Goal: Task Accomplishment & Management: Complete application form

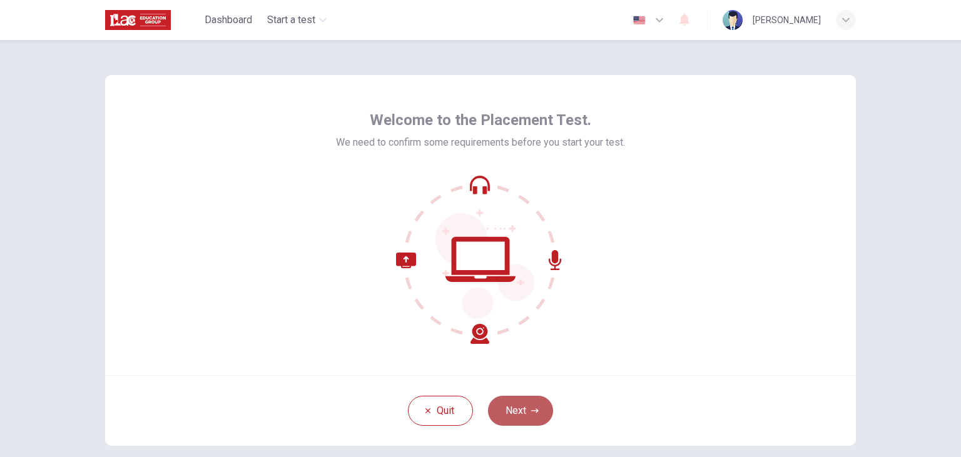
click at [537, 405] on button "Next" at bounding box center [520, 411] width 65 height 30
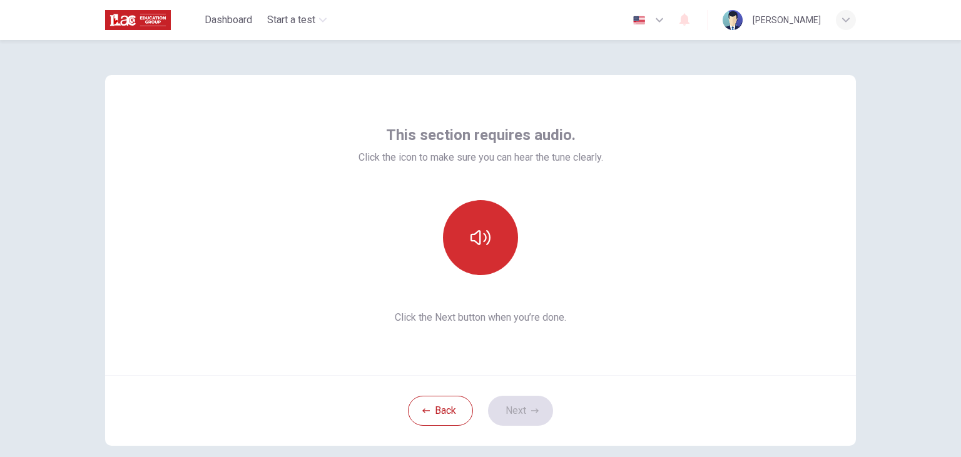
click at [492, 241] on button "button" at bounding box center [480, 237] width 75 height 75
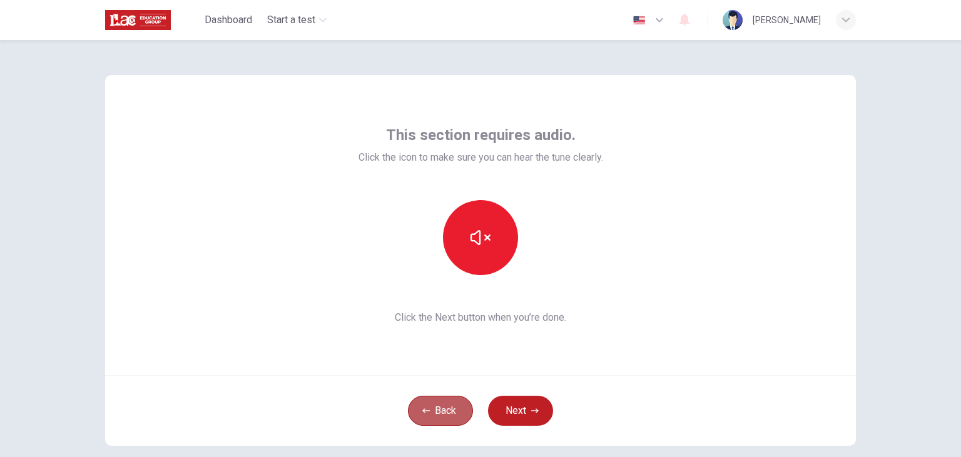
click at [447, 420] on button "Back" at bounding box center [440, 411] width 65 height 30
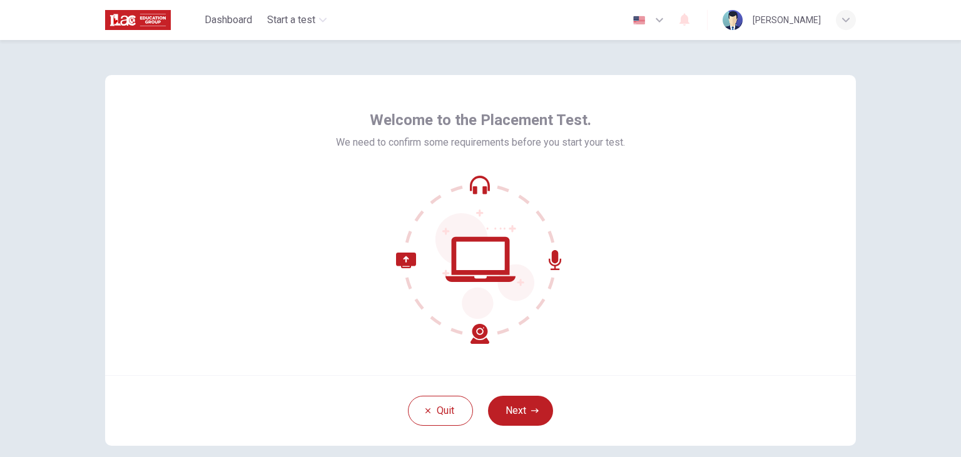
click at [515, 392] on div "Quit Next" at bounding box center [480, 410] width 750 height 71
click at [526, 413] on button "Next" at bounding box center [520, 411] width 65 height 30
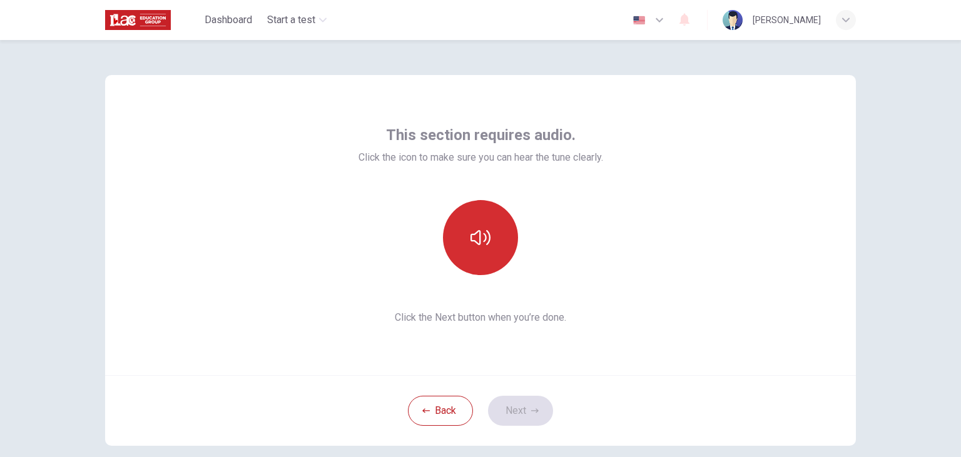
click at [483, 257] on button "button" at bounding box center [480, 237] width 75 height 75
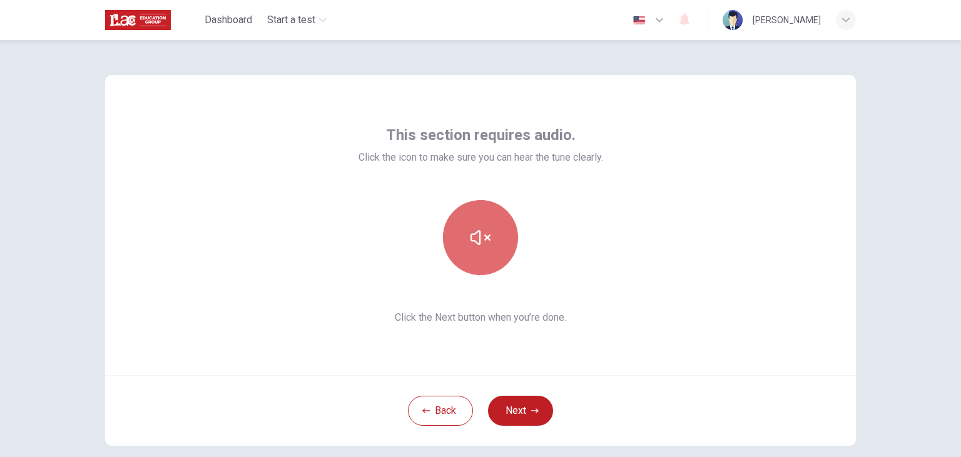
click at [487, 236] on icon "button" at bounding box center [480, 237] width 20 height 15
click at [443, 200] on button "button" at bounding box center [480, 237] width 75 height 75
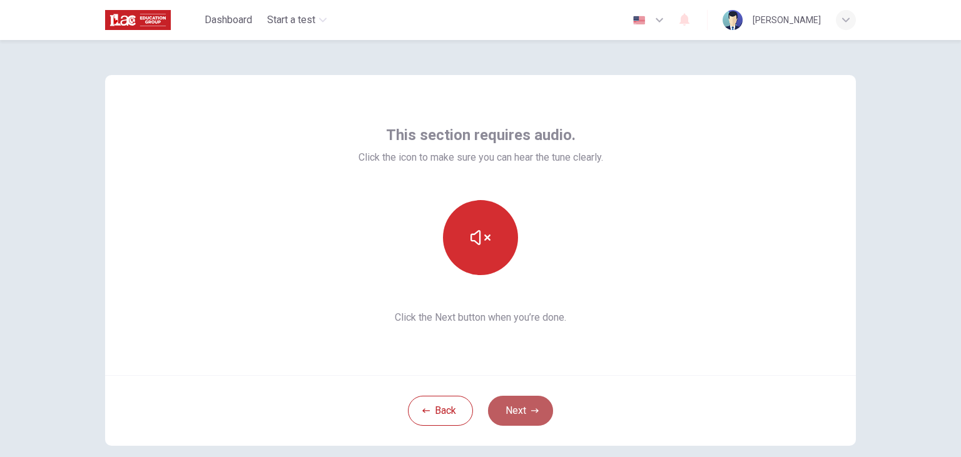
click at [523, 405] on button "Next" at bounding box center [520, 411] width 65 height 30
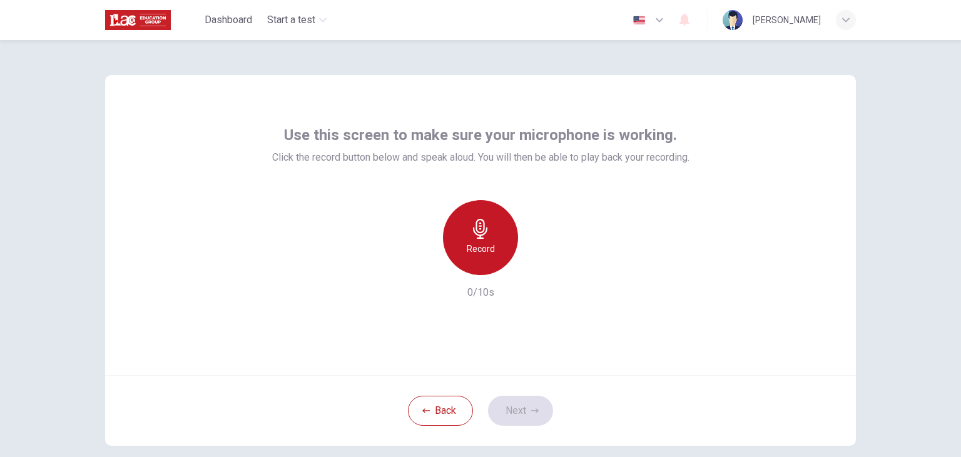
click at [495, 263] on div "Record" at bounding box center [480, 237] width 75 height 75
click at [495, 263] on div "Stop" at bounding box center [480, 237] width 75 height 75
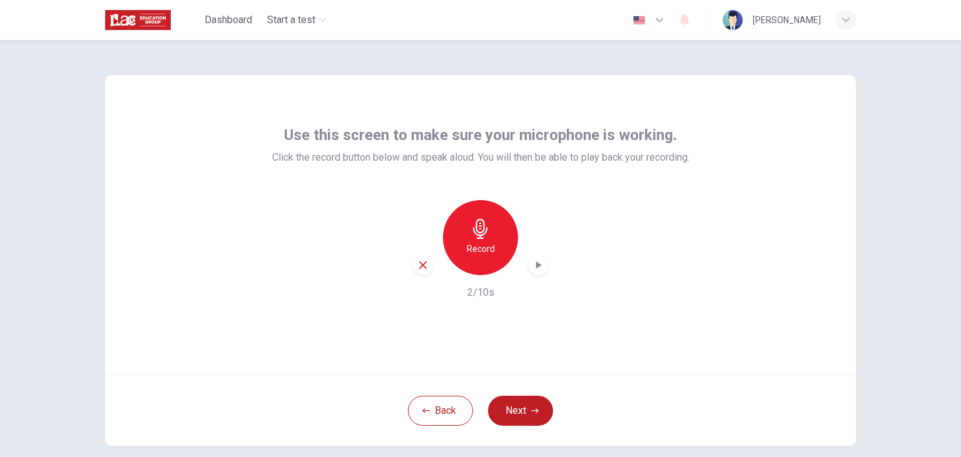
click at [537, 267] on icon "button" at bounding box center [539, 265] width 6 height 8
click at [530, 406] on button "Next" at bounding box center [520, 411] width 65 height 30
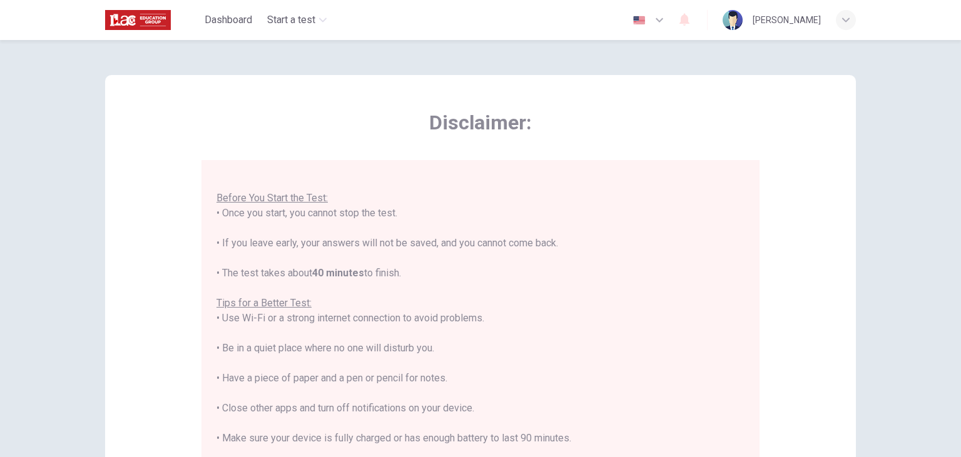
scroll to position [238, 0]
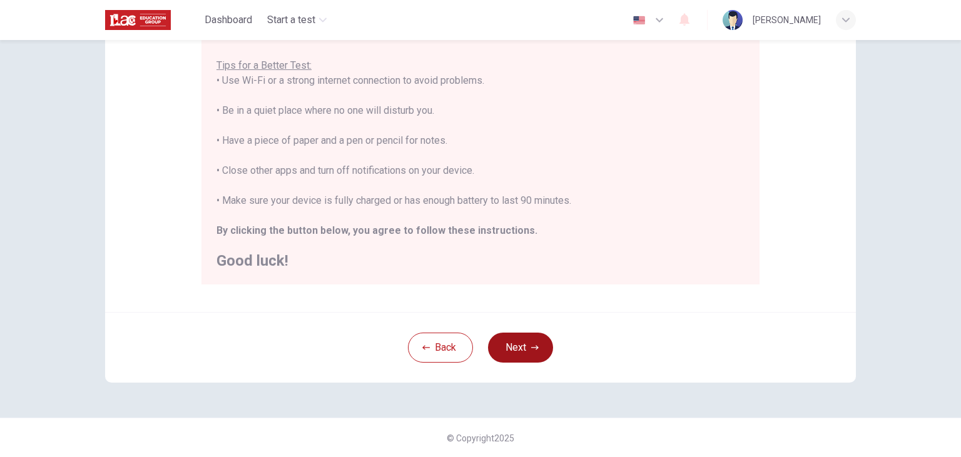
click at [534, 349] on icon "button" at bounding box center [535, 348] width 8 height 8
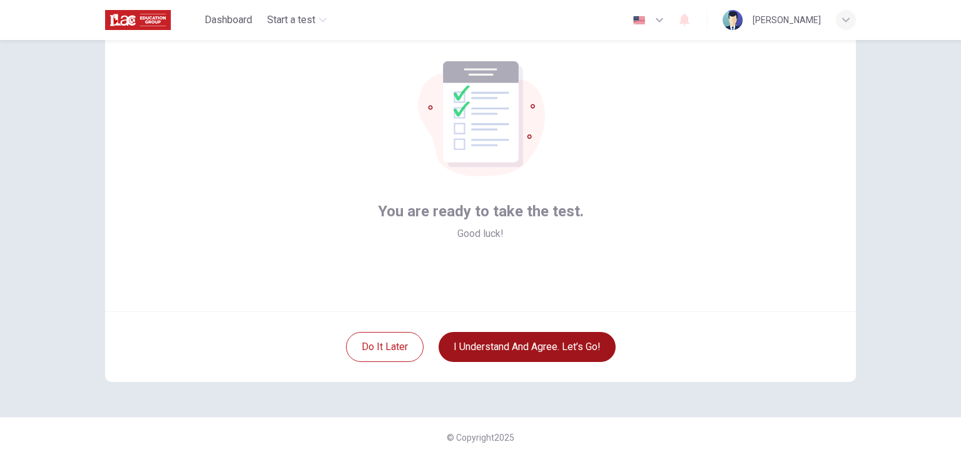
scroll to position [63, 0]
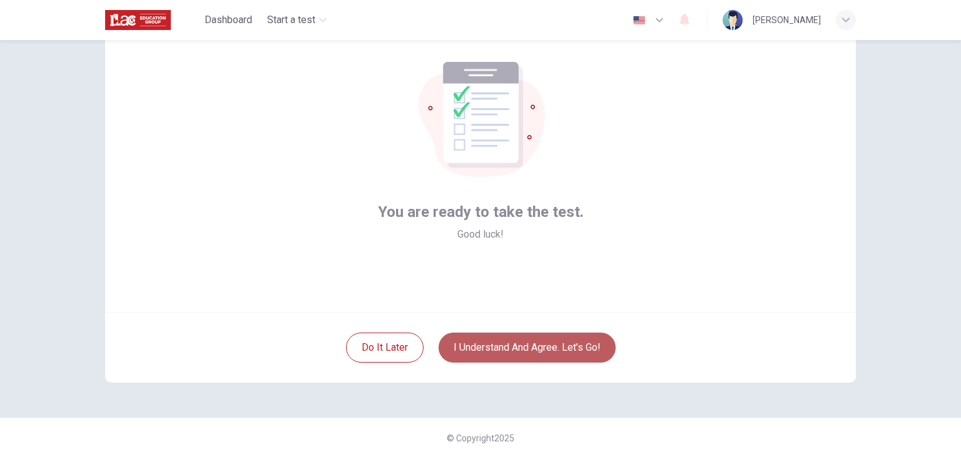
click at [535, 354] on button "I understand and agree. Let’s go!" at bounding box center [526, 348] width 177 height 30
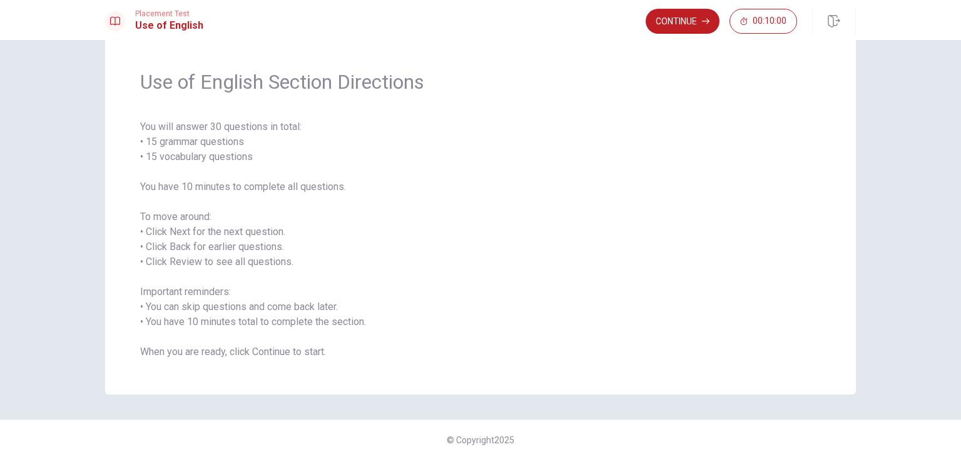
scroll to position [33, 0]
click at [687, 28] on button "Continue" at bounding box center [682, 21] width 74 height 25
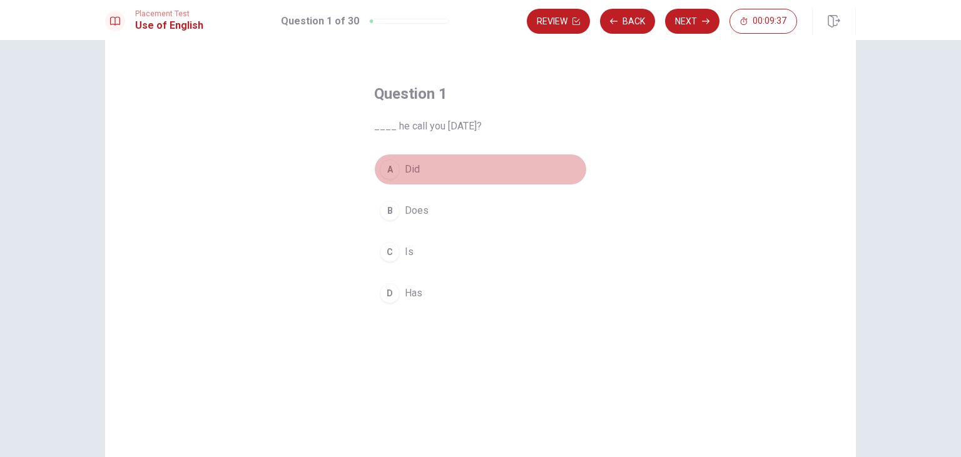
click at [409, 164] on span "Did" at bounding box center [412, 169] width 15 height 15
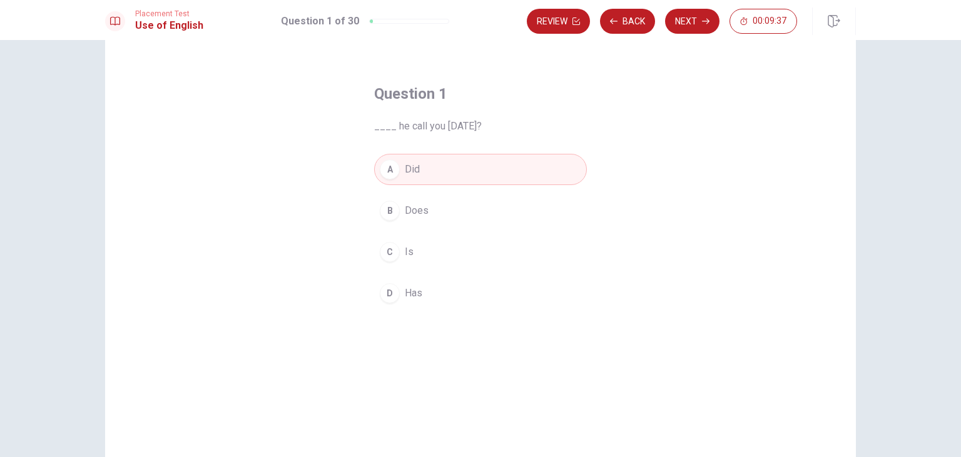
scroll to position [108, 0]
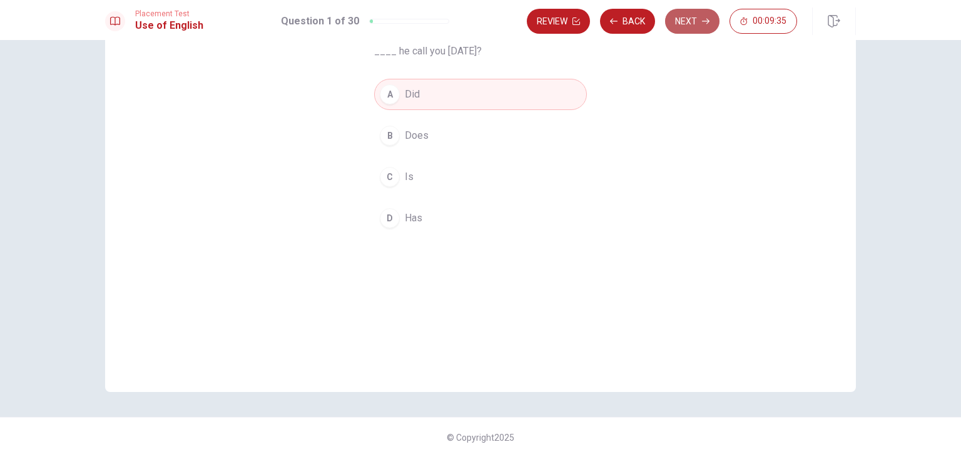
click at [682, 23] on button "Next" at bounding box center [692, 21] width 54 height 25
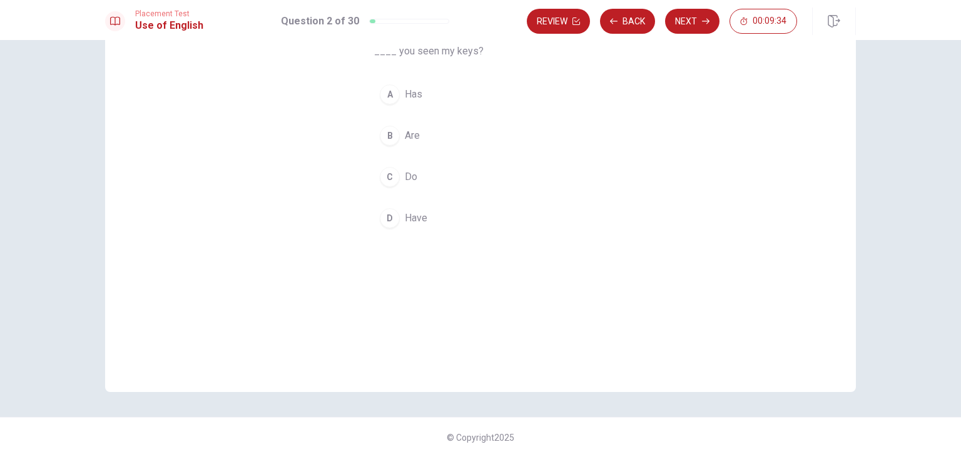
scroll to position [53, 0]
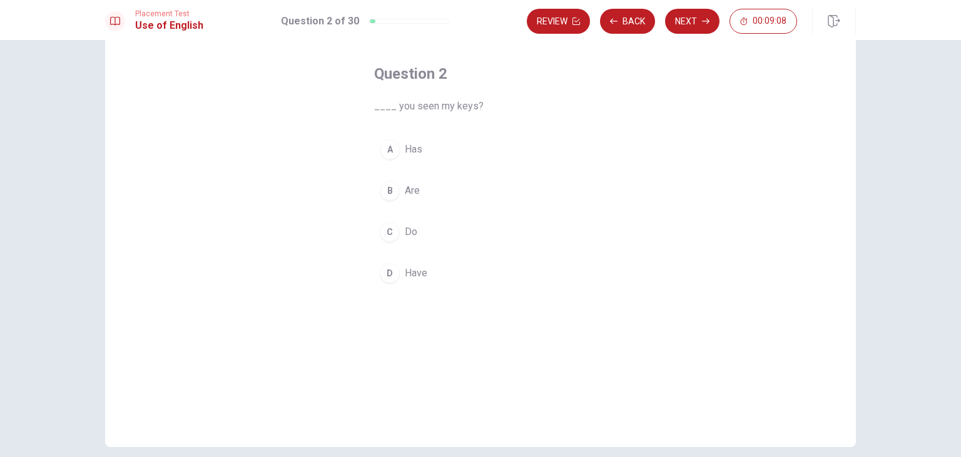
click at [389, 229] on div "C" at bounding box center [390, 232] width 20 height 20
click at [406, 274] on span "Have" at bounding box center [416, 273] width 23 height 15
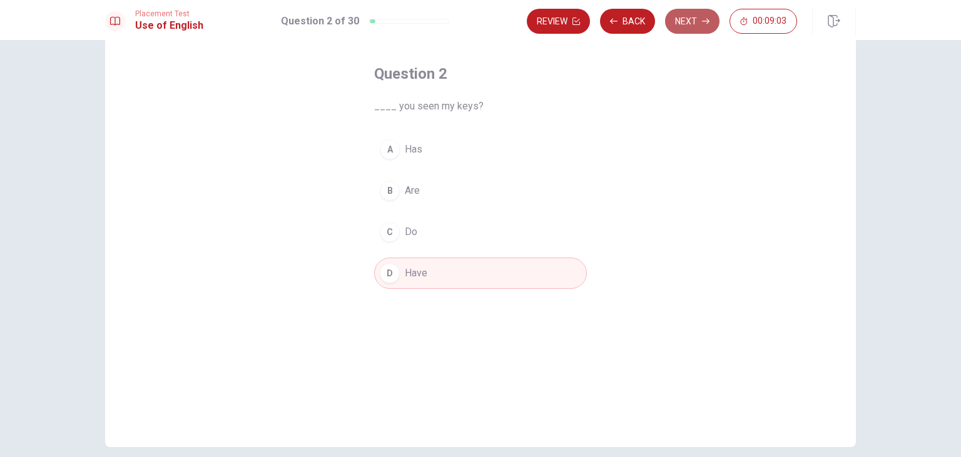
click at [674, 26] on button "Next" at bounding box center [692, 21] width 54 height 25
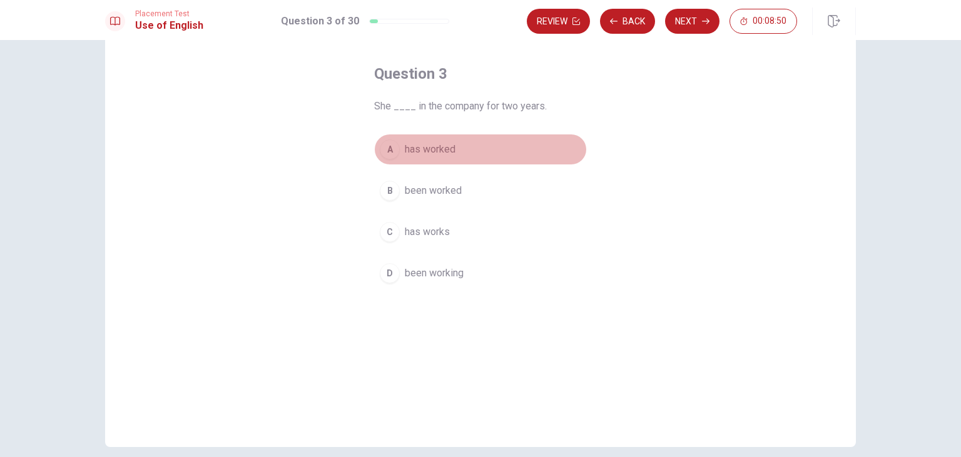
click at [440, 147] on span "has worked" at bounding box center [430, 149] width 51 height 15
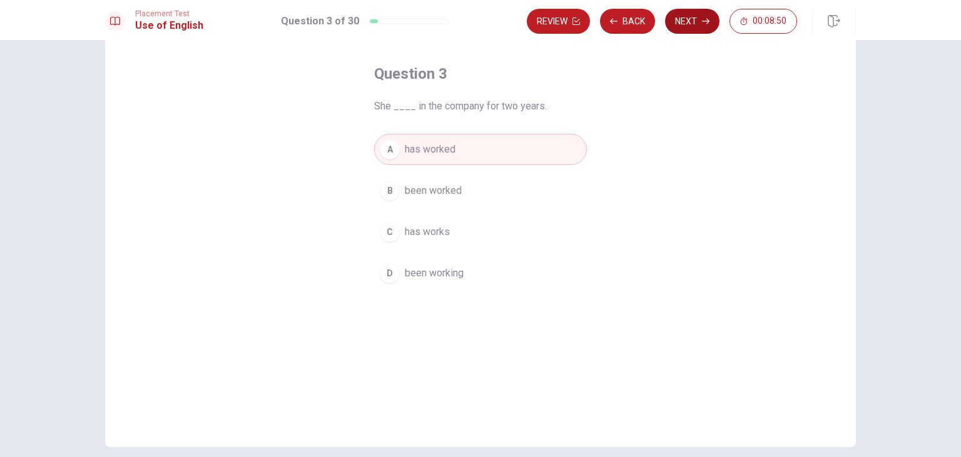
click at [681, 26] on button "Next" at bounding box center [692, 21] width 54 height 25
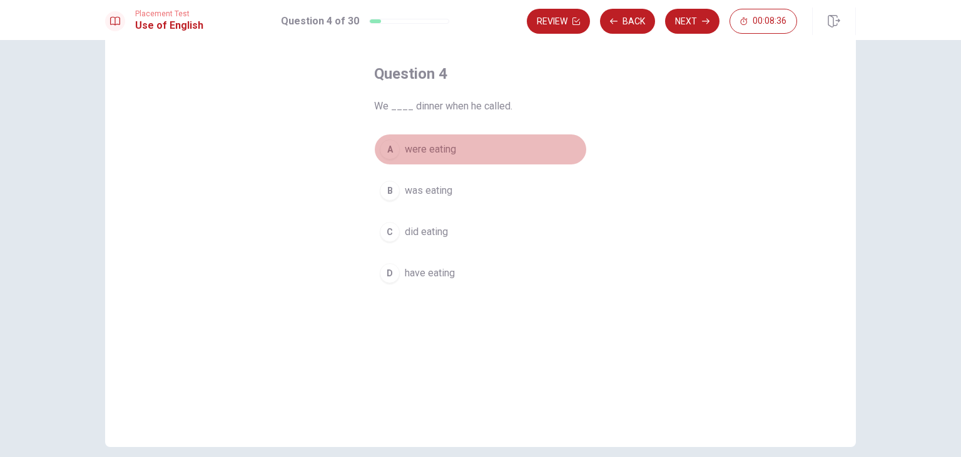
click at [401, 141] on button "A were eating" at bounding box center [480, 149] width 213 height 31
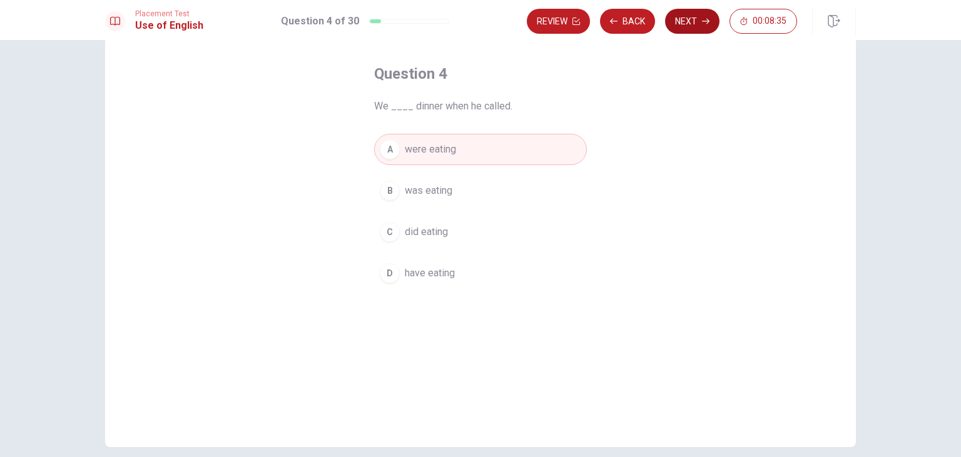
click at [685, 19] on button "Next" at bounding box center [692, 21] width 54 height 25
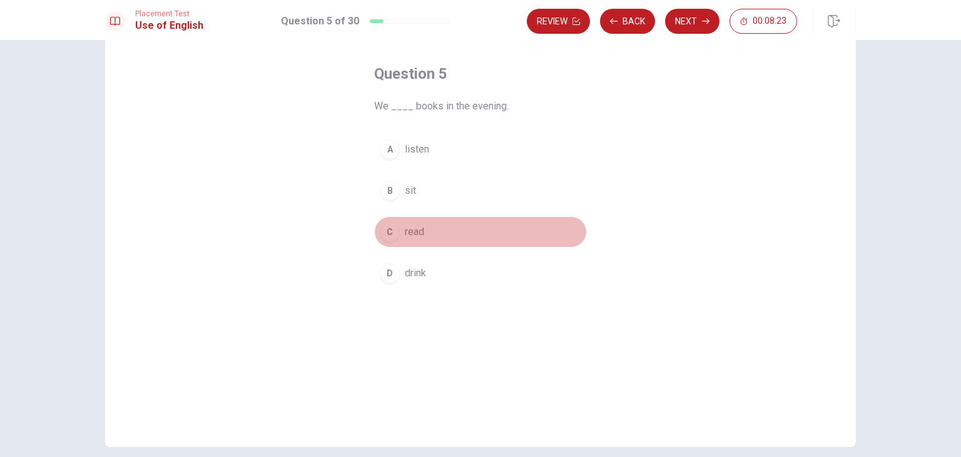
click at [404, 231] on button "C read" at bounding box center [480, 231] width 213 height 31
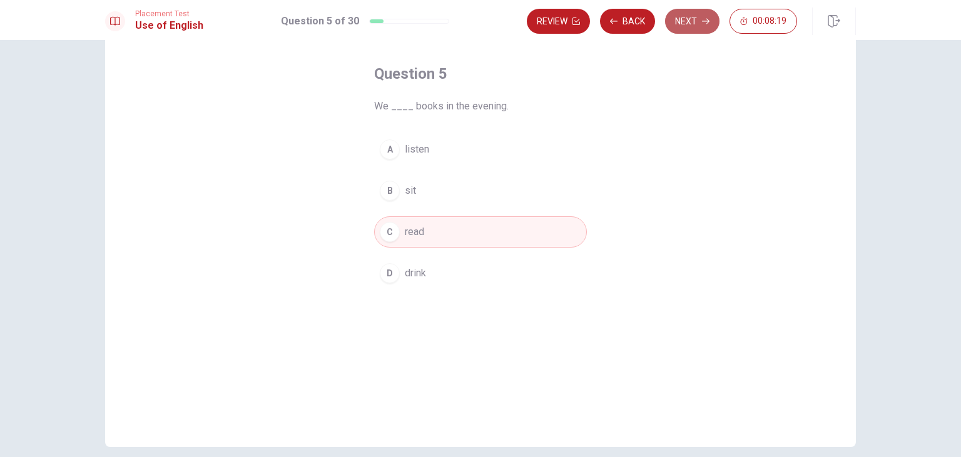
click at [678, 26] on button "Next" at bounding box center [692, 21] width 54 height 25
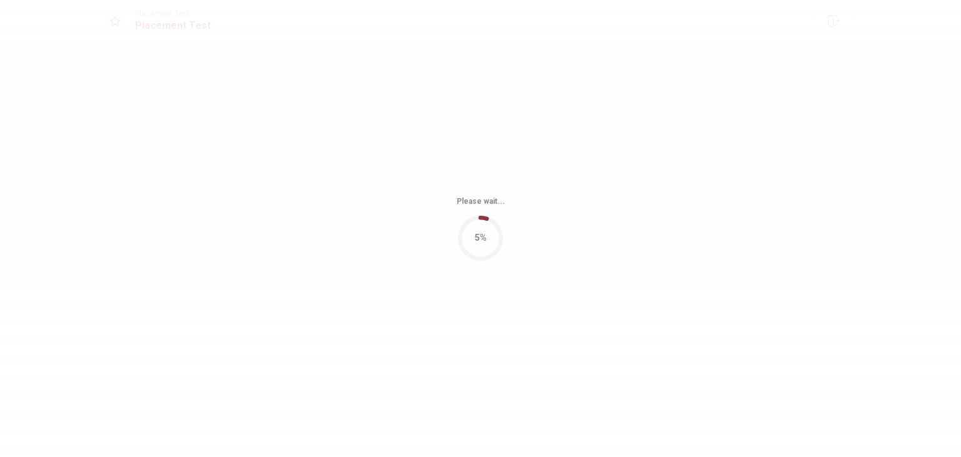
scroll to position [0, 0]
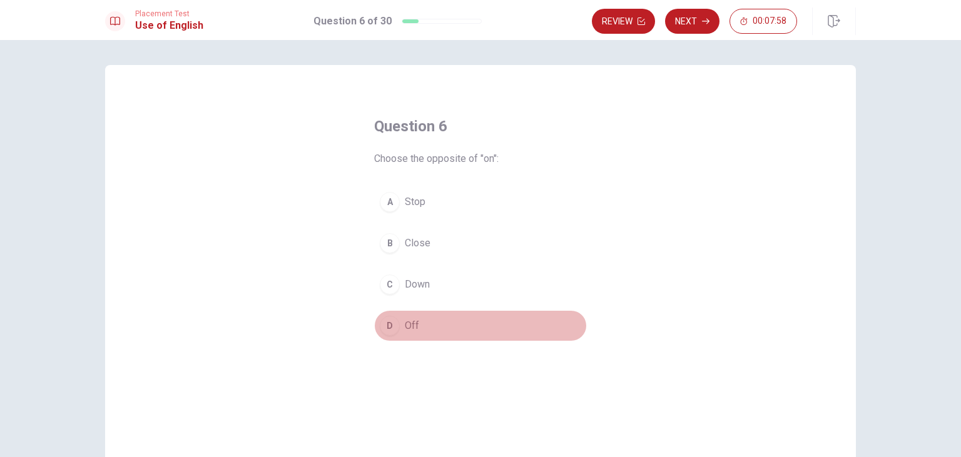
click at [411, 324] on span "Off" at bounding box center [412, 325] width 14 height 15
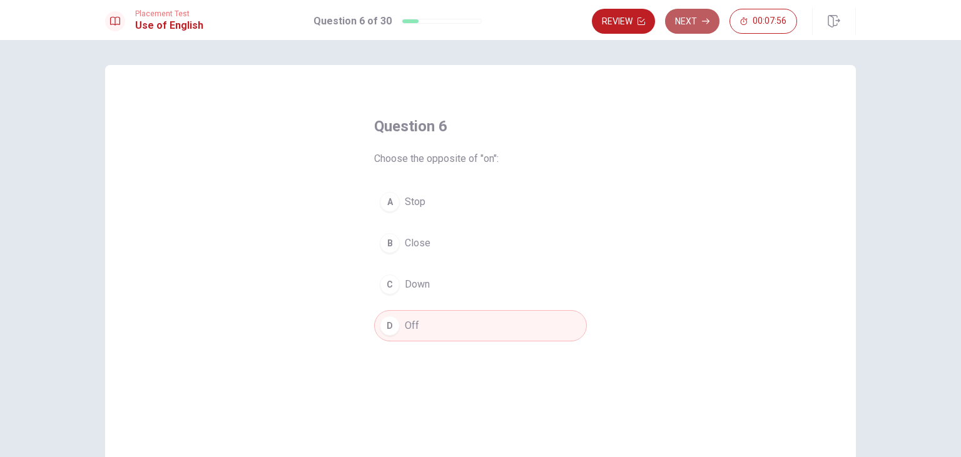
click at [692, 31] on button "Next" at bounding box center [692, 21] width 54 height 25
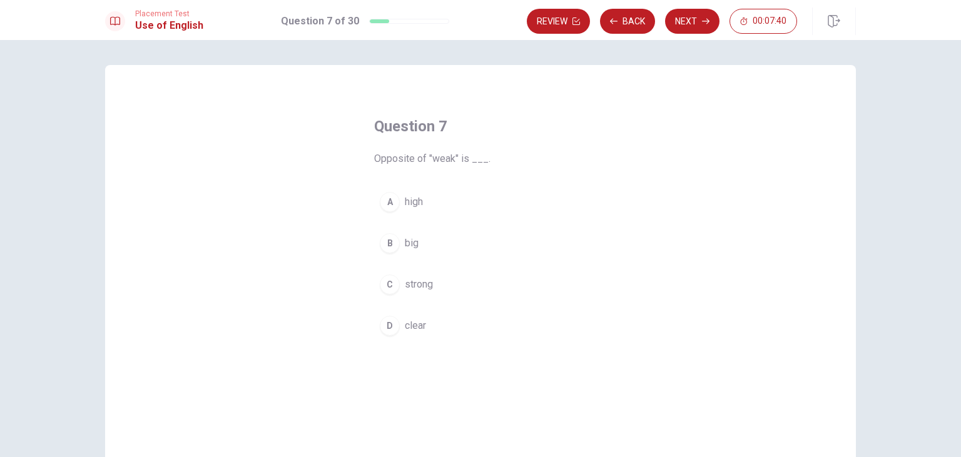
click at [405, 281] on span "strong" at bounding box center [419, 284] width 28 height 15
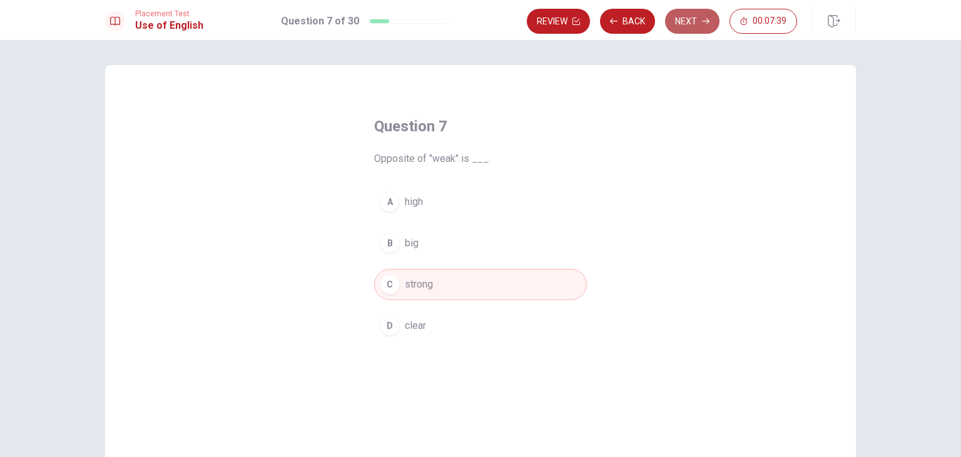
click at [684, 21] on button "Next" at bounding box center [692, 21] width 54 height 25
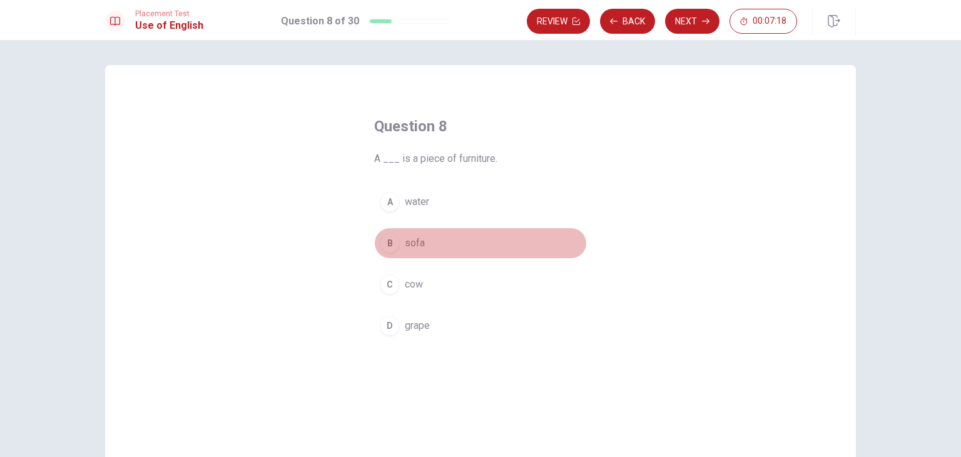
click at [425, 245] on button "B sofa" at bounding box center [480, 243] width 213 height 31
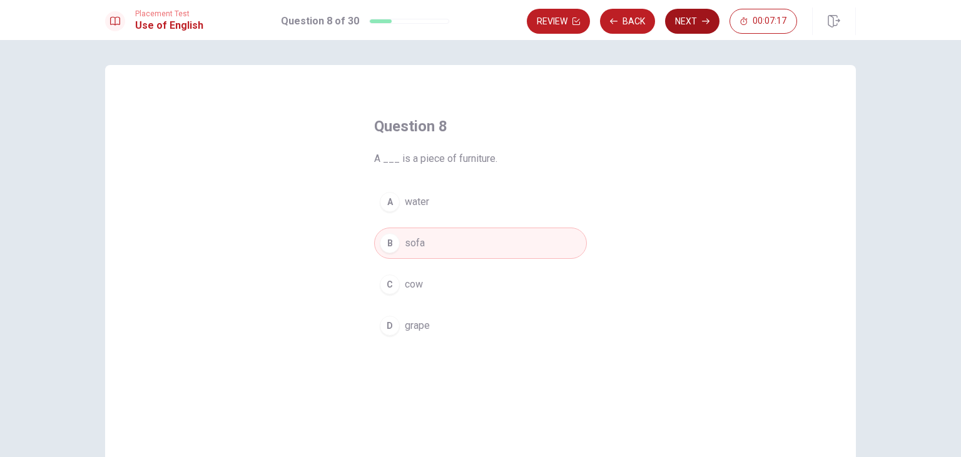
click at [687, 21] on button "Next" at bounding box center [692, 21] width 54 height 25
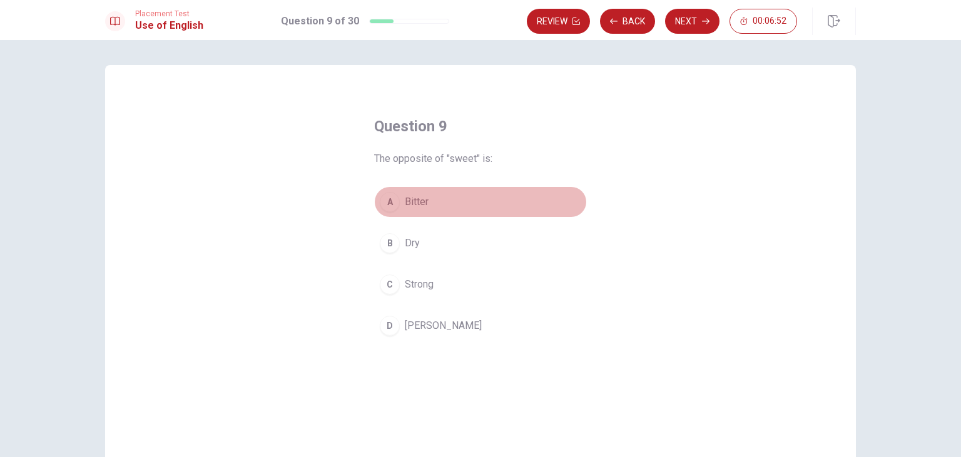
click at [406, 206] on span "Bitter" at bounding box center [417, 201] width 24 height 15
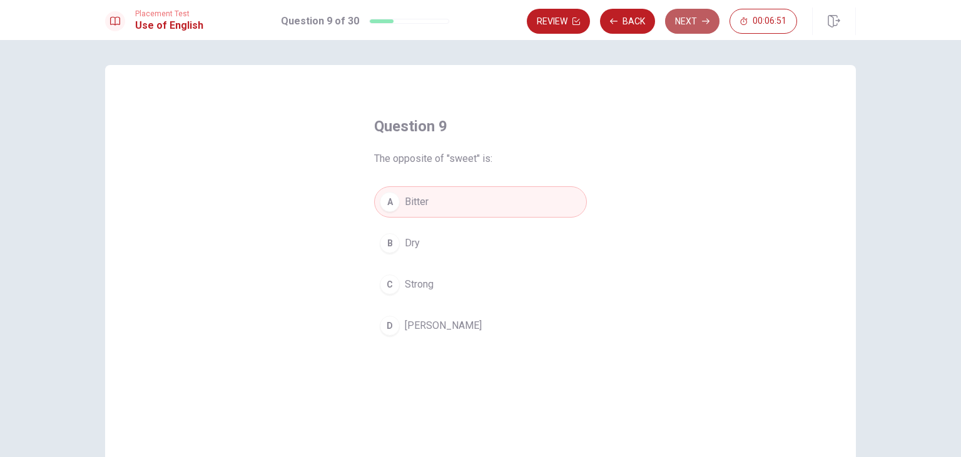
click at [702, 19] on icon "button" at bounding box center [706, 22] width 8 height 8
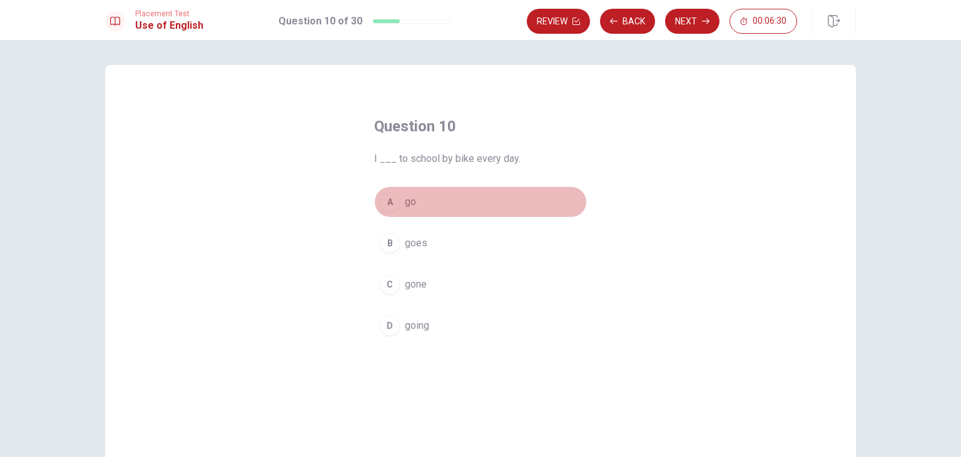
click at [403, 203] on button "A go" at bounding box center [480, 201] width 213 height 31
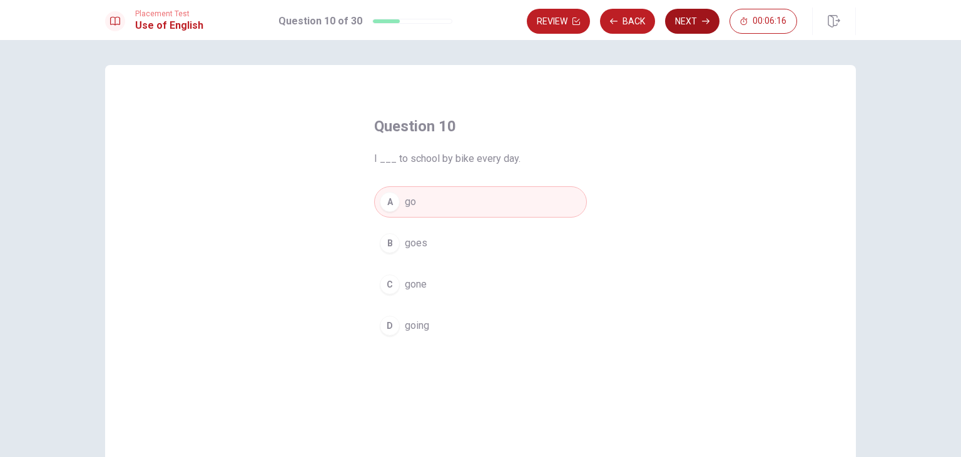
click at [678, 13] on button "Next" at bounding box center [692, 21] width 54 height 25
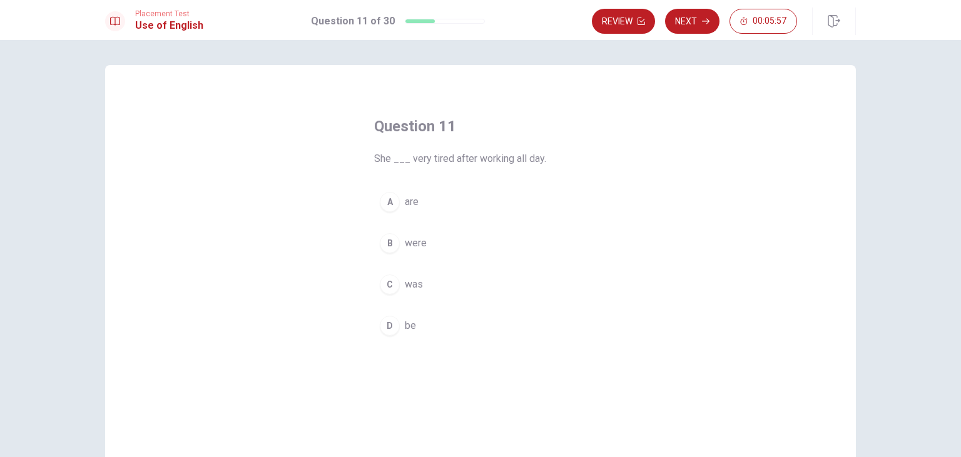
click at [408, 281] on span "was" at bounding box center [414, 284] width 18 height 15
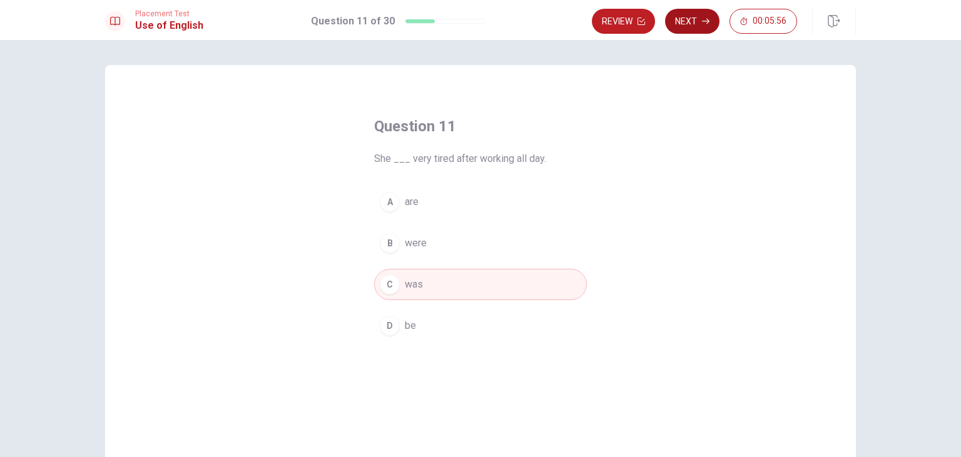
click at [682, 26] on button "Next" at bounding box center [692, 21] width 54 height 25
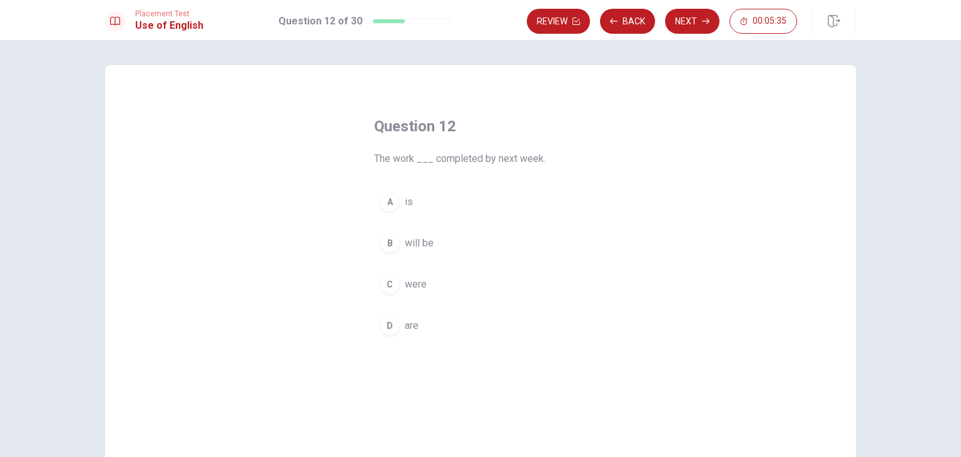
click at [403, 236] on button "B will be" at bounding box center [480, 243] width 213 height 31
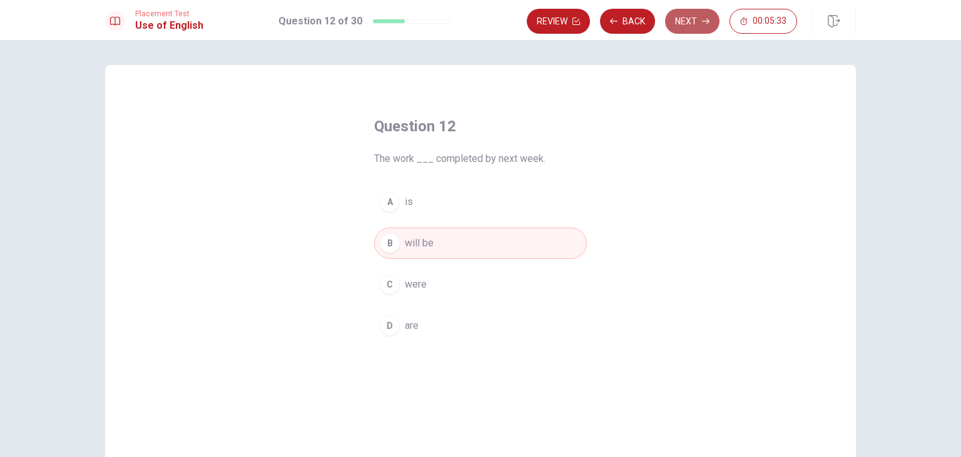
click at [668, 25] on button "Next" at bounding box center [692, 21] width 54 height 25
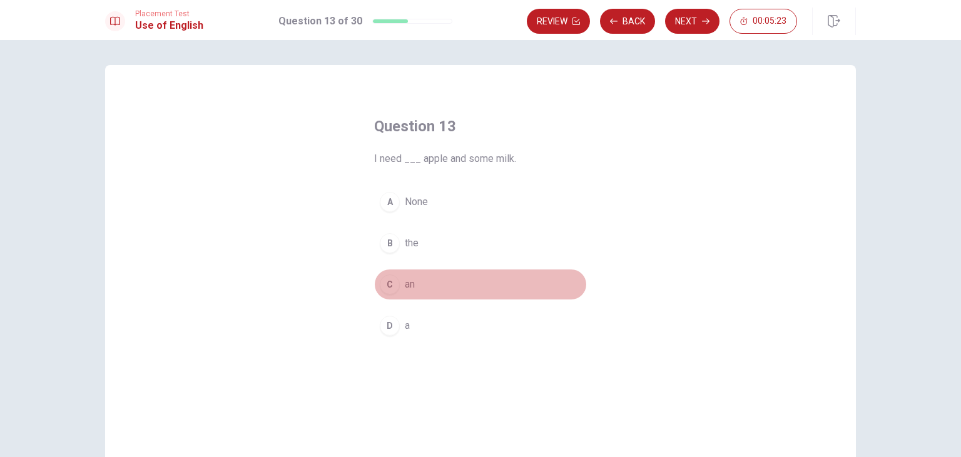
click at [382, 278] on div "C" at bounding box center [390, 285] width 20 height 20
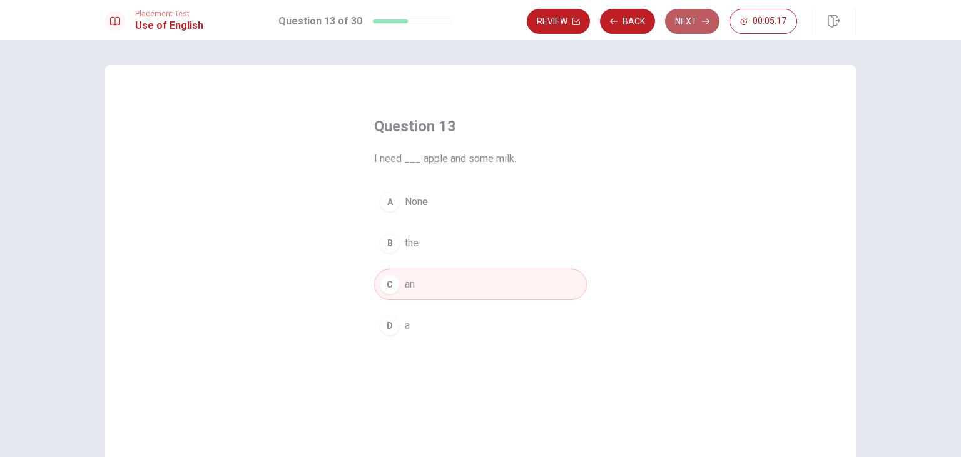
click at [672, 29] on button "Next" at bounding box center [692, 21] width 54 height 25
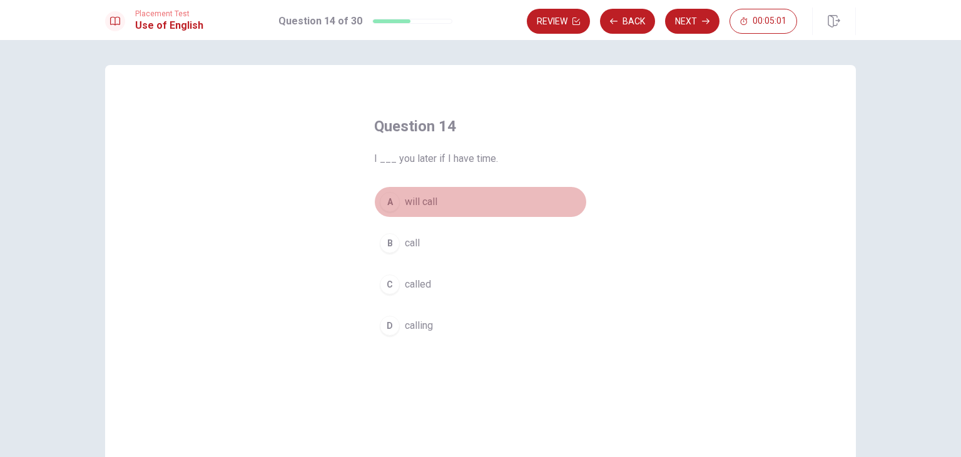
click at [392, 203] on div "A" at bounding box center [390, 202] width 20 height 20
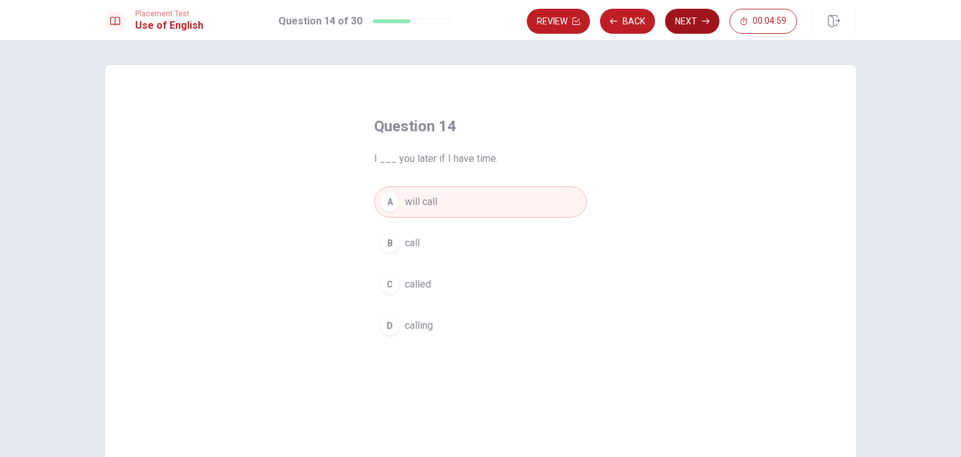
click at [678, 27] on button "Next" at bounding box center [692, 21] width 54 height 25
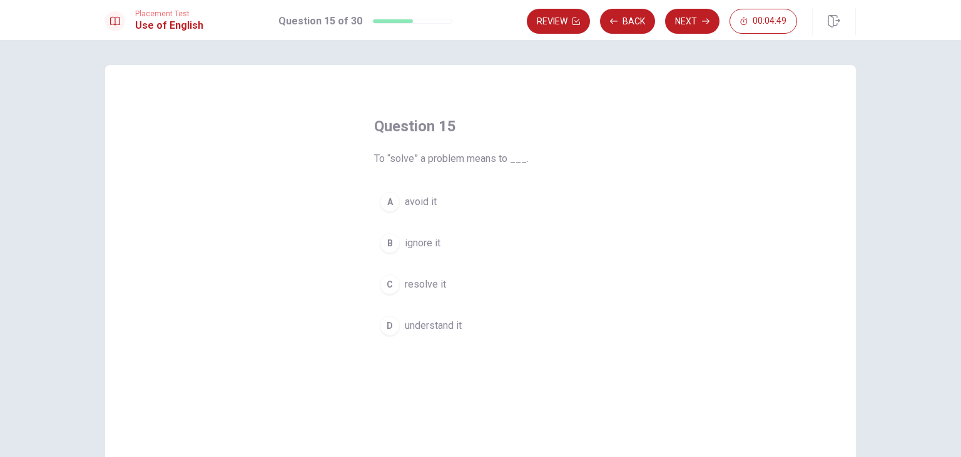
click at [434, 284] on span "resolve it" at bounding box center [425, 284] width 41 height 15
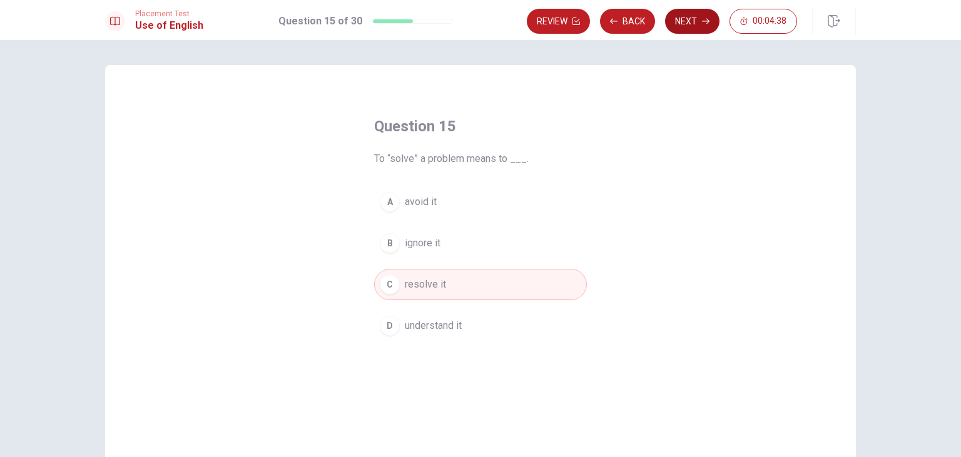
click at [675, 26] on button "Next" at bounding box center [692, 21] width 54 height 25
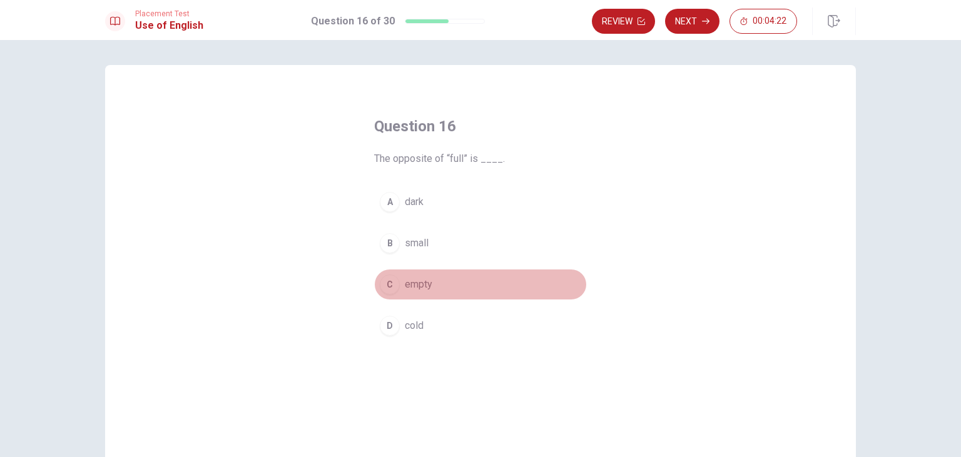
click at [398, 286] on div "C" at bounding box center [390, 285] width 20 height 20
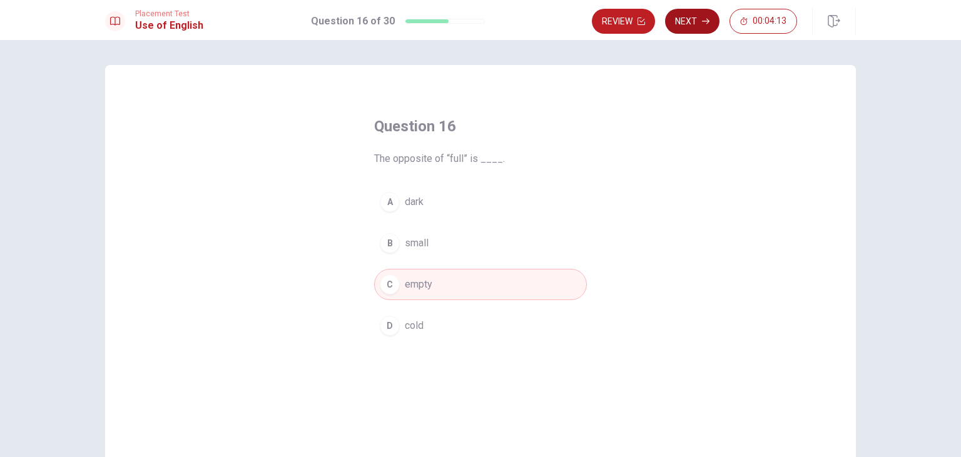
click at [684, 22] on button "Next" at bounding box center [692, 21] width 54 height 25
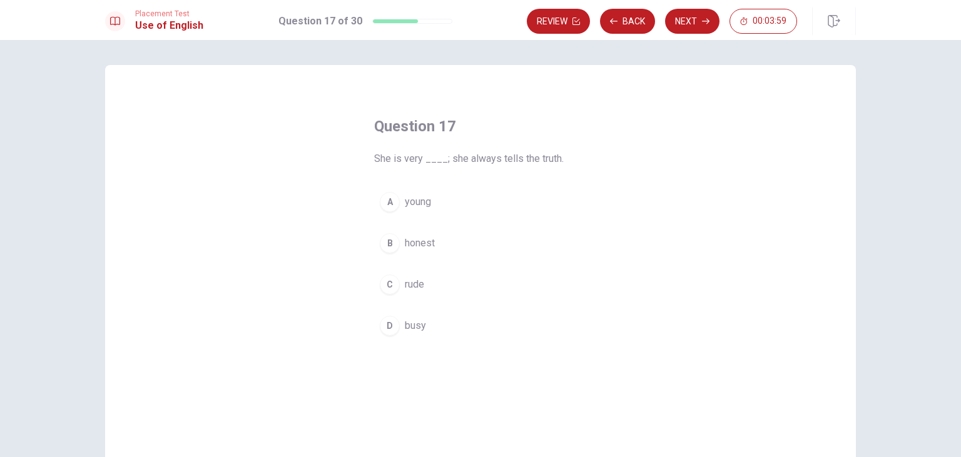
click at [403, 248] on button "B honest" at bounding box center [480, 243] width 213 height 31
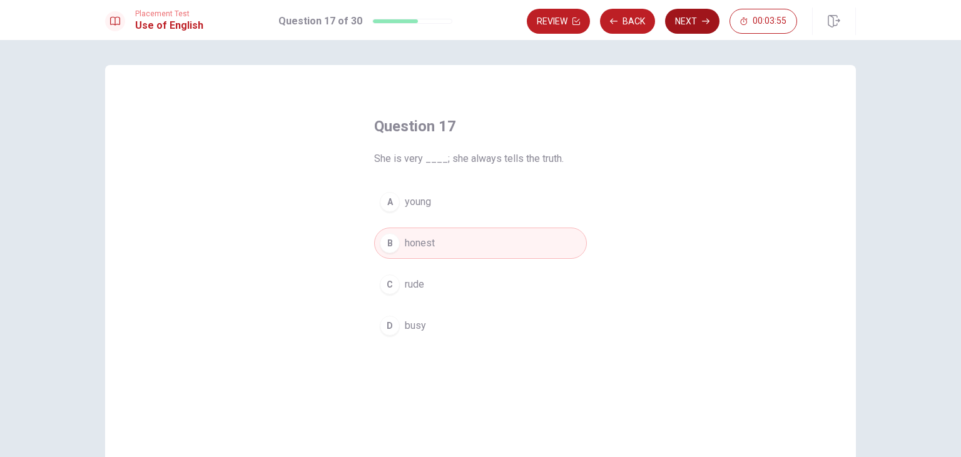
click at [666, 29] on button "Next" at bounding box center [692, 21] width 54 height 25
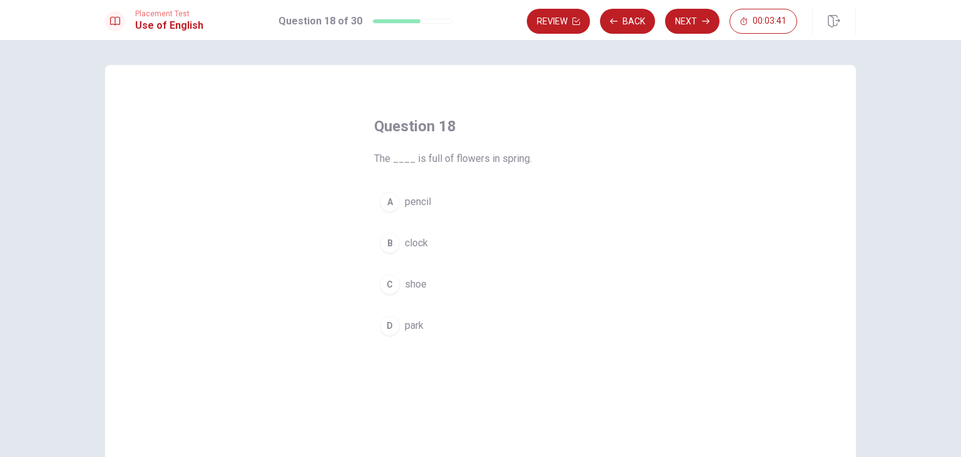
click at [416, 328] on span "park" at bounding box center [414, 325] width 19 height 15
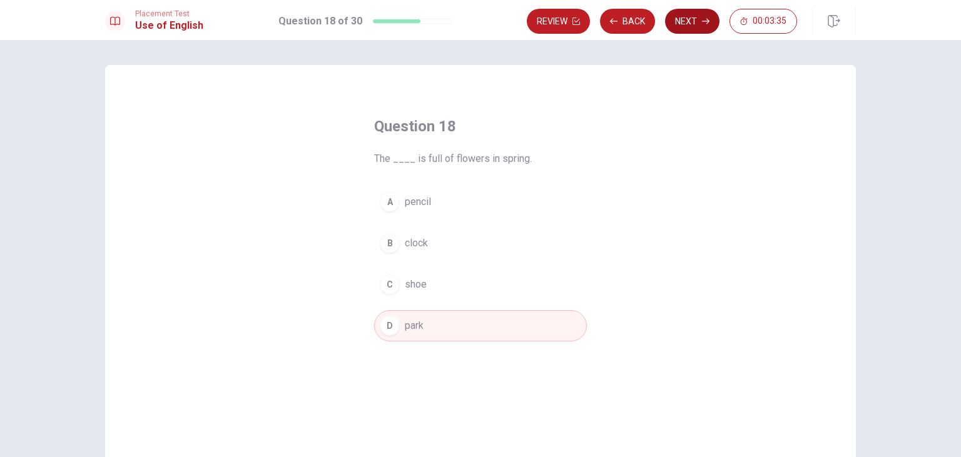
click at [677, 20] on button "Next" at bounding box center [692, 21] width 54 height 25
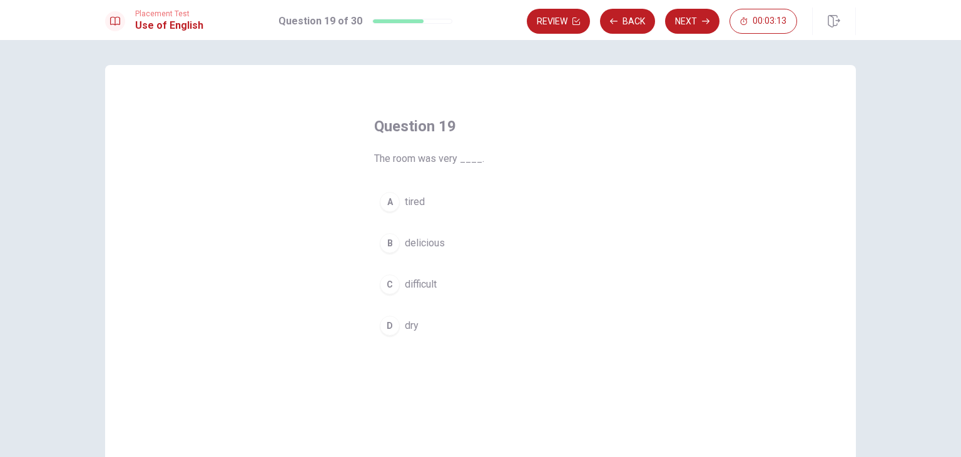
click at [409, 325] on span "dry" at bounding box center [412, 325] width 14 height 15
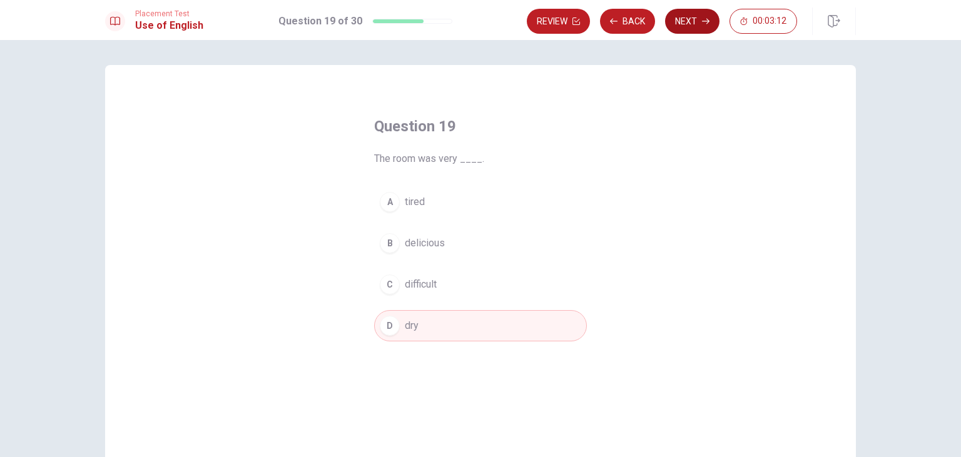
click at [672, 24] on button "Next" at bounding box center [692, 21] width 54 height 25
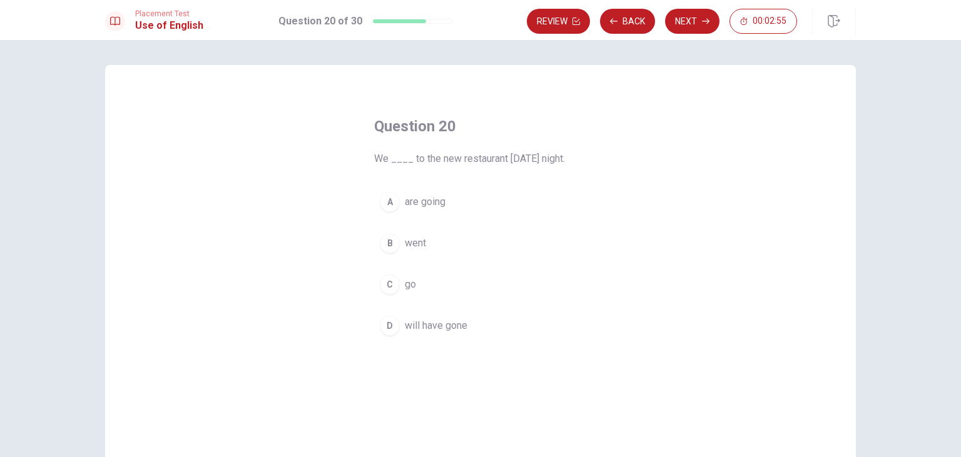
click at [383, 208] on div "A" at bounding box center [390, 202] width 20 height 20
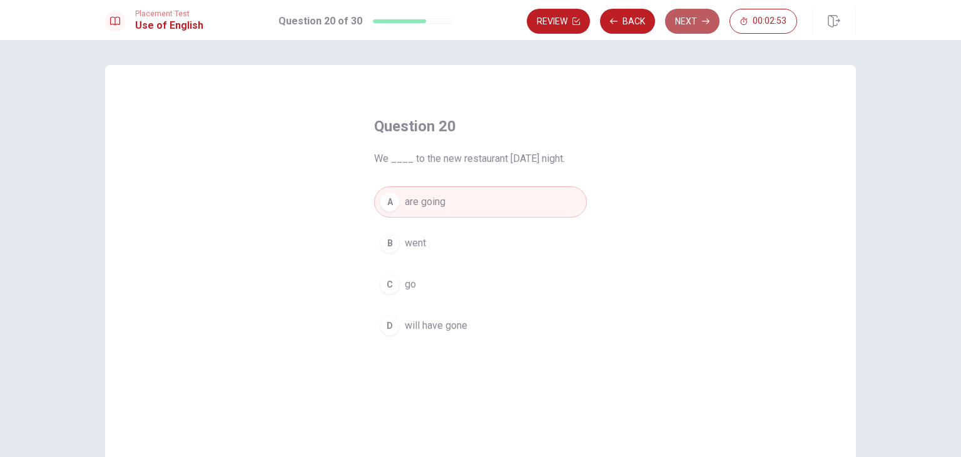
click at [692, 17] on button "Next" at bounding box center [692, 21] width 54 height 25
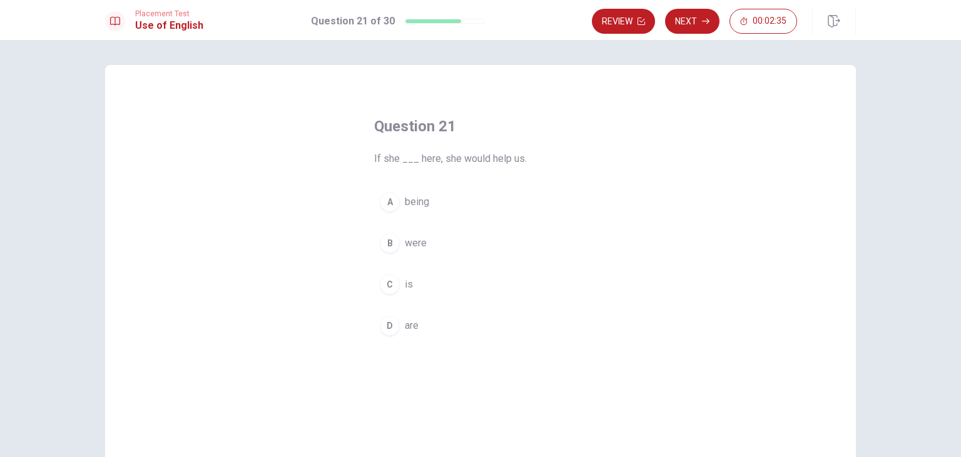
click at [416, 242] on span "were" at bounding box center [416, 243] width 22 height 15
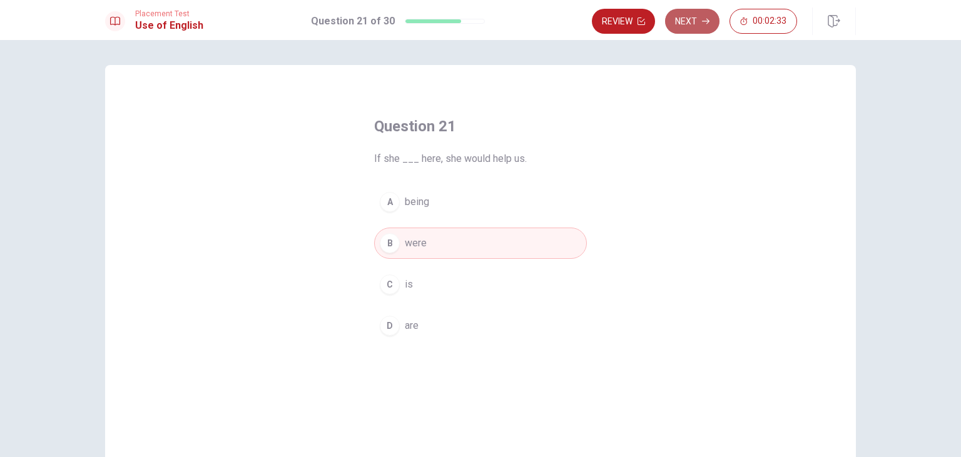
click at [685, 28] on button "Next" at bounding box center [692, 21] width 54 height 25
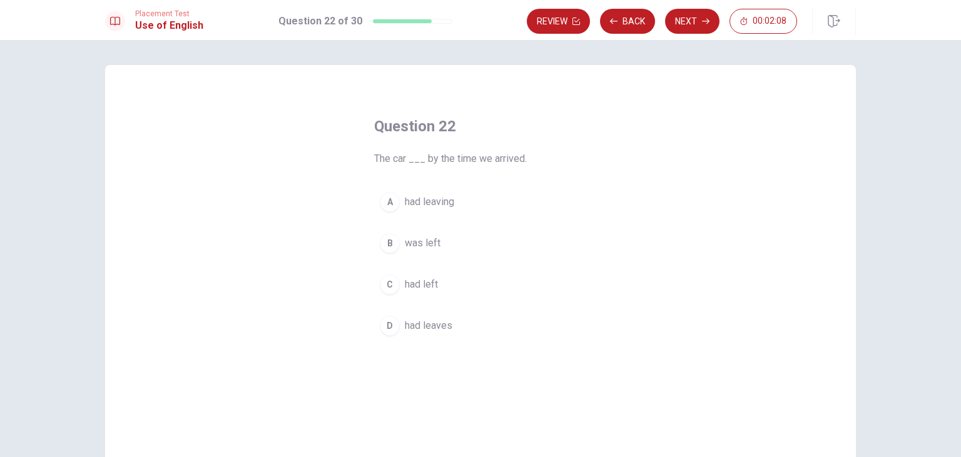
click at [427, 284] on span "had left" at bounding box center [421, 284] width 33 height 15
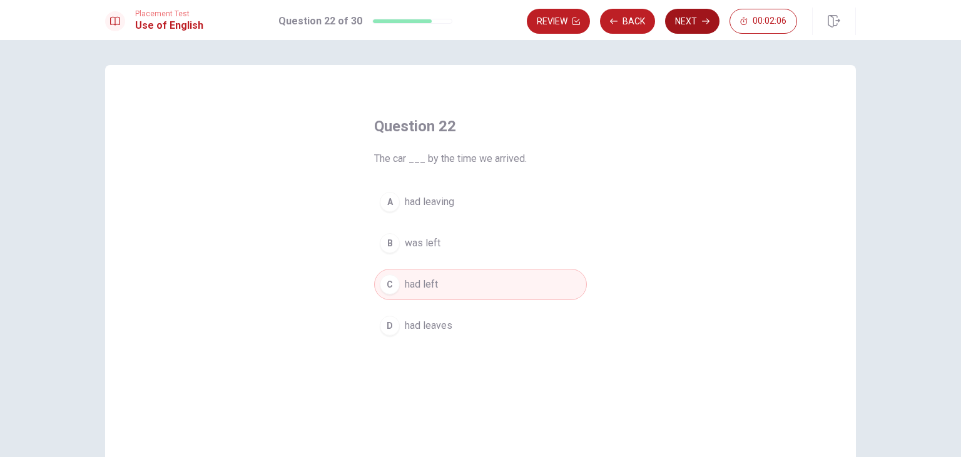
click at [686, 19] on button "Next" at bounding box center [692, 21] width 54 height 25
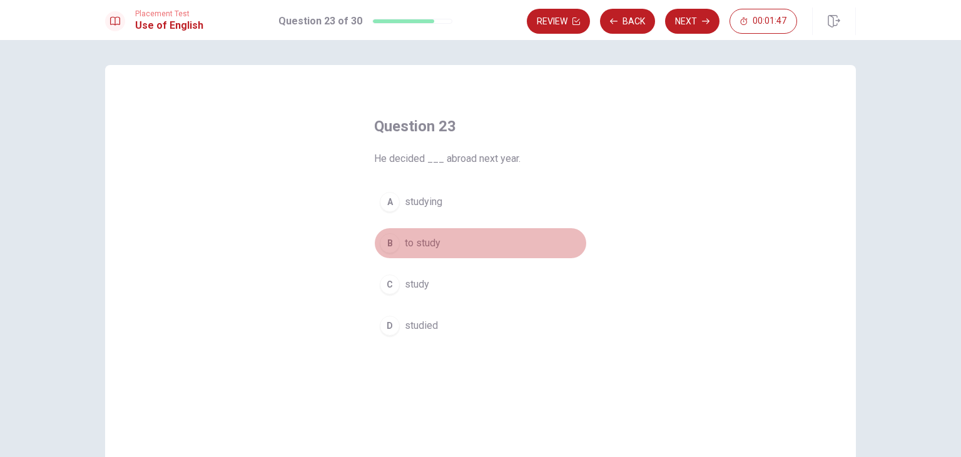
click at [418, 236] on span "to study" at bounding box center [423, 243] width 36 height 15
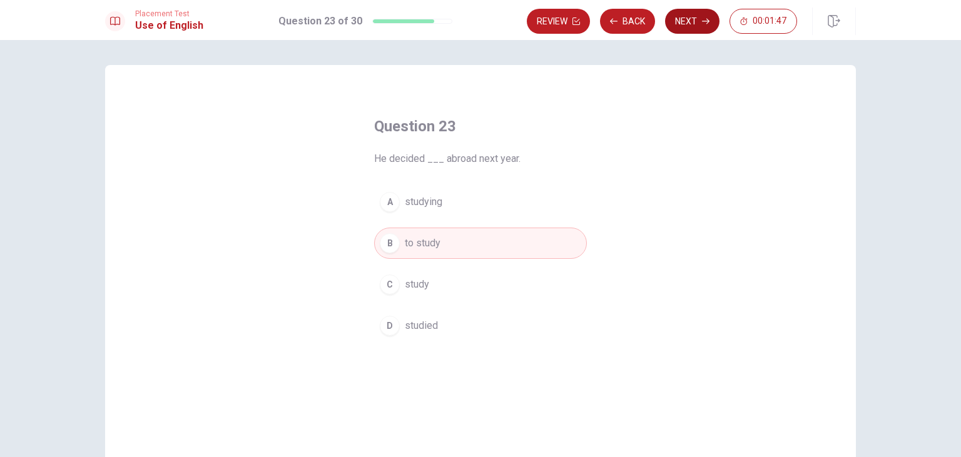
click at [682, 23] on button "Next" at bounding box center [692, 21] width 54 height 25
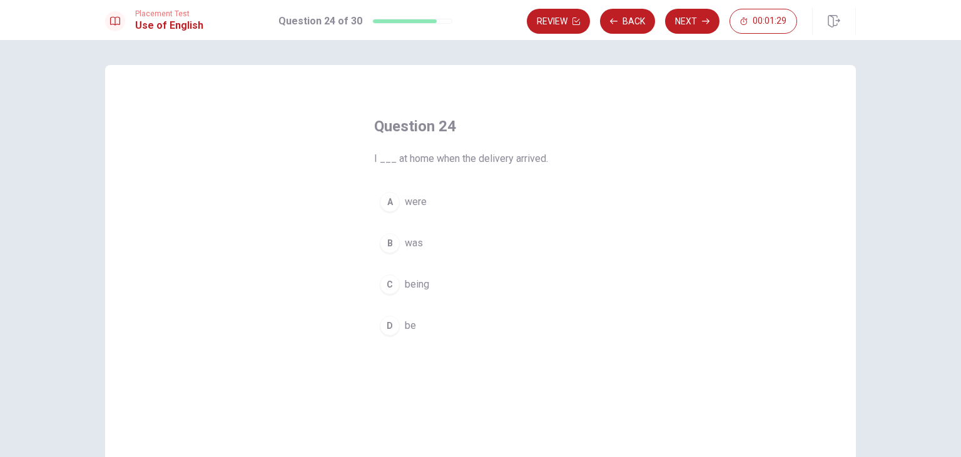
click at [409, 251] on button "B was" at bounding box center [480, 243] width 213 height 31
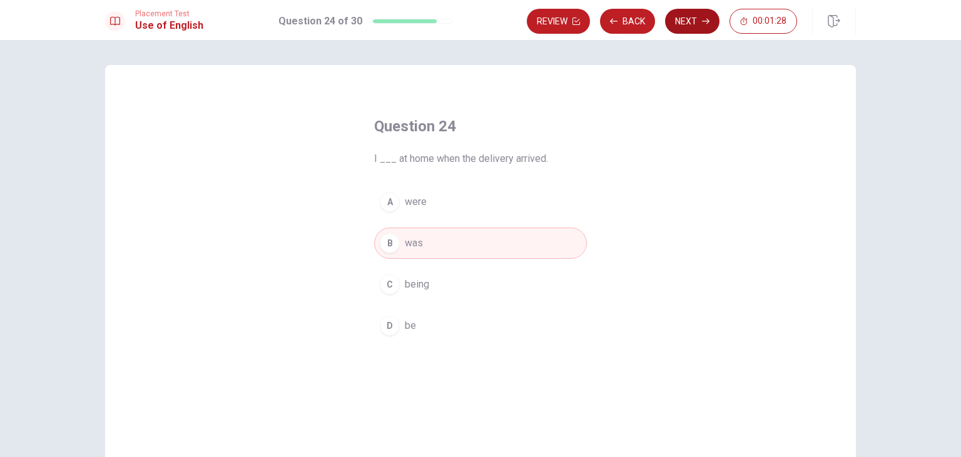
click at [682, 26] on button "Next" at bounding box center [692, 21] width 54 height 25
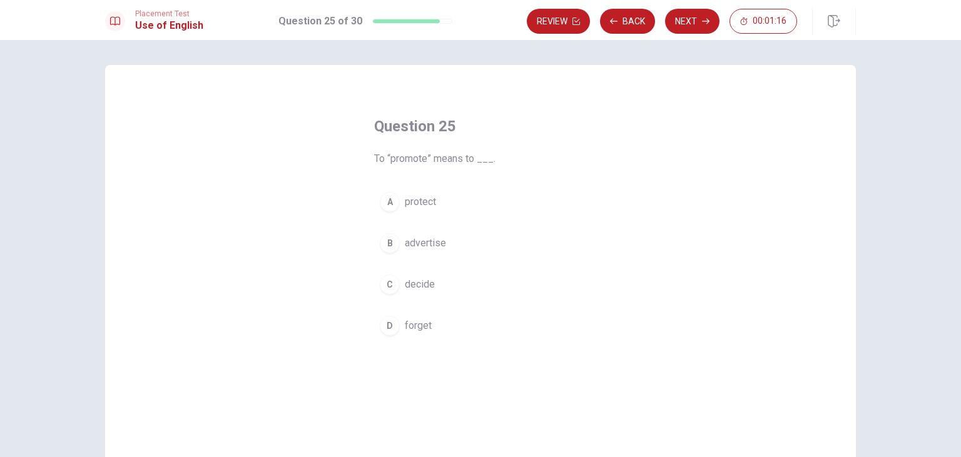
click at [414, 240] on span "advertise" at bounding box center [425, 243] width 41 height 15
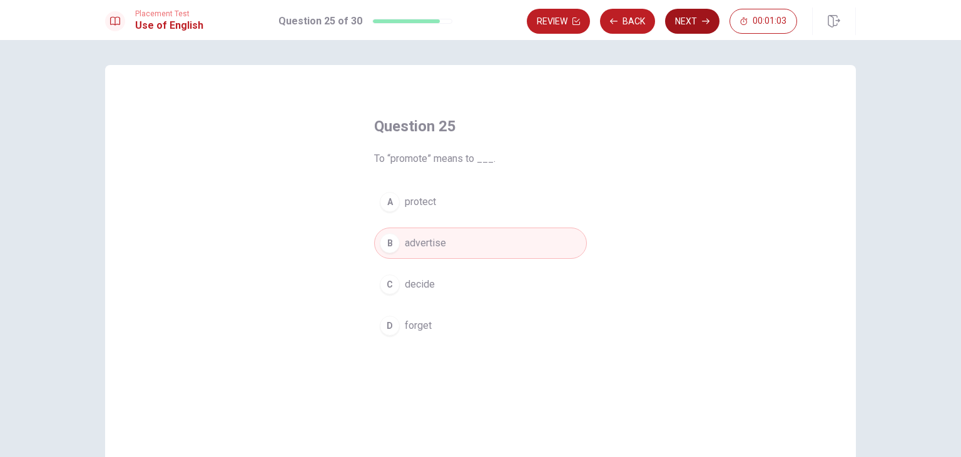
click at [674, 28] on button "Next" at bounding box center [692, 21] width 54 height 25
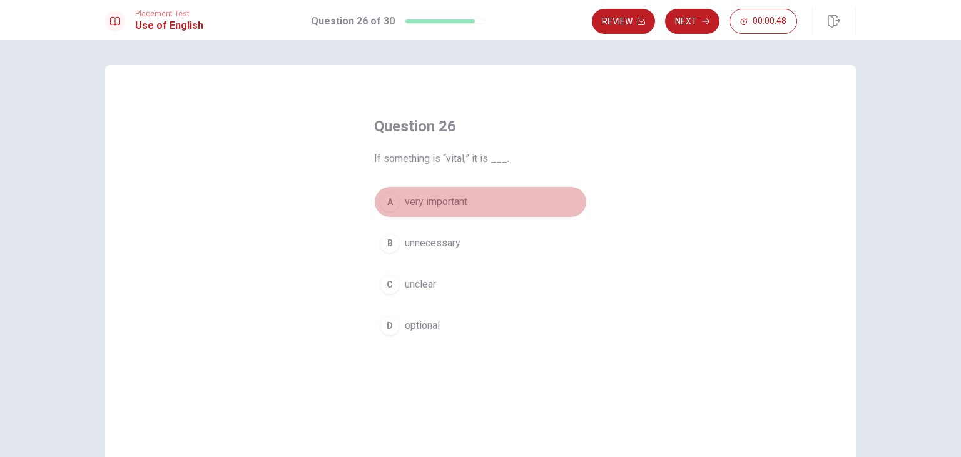
click at [396, 208] on div "A" at bounding box center [390, 202] width 20 height 20
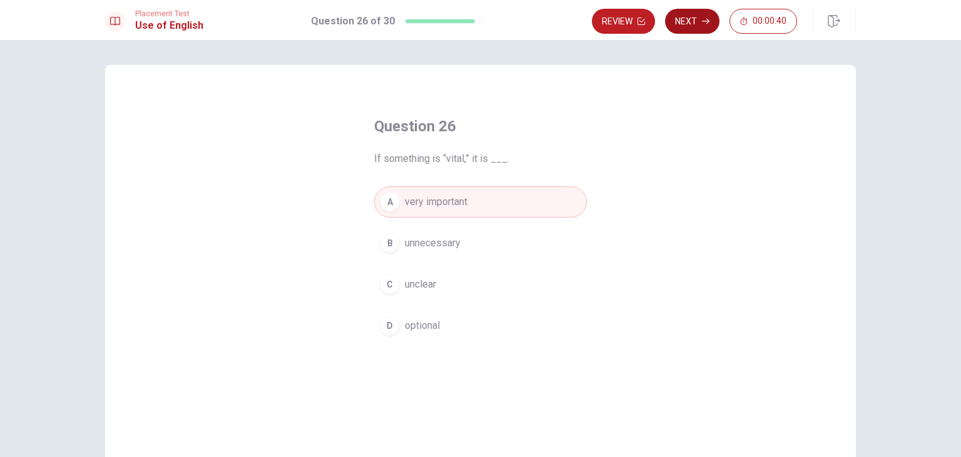
click at [677, 28] on button "Next" at bounding box center [692, 21] width 54 height 25
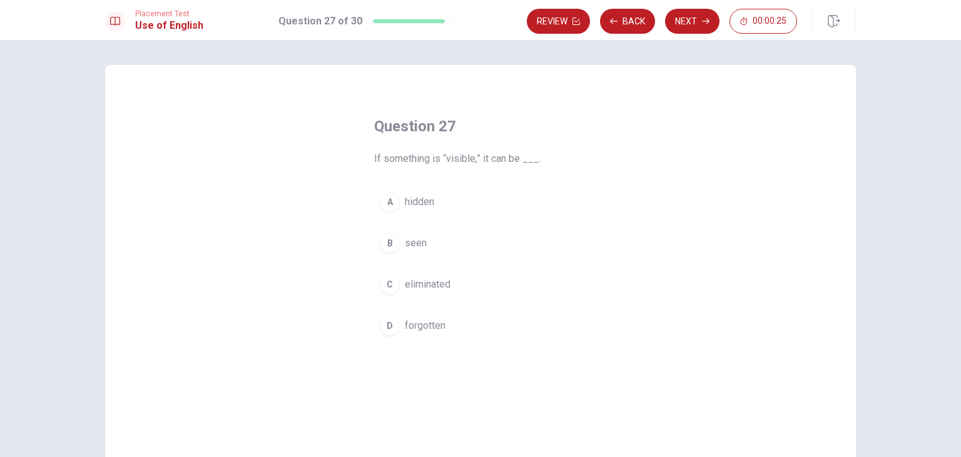
click at [421, 204] on span "hidden" at bounding box center [419, 201] width 29 height 15
click at [480, 246] on button "B seen" at bounding box center [480, 243] width 213 height 31
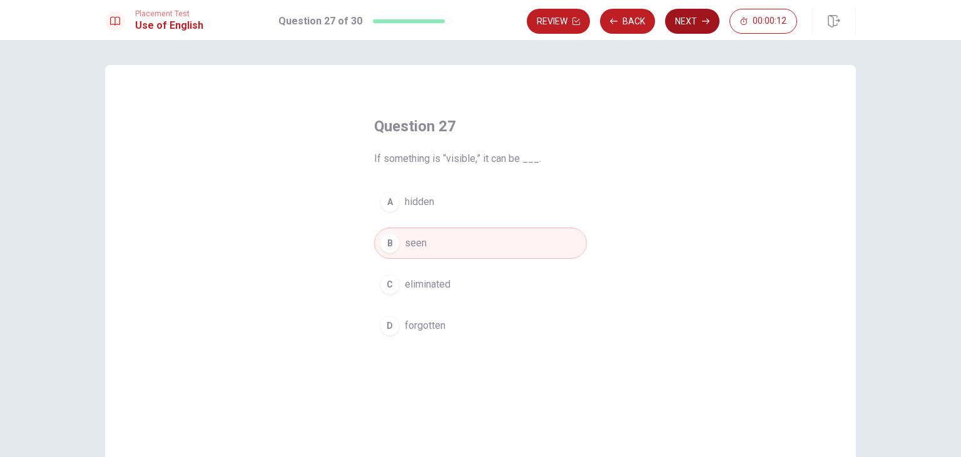
click at [682, 29] on button "Next" at bounding box center [692, 21] width 54 height 25
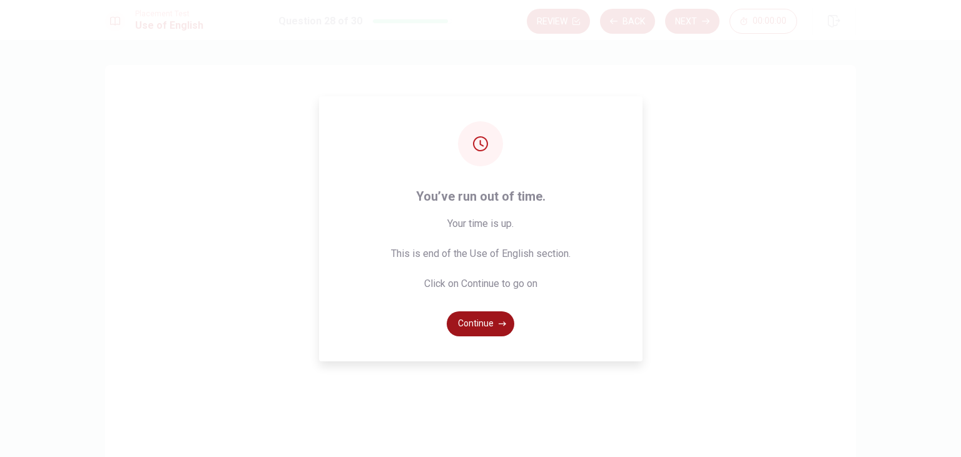
click at [486, 311] on button "Continue" at bounding box center [481, 323] width 68 height 25
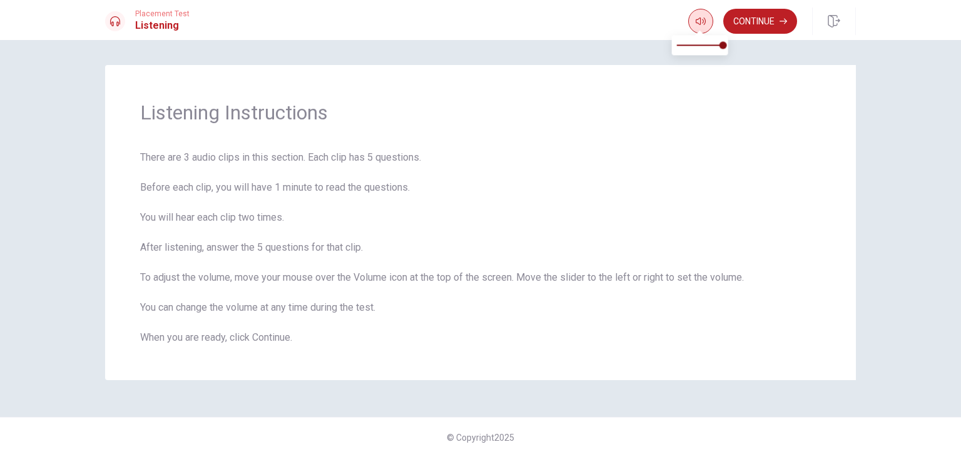
click at [698, 27] on button "button" at bounding box center [700, 21] width 25 height 25
click at [869, 88] on div "Listening Instructions There are 3 audio clips in this section. Each clip has 5…" at bounding box center [480, 228] width 790 height 327
click at [769, 19] on button "Continue" at bounding box center [760, 21] width 74 height 25
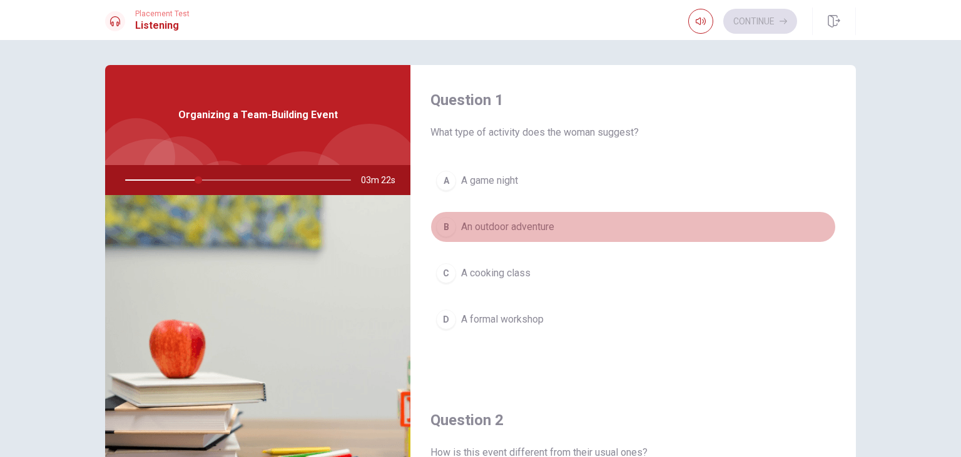
click at [521, 229] on span "An outdoor adventure" at bounding box center [507, 227] width 93 height 15
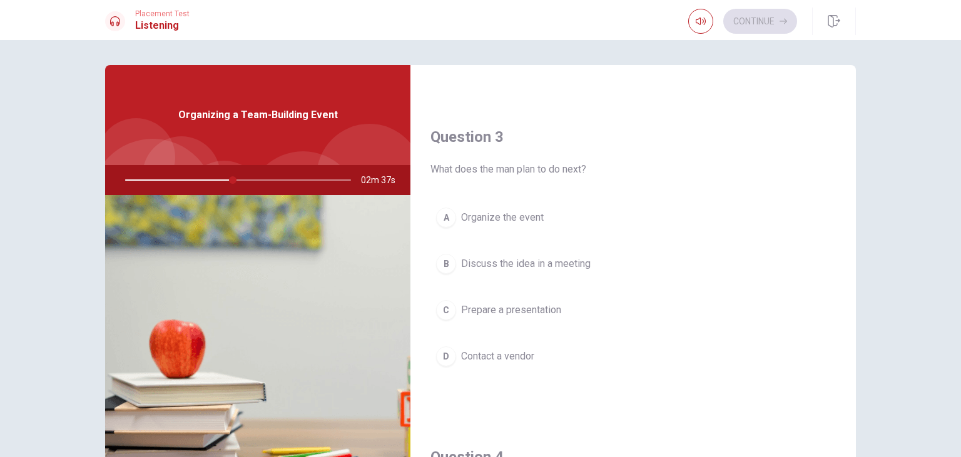
scroll to position [604, 0]
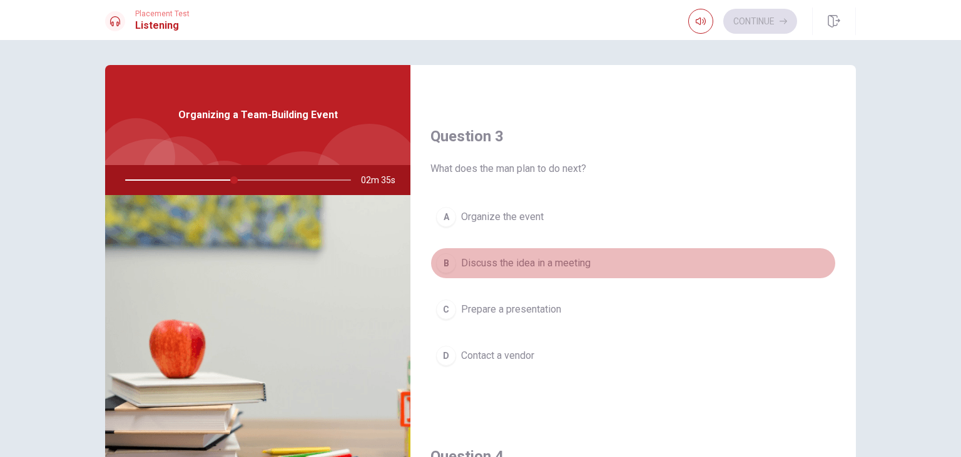
click at [525, 259] on span "Discuss the idea in a meeting" at bounding box center [525, 263] width 129 height 15
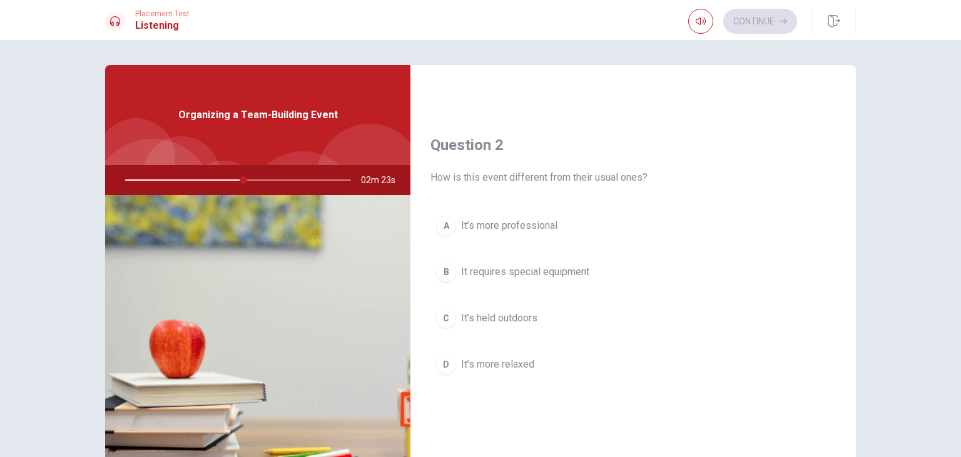
scroll to position [275, 0]
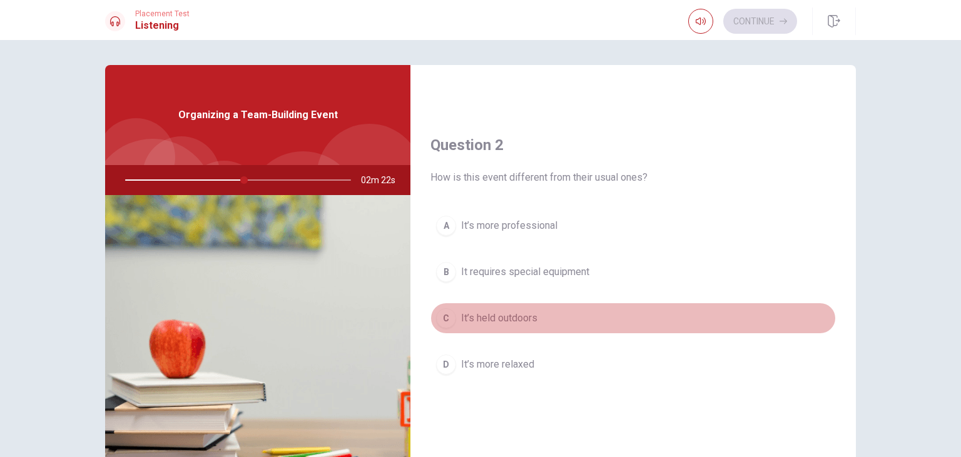
click at [505, 315] on span "It’s held outdoors" at bounding box center [499, 318] width 76 height 15
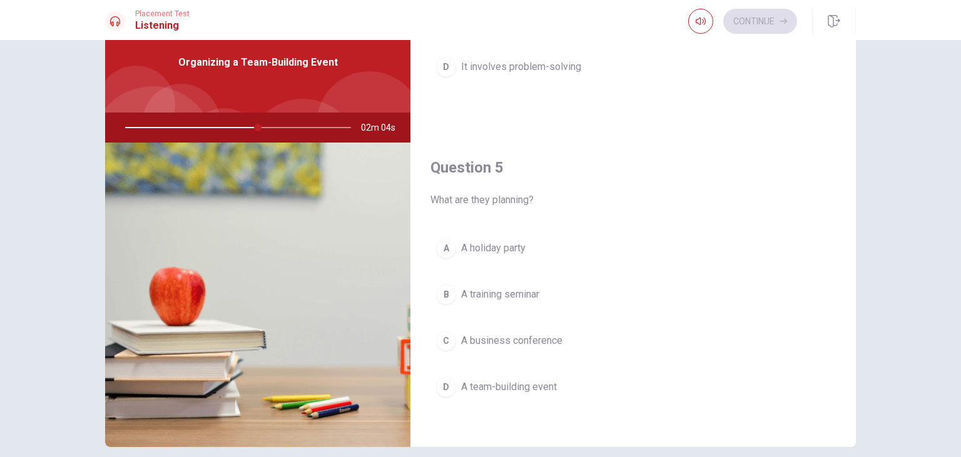
scroll to position [108, 0]
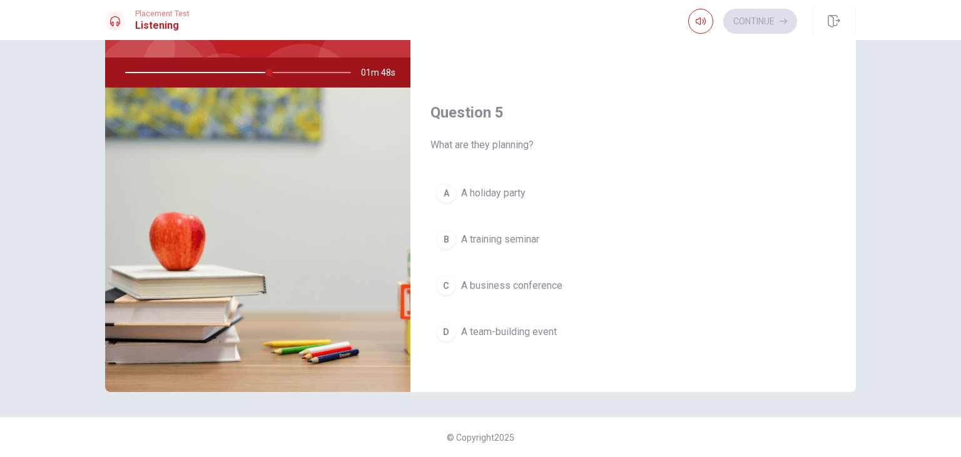
click at [524, 328] on span "A team-building event" at bounding box center [509, 332] width 96 height 15
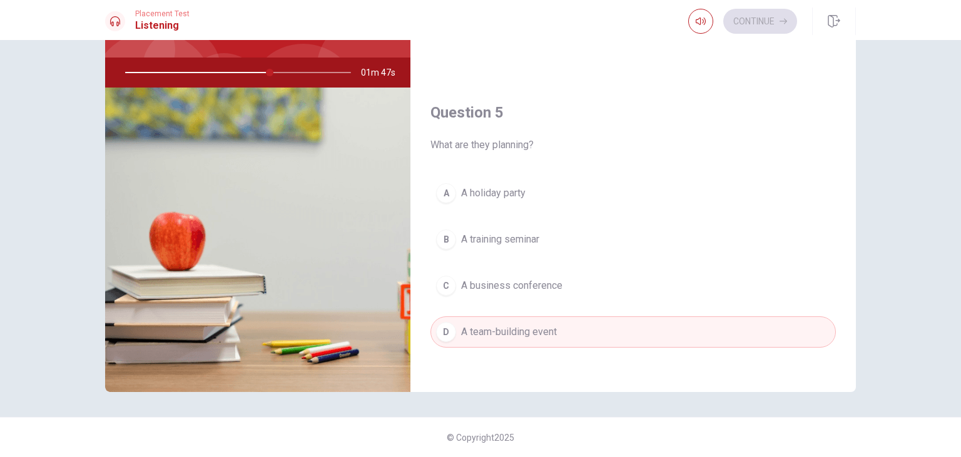
click at [530, 232] on span "A training seminar" at bounding box center [500, 239] width 78 height 15
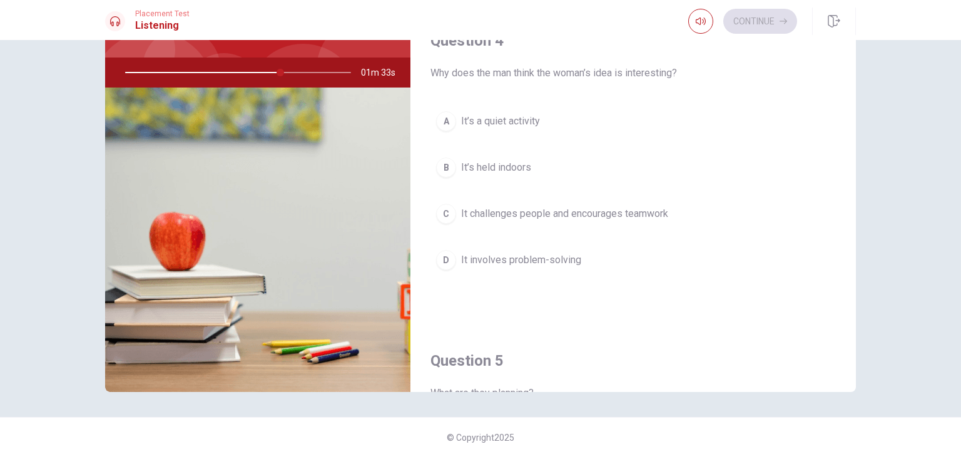
scroll to position [914, 0]
click at [597, 209] on span "It challenges people and encourages teamwork" at bounding box center [564, 211] width 207 height 15
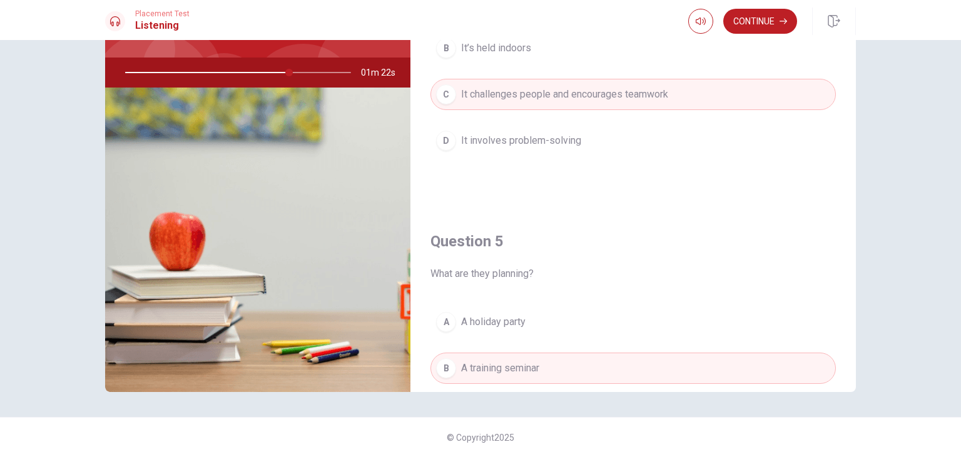
scroll to position [1161, 0]
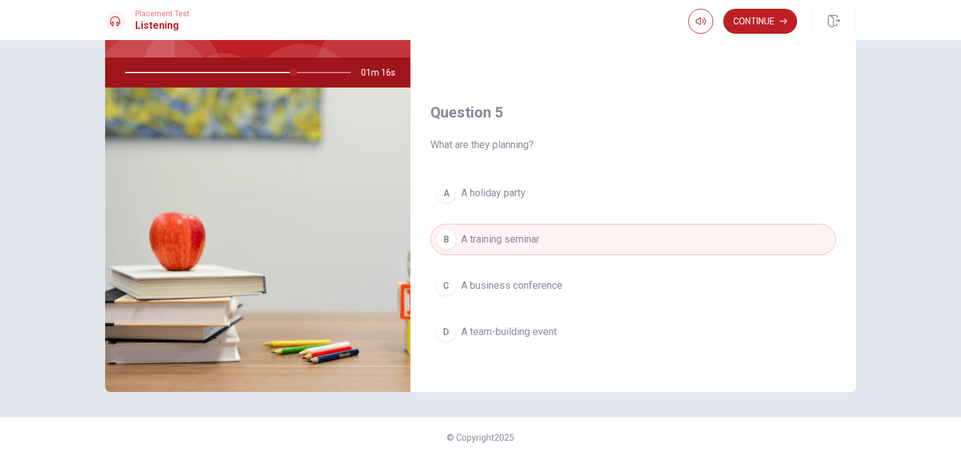
click at [484, 325] on span "A team-building event" at bounding box center [509, 332] width 96 height 15
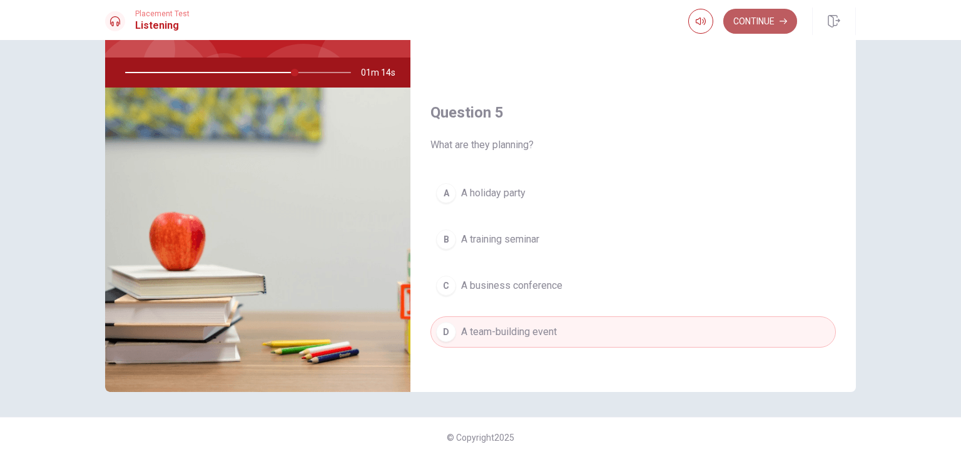
click at [749, 23] on button "Continue" at bounding box center [760, 21] width 74 height 25
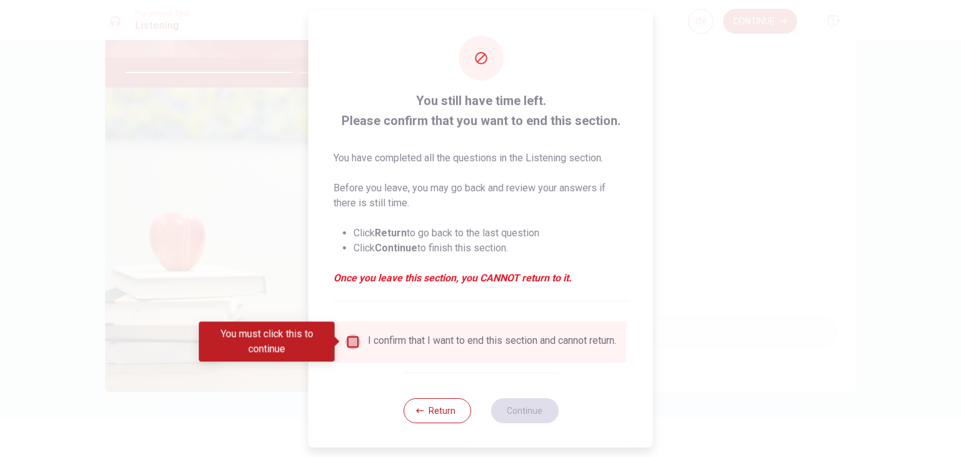
click at [353, 341] on input "You must click this to continue" at bounding box center [352, 341] width 15 height 15
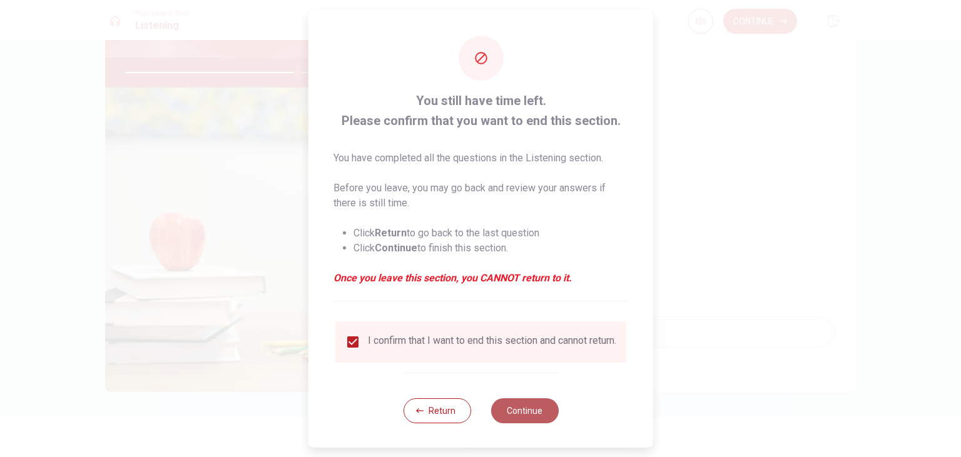
click at [518, 416] on button "Continue" at bounding box center [524, 410] width 68 height 25
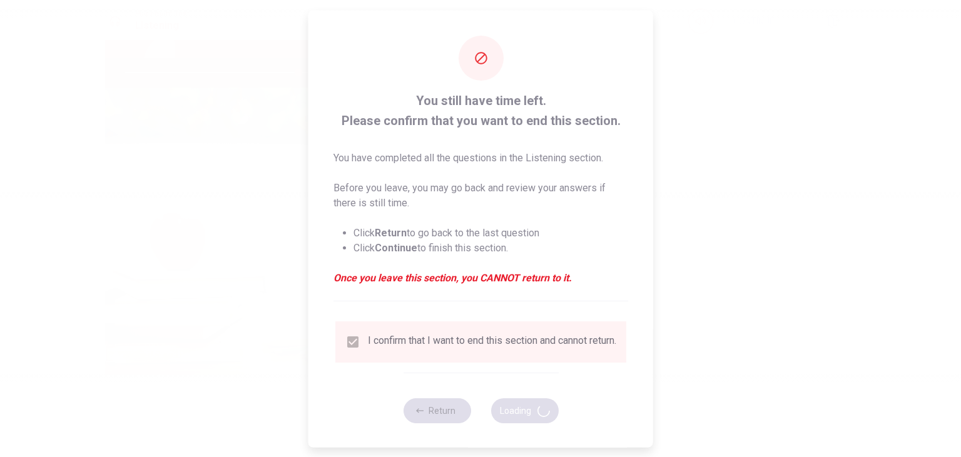
type input "77"
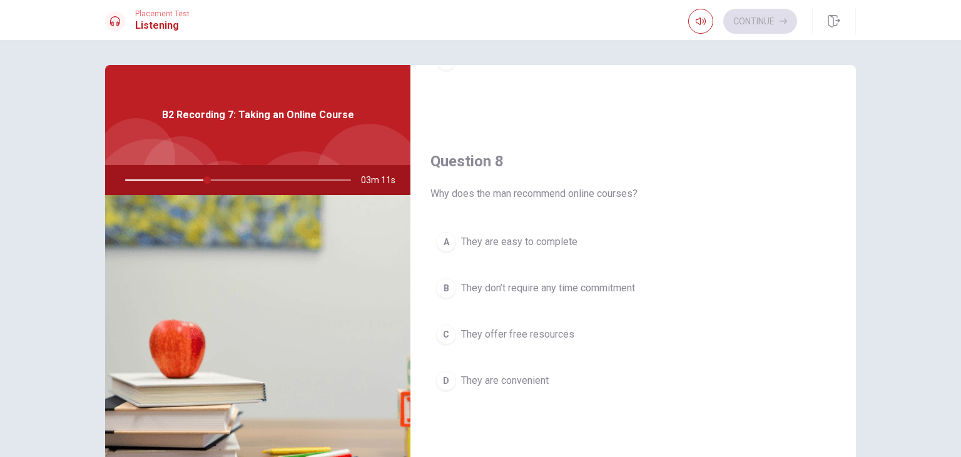
scroll to position [581, 0]
click at [519, 381] on span "They are convenient" at bounding box center [505, 378] width 88 height 15
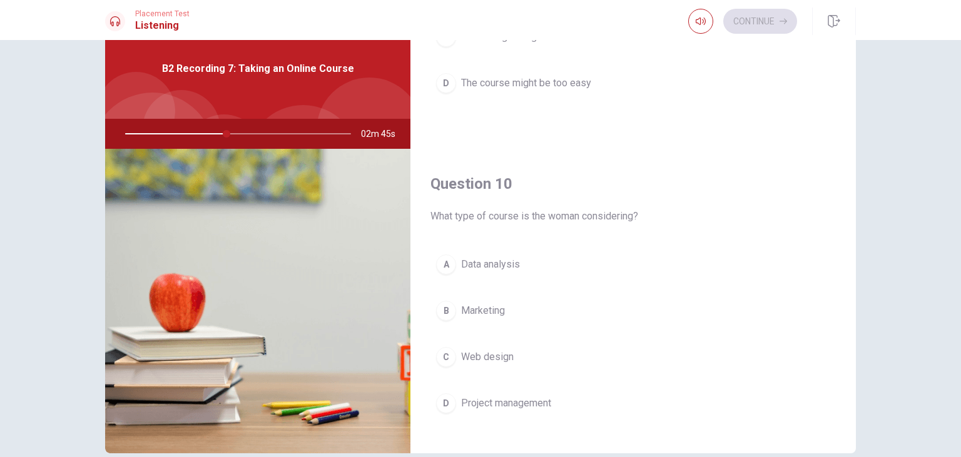
scroll to position [1150, 0]
click at [528, 398] on span "Project management" at bounding box center [506, 403] width 90 height 15
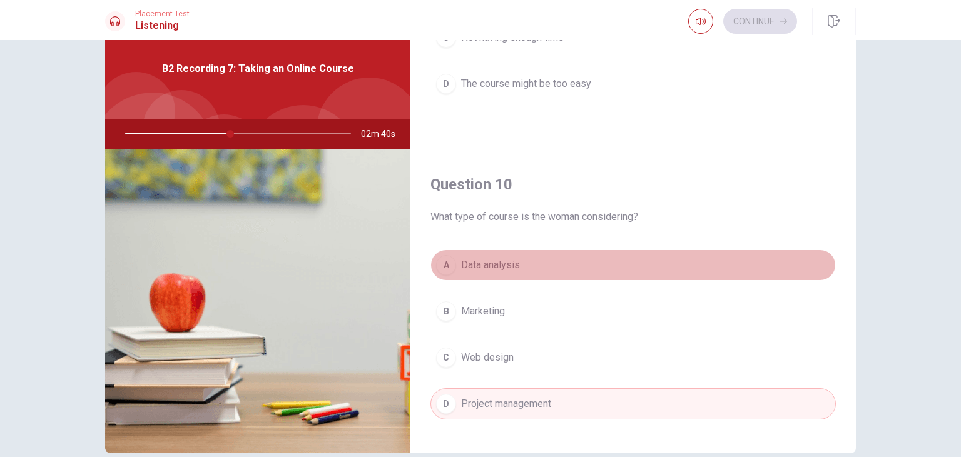
click at [524, 271] on button "A Data analysis" at bounding box center [632, 265] width 405 height 31
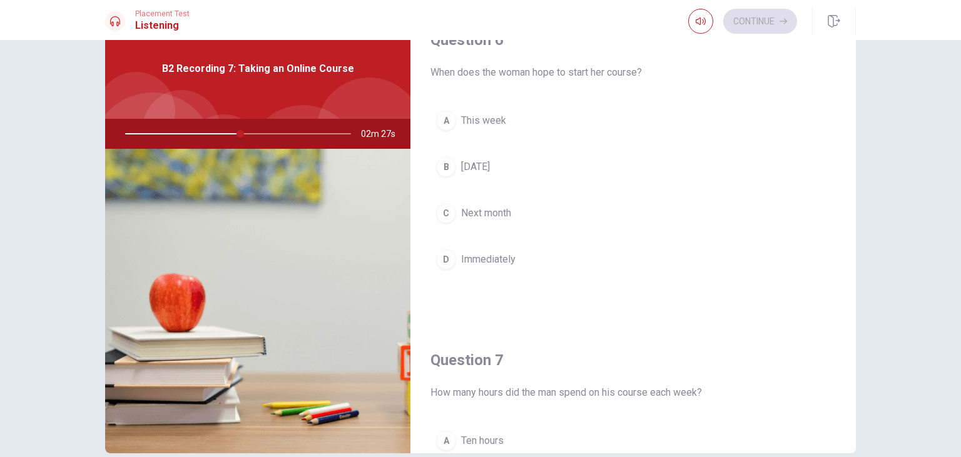
scroll to position [0, 0]
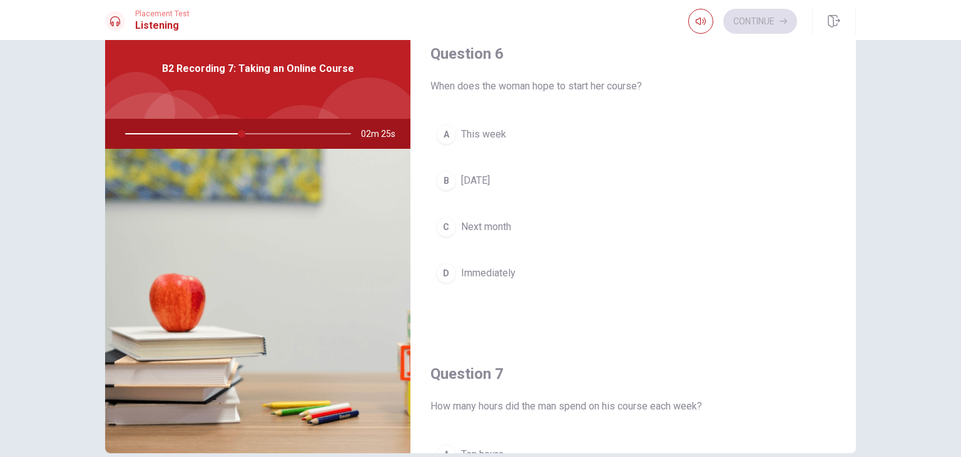
click at [486, 231] on span "Next month" at bounding box center [486, 227] width 50 height 15
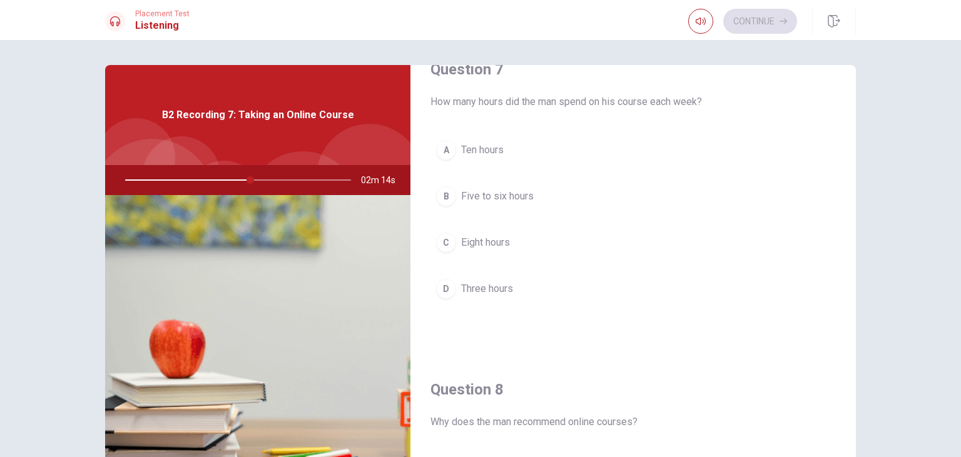
scroll to position [350, 0]
click at [492, 196] on span "Five to six hours" at bounding box center [497, 196] width 73 height 15
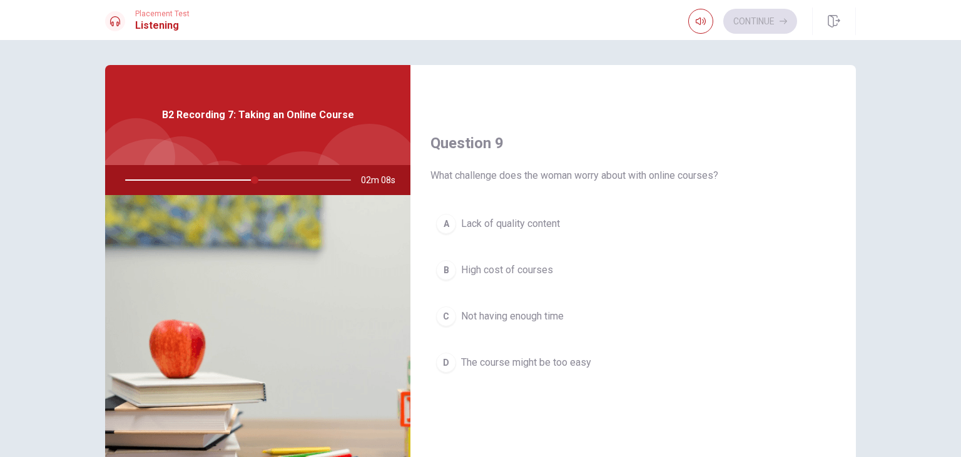
scroll to position [918, 0]
click at [530, 318] on span "Not having enough time" at bounding box center [512, 315] width 103 height 15
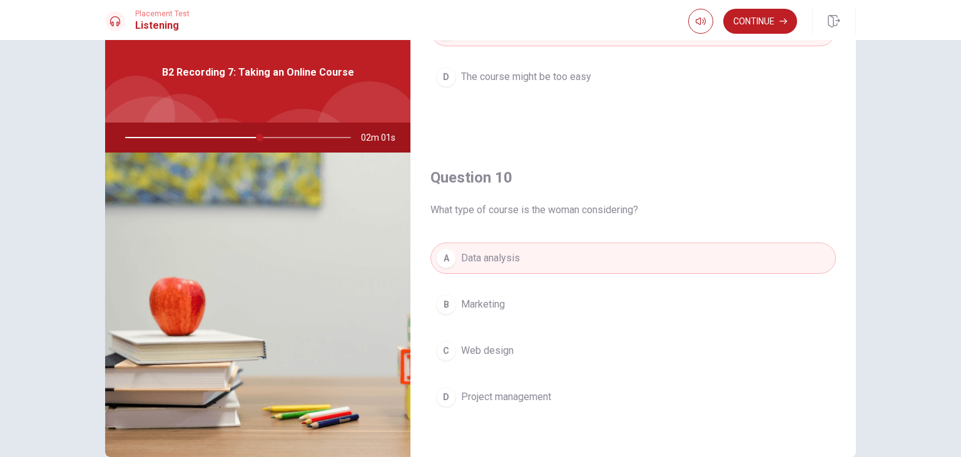
scroll to position [44, 0]
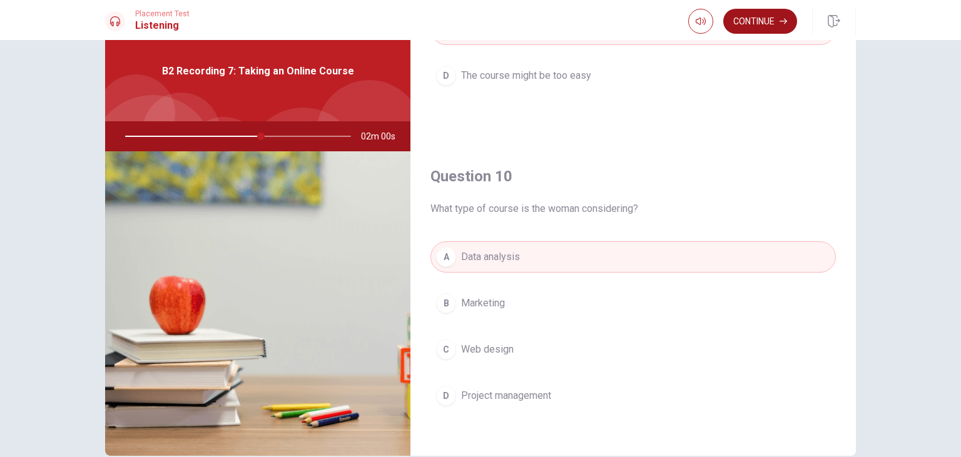
click at [761, 27] on button "Continue" at bounding box center [760, 21] width 74 height 25
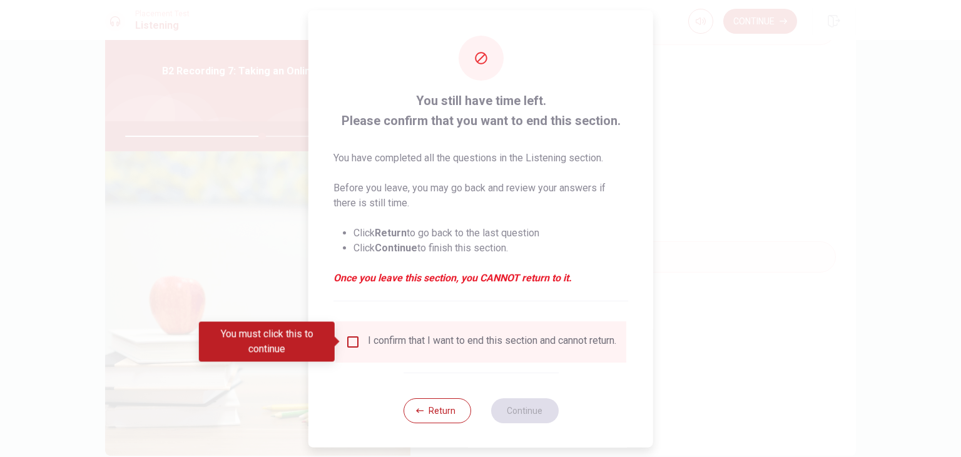
click at [382, 343] on div "I confirm that I want to end this section and cannot return." at bounding box center [492, 341] width 248 height 15
click at [358, 346] on input "You must click this to continue" at bounding box center [352, 341] width 15 height 15
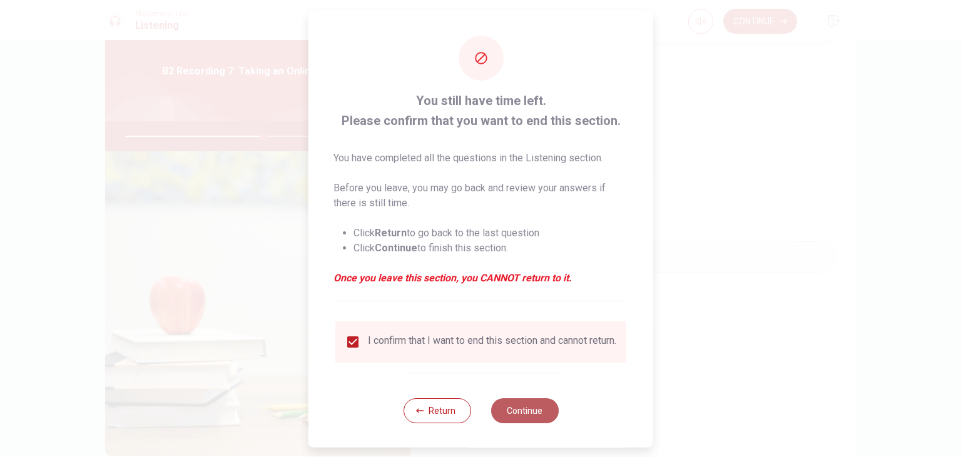
click at [542, 419] on button "Continue" at bounding box center [524, 410] width 68 height 25
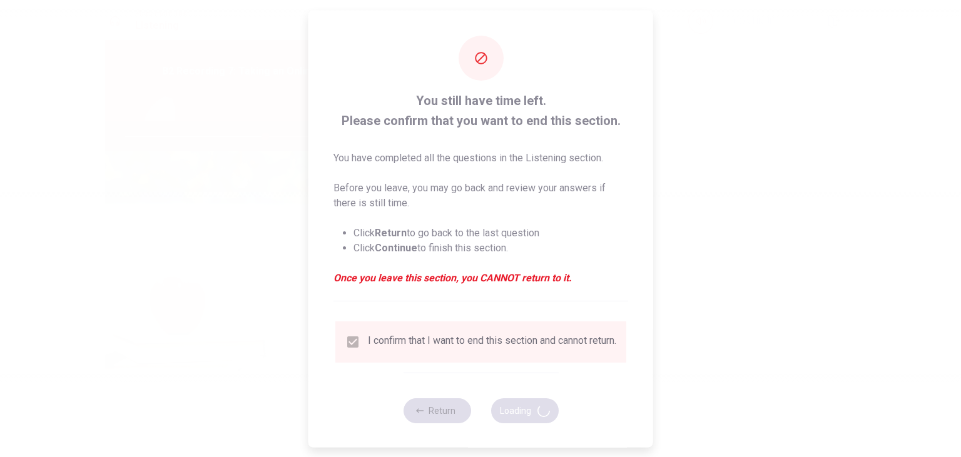
type input "62"
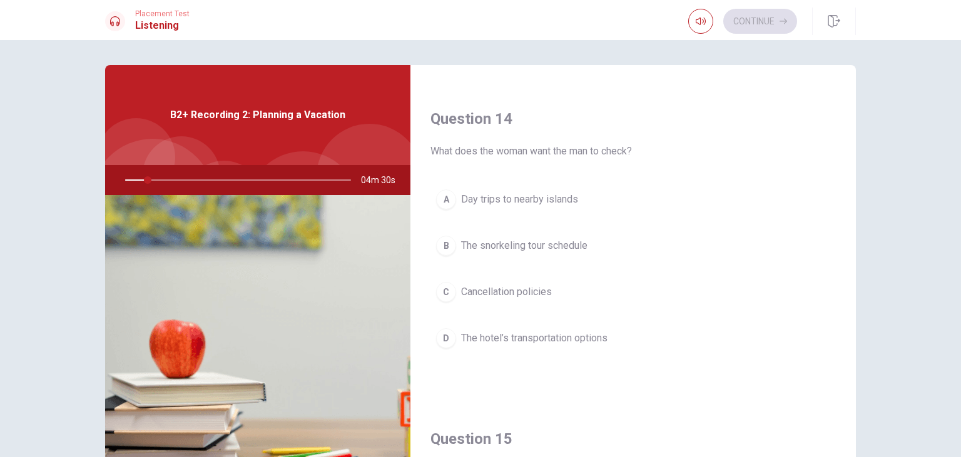
scroll to position [1161, 0]
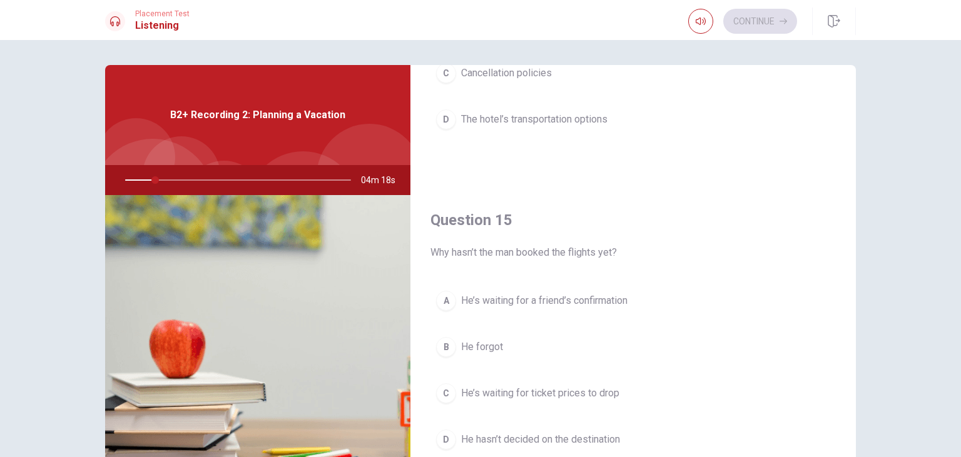
click at [174, 178] on div at bounding box center [235, 180] width 251 height 30
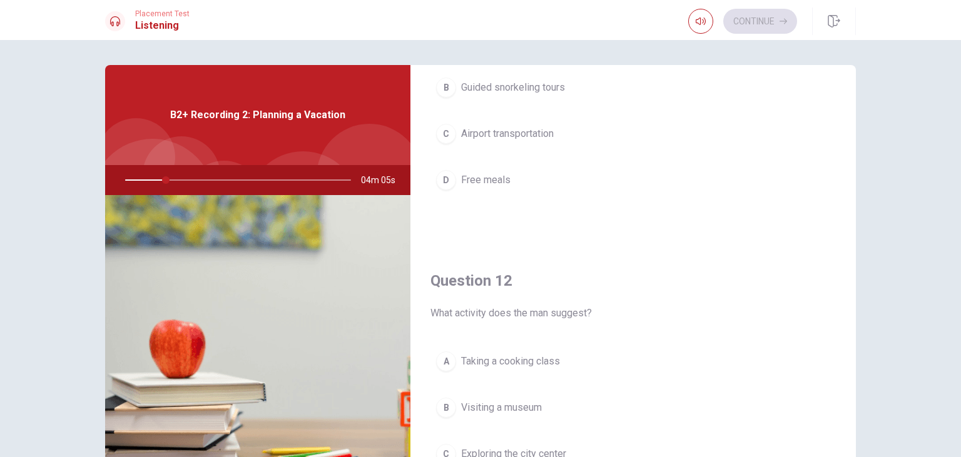
scroll to position [103, 0]
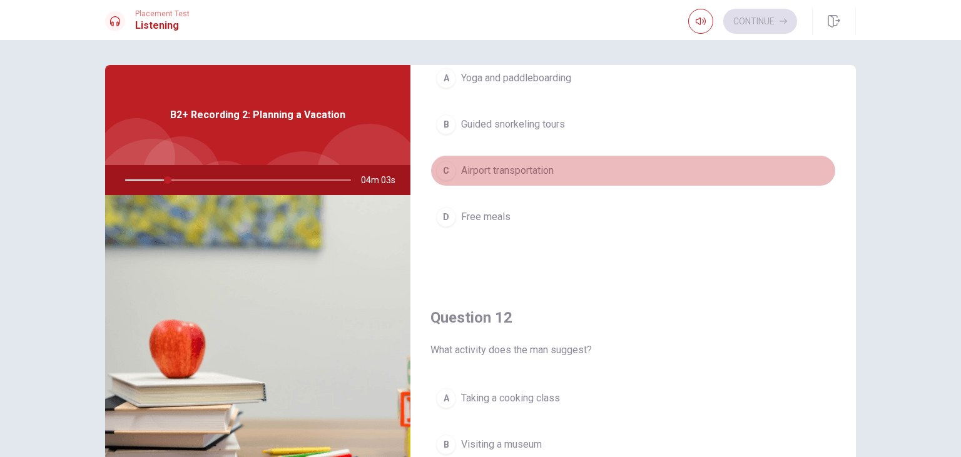
click at [508, 167] on span "Airport transportation" at bounding box center [507, 170] width 93 height 15
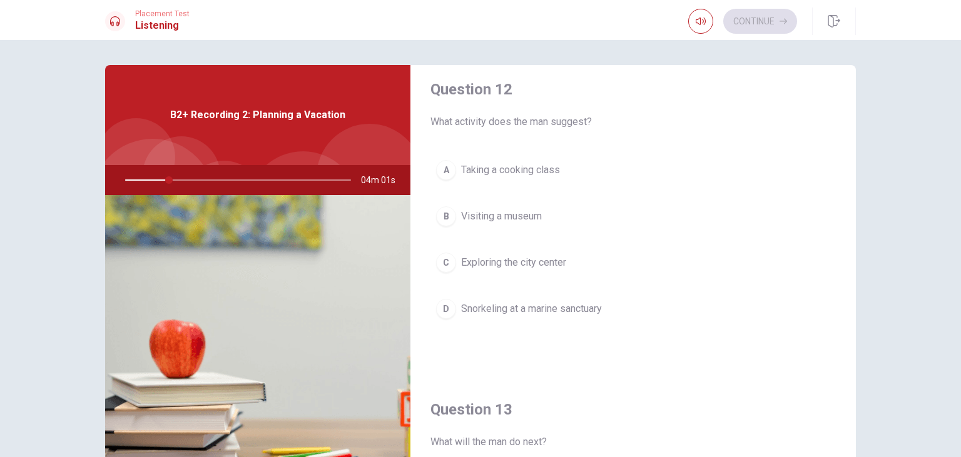
scroll to position [331, 0]
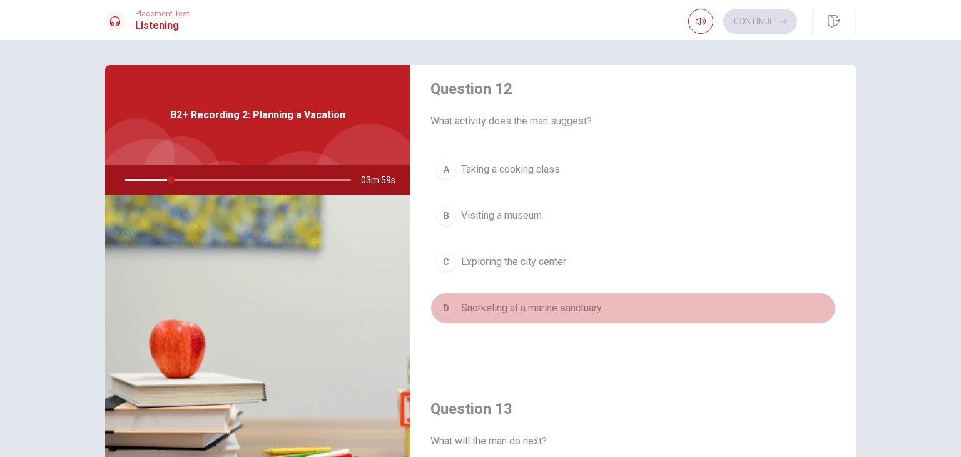
click at [532, 303] on span "Snorkeling at a marine sanctuary" at bounding box center [531, 308] width 141 height 15
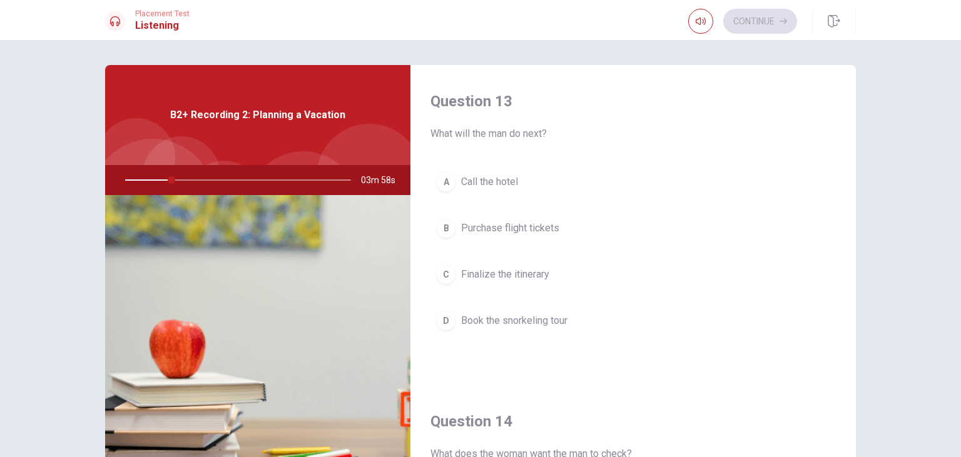
scroll to position [640, 0]
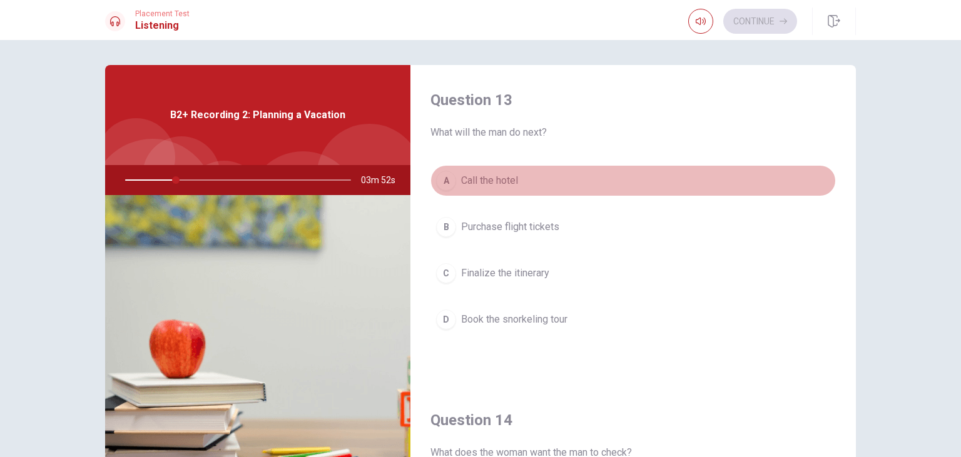
click at [501, 184] on span "Call the hotel" at bounding box center [489, 180] width 57 height 15
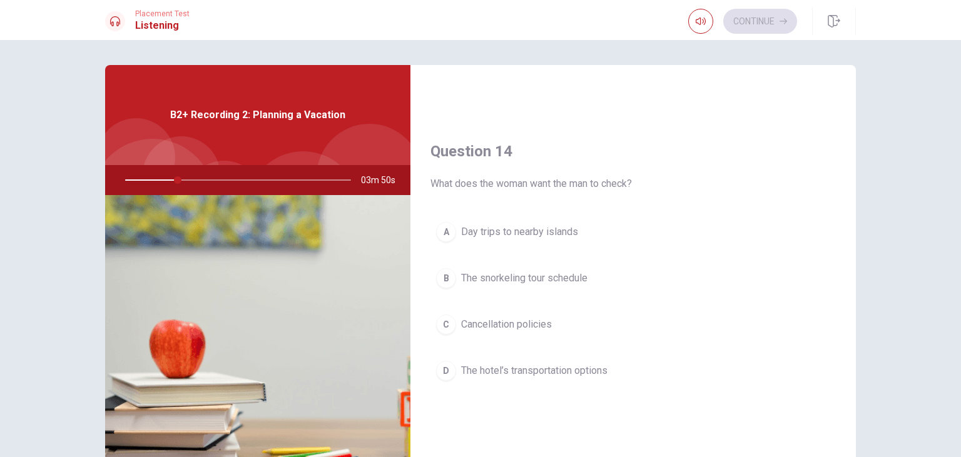
scroll to position [910, 0]
click at [503, 266] on button "B The snorkeling tour schedule" at bounding box center [632, 277] width 405 height 31
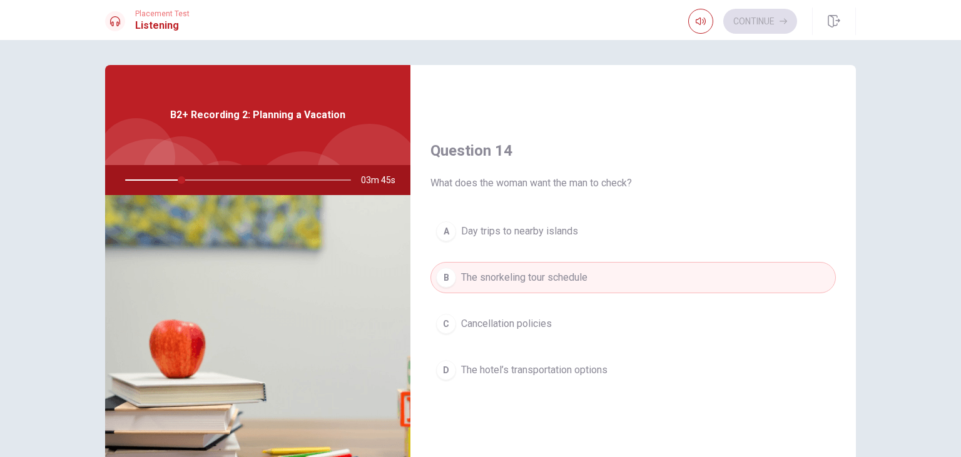
scroll to position [1161, 0]
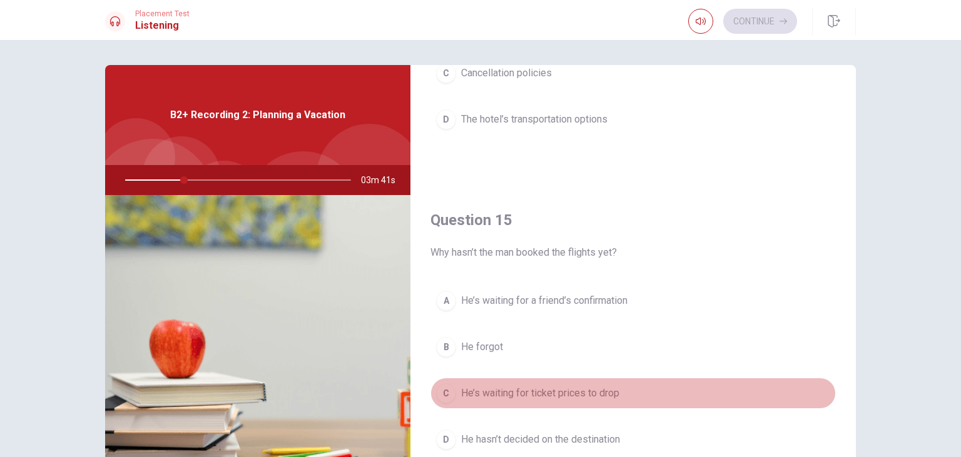
click at [538, 393] on span "He’s waiting for ticket prices to drop" at bounding box center [540, 393] width 158 height 15
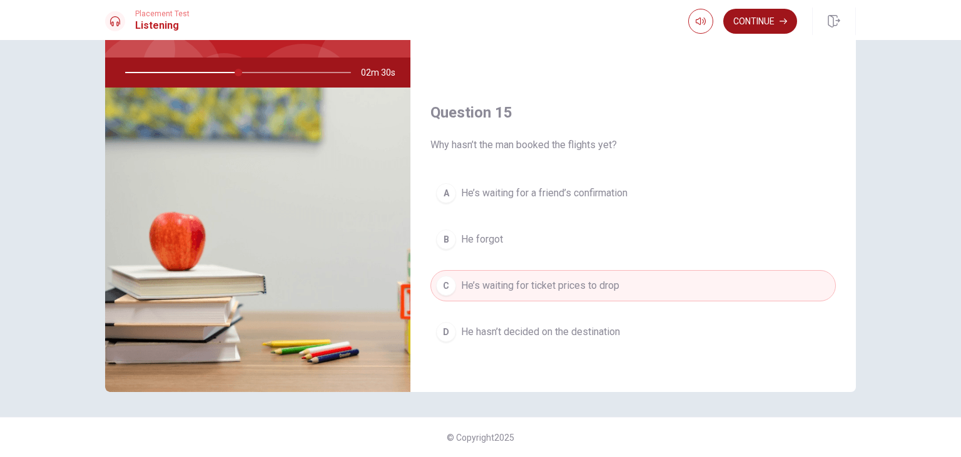
click at [758, 21] on button "Continue" at bounding box center [760, 21] width 74 height 25
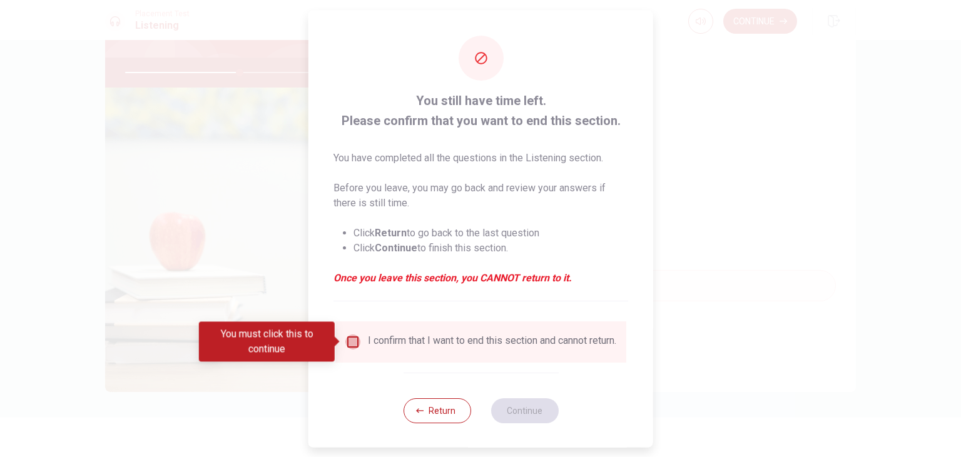
click at [356, 343] on input "You must click this to continue" at bounding box center [352, 341] width 15 height 15
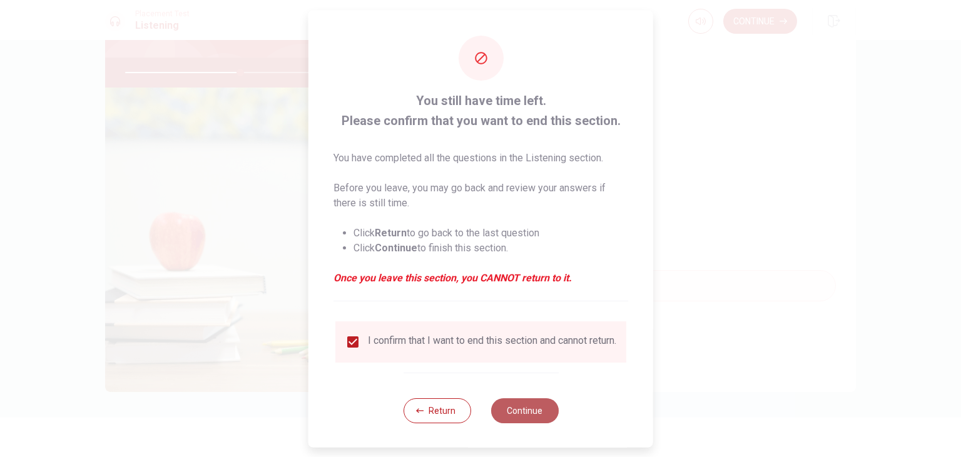
click at [527, 416] on button "Continue" at bounding box center [524, 410] width 68 height 25
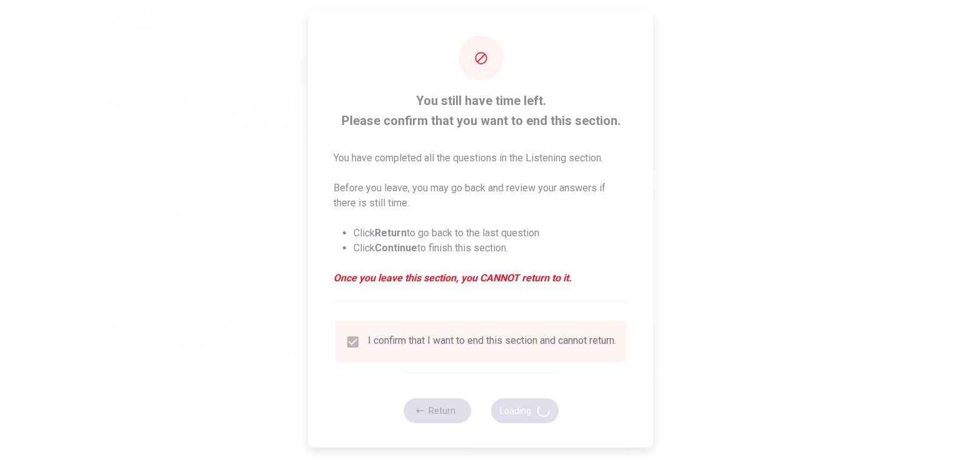
type input "52"
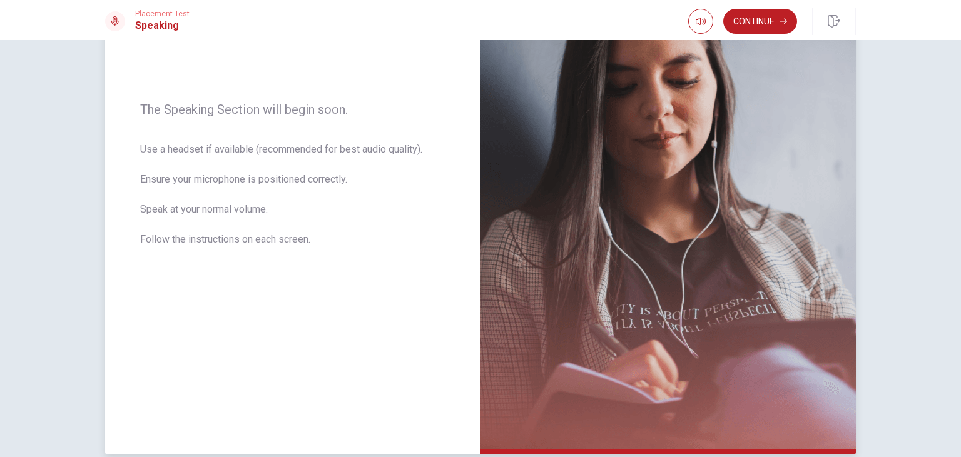
scroll to position [155, 0]
click at [762, 21] on button "Continue" at bounding box center [760, 21] width 74 height 25
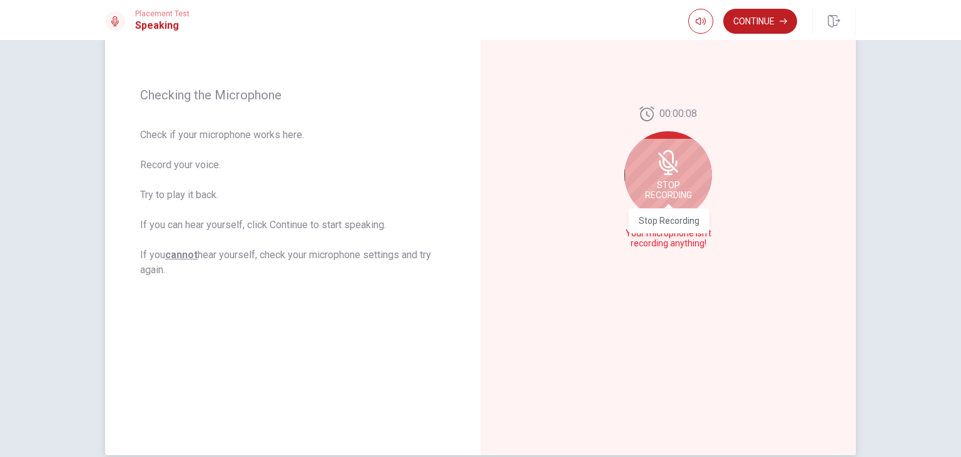
click at [681, 181] on div "Stop Recording" at bounding box center [668, 175] width 88 height 88
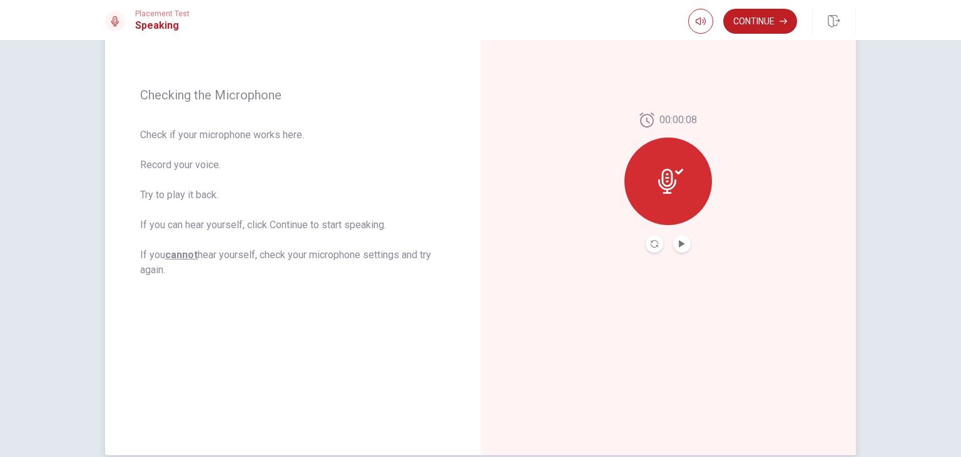
click at [659, 245] on button "Record Again" at bounding box center [654, 244] width 18 height 18
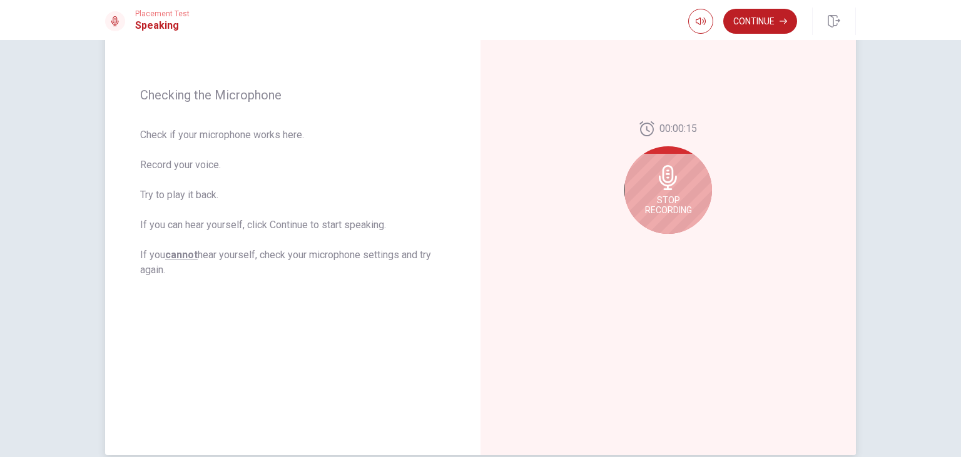
click at [675, 200] on span "Stop Recording" at bounding box center [668, 205] width 47 height 20
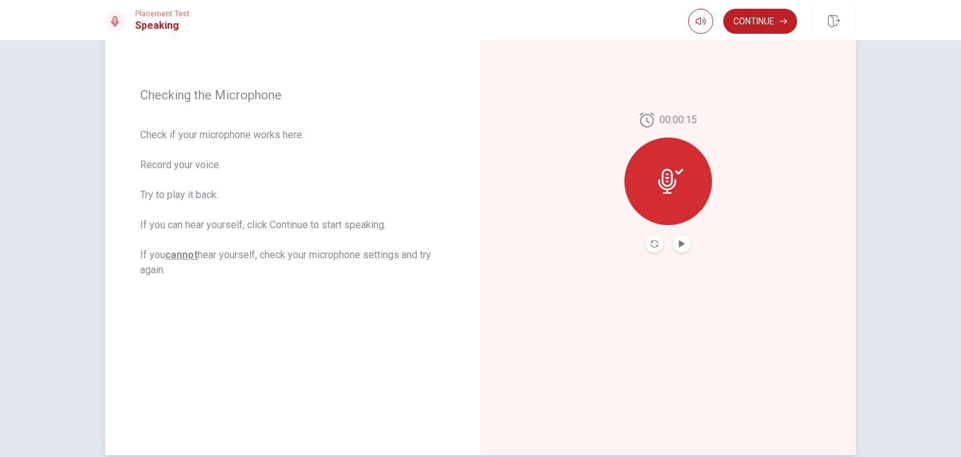
click at [672, 197] on div at bounding box center [668, 182] width 88 height 88
click at [654, 243] on icon "Record Again" at bounding box center [654, 244] width 8 height 8
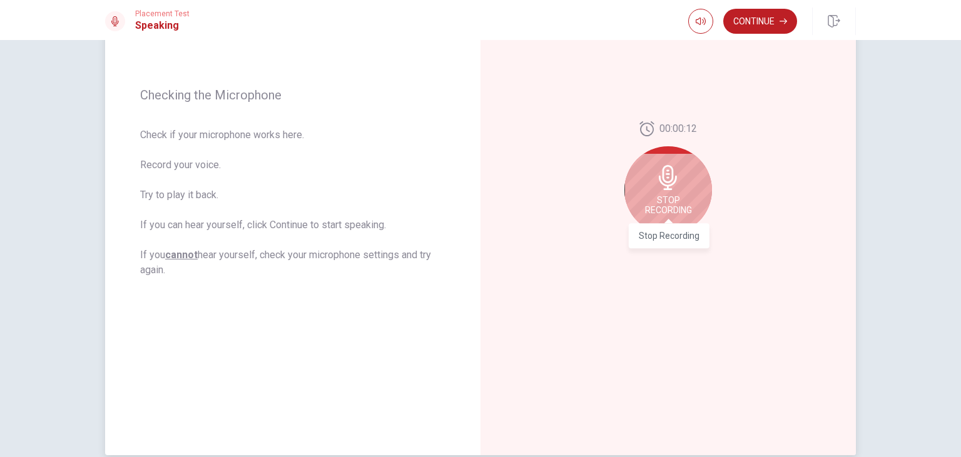
click at [672, 199] on span "Stop Recording" at bounding box center [668, 205] width 47 height 20
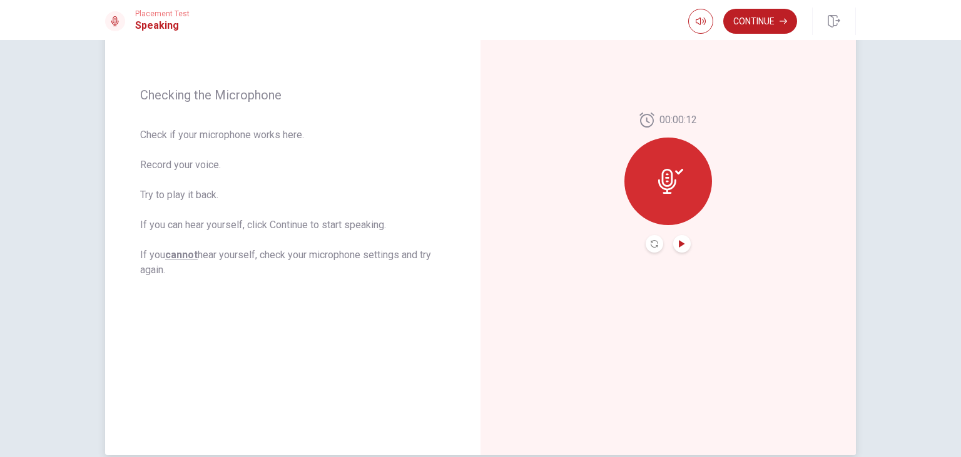
click at [681, 247] on icon "Play Audio" at bounding box center [682, 244] width 8 height 8
click at [767, 24] on button "Continue" at bounding box center [760, 21] width 74 height 25
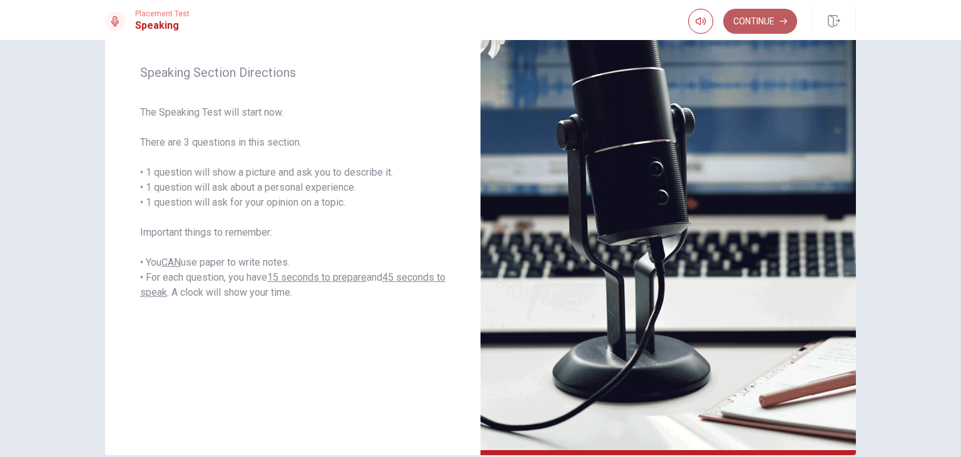
click at [762, 19] on button "Continue" at bounding box center [760, 21] width 74 height 25
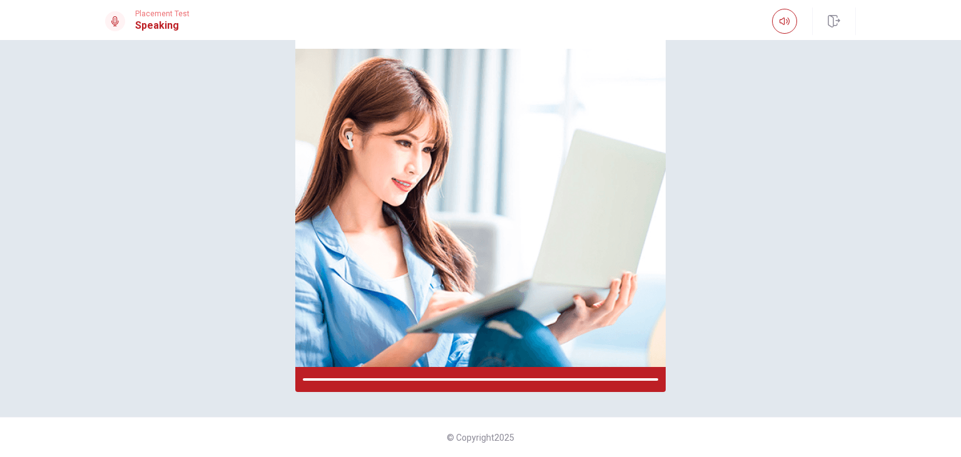
scroll to position [91, 0]
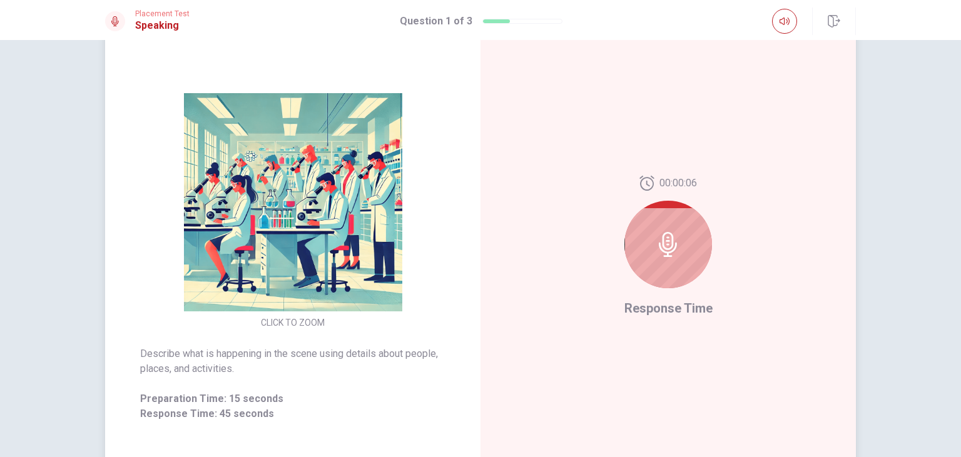
click at [666, 258] on div at bounding box center [668, 245] width 88 height 88
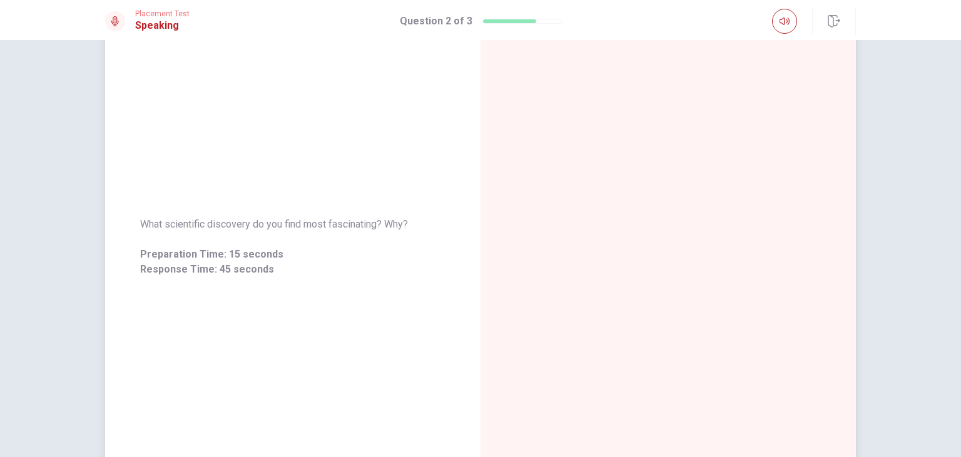
scroll to position [0, 0]
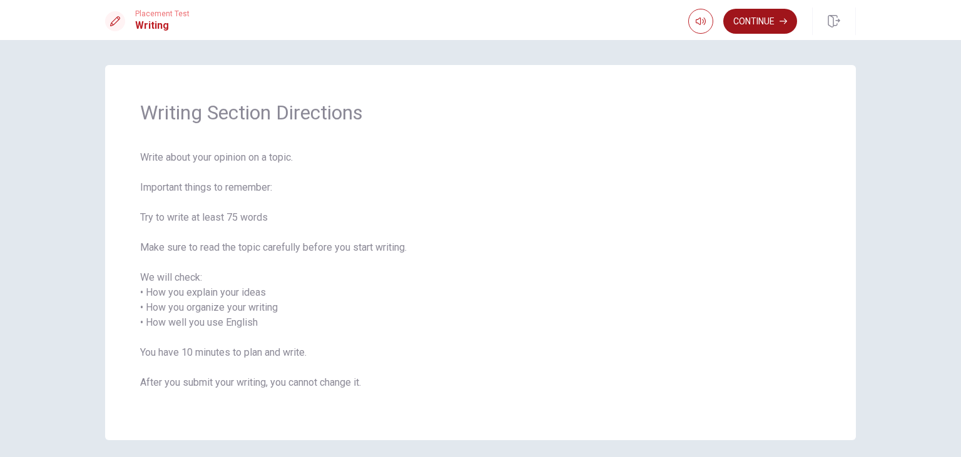
click at [749, 26] on button "Continue" at bounding box center [760, 21] width 74 height 25
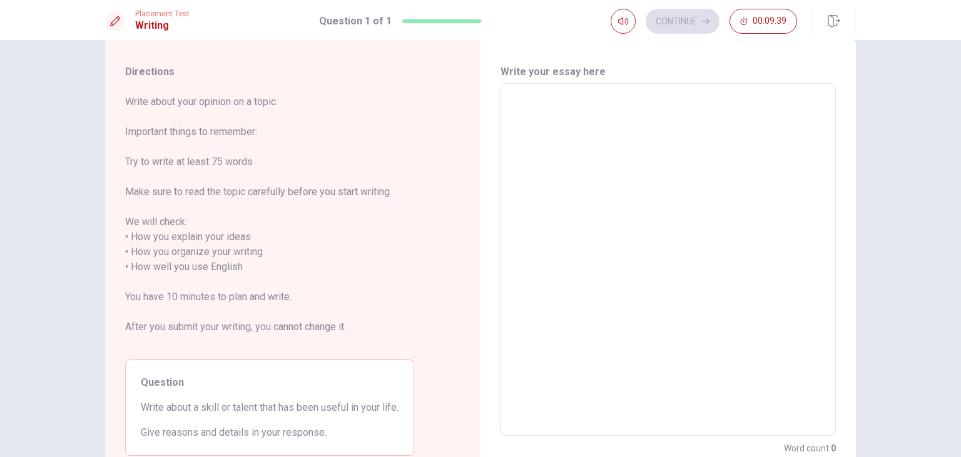
scroll to position [25, 0]
click at [582, 143] on textarea at bounding box center [668, 260] width 318 height 332
click at [609, 134] on textarea at bounding box center [668, 260] width 318 height 332
type textarea "O"
type textarea "x"
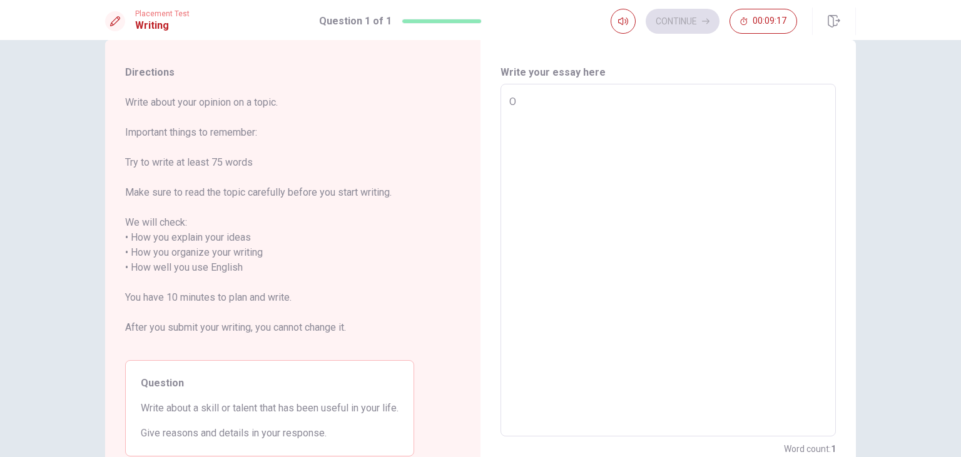
type textarea "On"
type textarea "x"
type textarea "One"
type textarea "x"
type textarea "One"
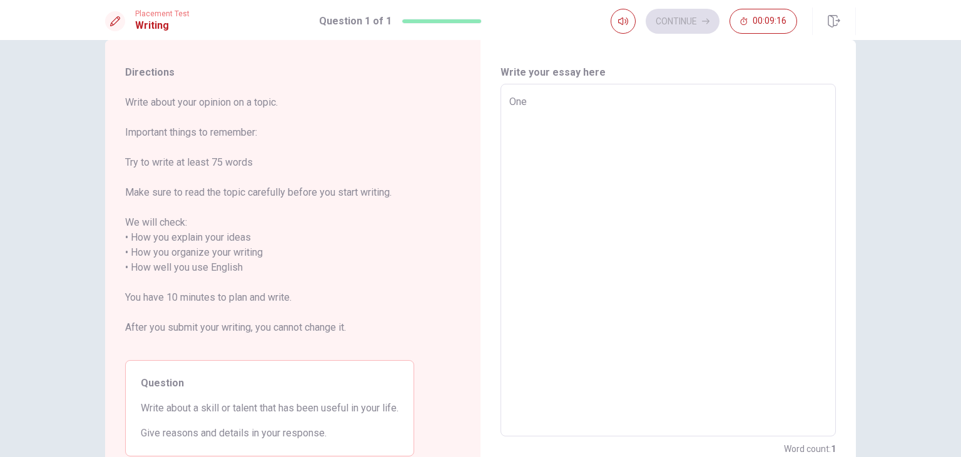
type textarea "x"
type textarea "One s"
type textarea "x"
type textarea "One sk"
type textarea "x"
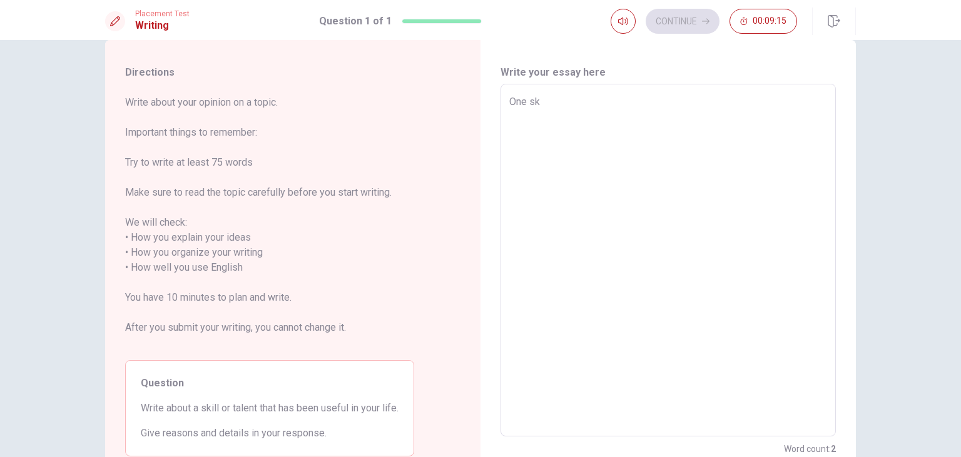
type textarea "One ski"
type textarea "x"
type textarea "One skil"
type textarea "x"
type textarea "One skill"
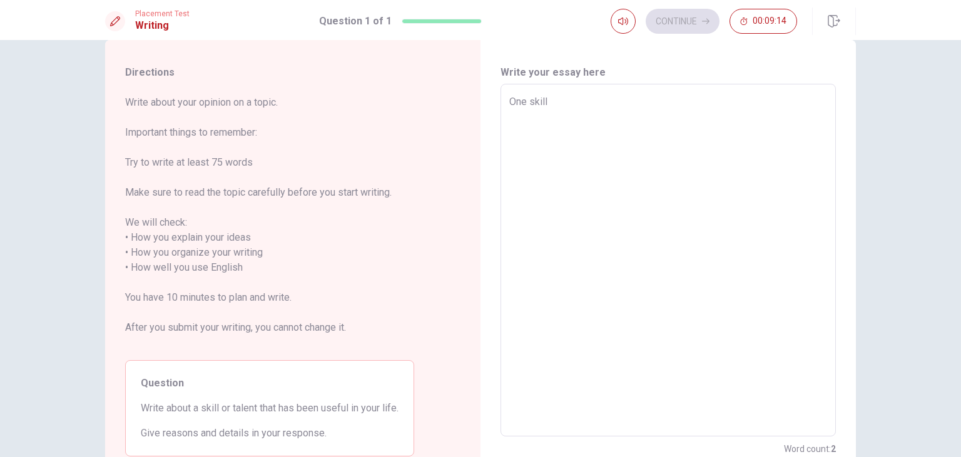
type textarea "x"
type textarea "One skill"
type textarea "x"
type textarea "One skill t"
type textarea "x"
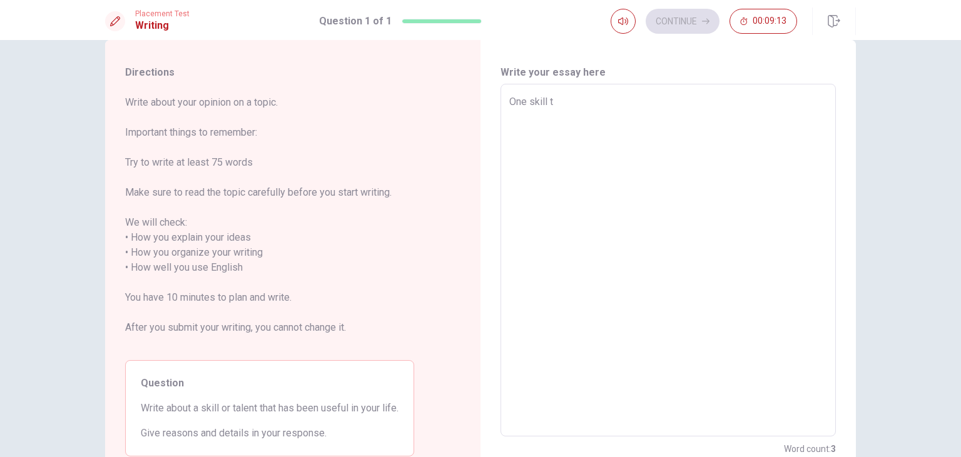
type textarea "One skill th"
type textarea "x"
type textarea "One skill tha"
type textarea "x"
type textarea "One skill that"
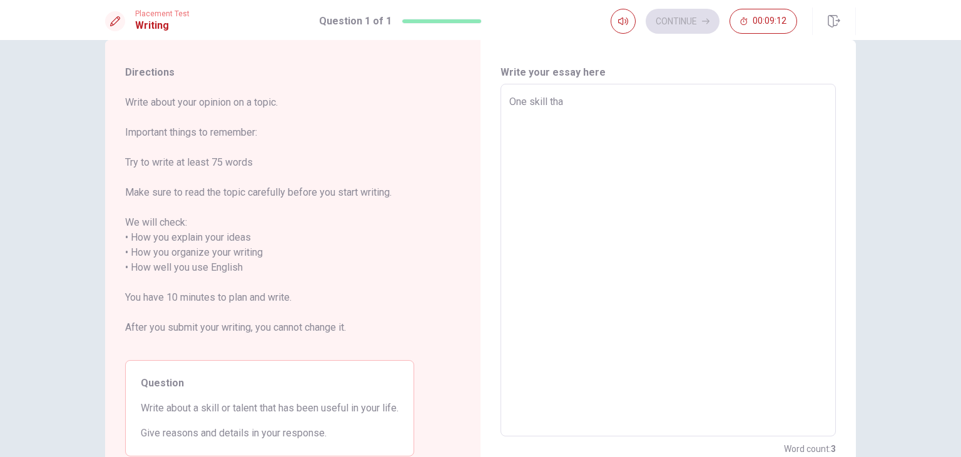
type textarea "x"
type textarea "One skill that"
type textarea "x"
type textarea "One skill that h"
type textarea "x"
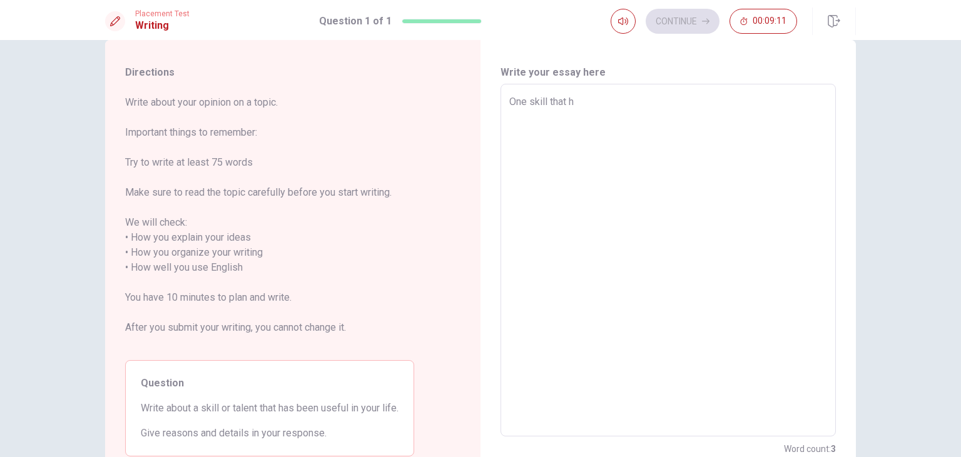
type textarea "One skill that ha"
type textarea "x"
type textarea "One skill that has"
type textarea "x"
type textarea "One skill that has"
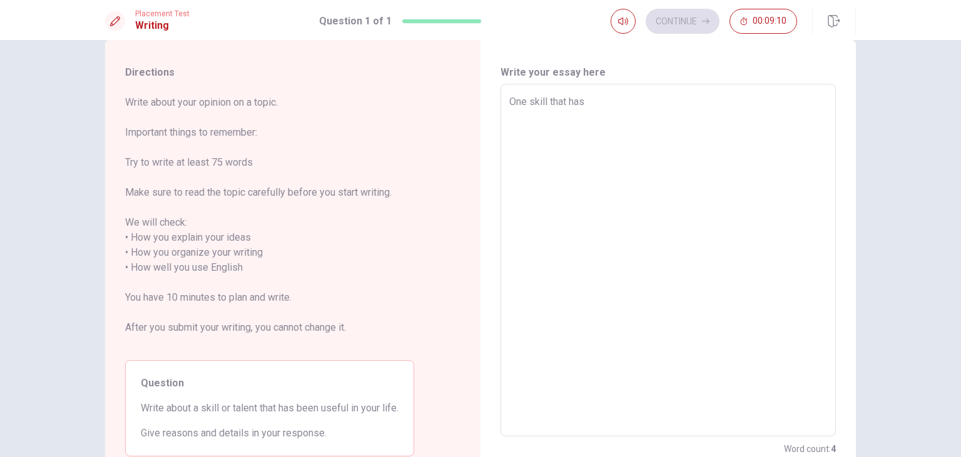
type textarea "x"
type textarea "One skill that has b"
type textarea "x"
type textarea "One skill that has be"
type textarea "x"
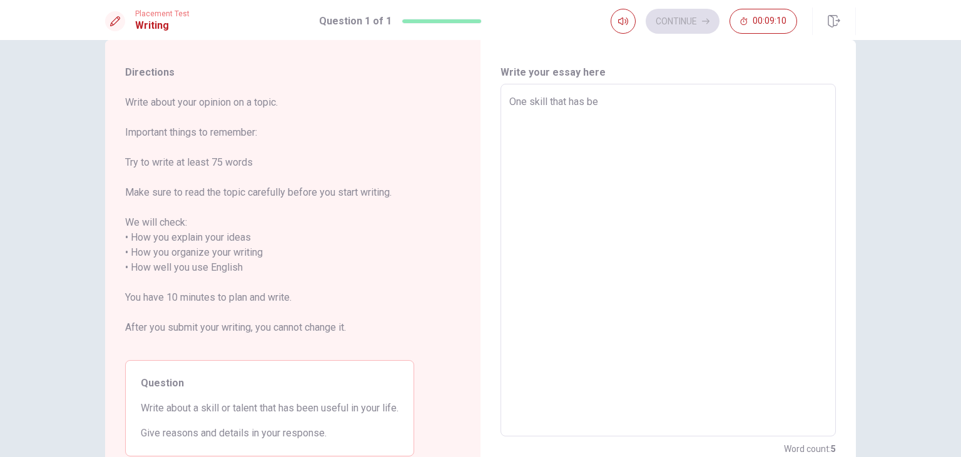
type textarea "One skill that has bee"
type textarea "x"
type textarea "One skill that has been"
type textarea "x"
type textarea "One skill that has been"
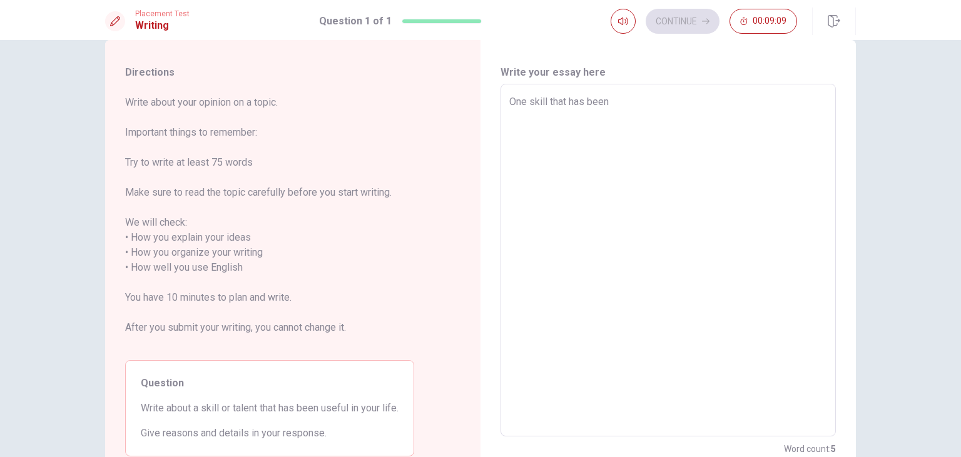
type textarea "x"
type textarea "One skill that has been v"
type textarea "x"
type textarea "One skill that has been ve"
type textarea "x"
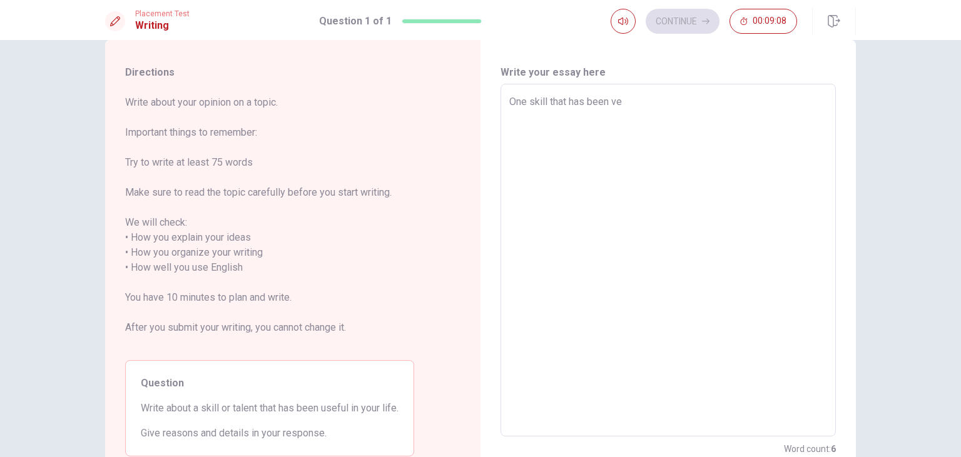
type textarea "One skill that has been ver"
type textarea "x"
type textarea "One skill that has been very"
type textarea "x"
type textarea "One skill that has been veryu"
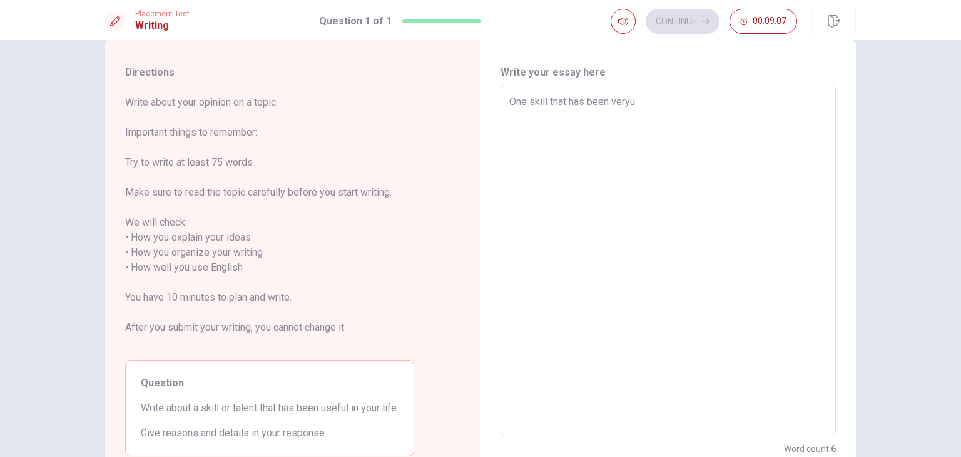
type textarea "x"
type textarea "One skill that has been veryus"
type textarea "x"
type textarea "One skill that has been veryuse"
type textarea "x"
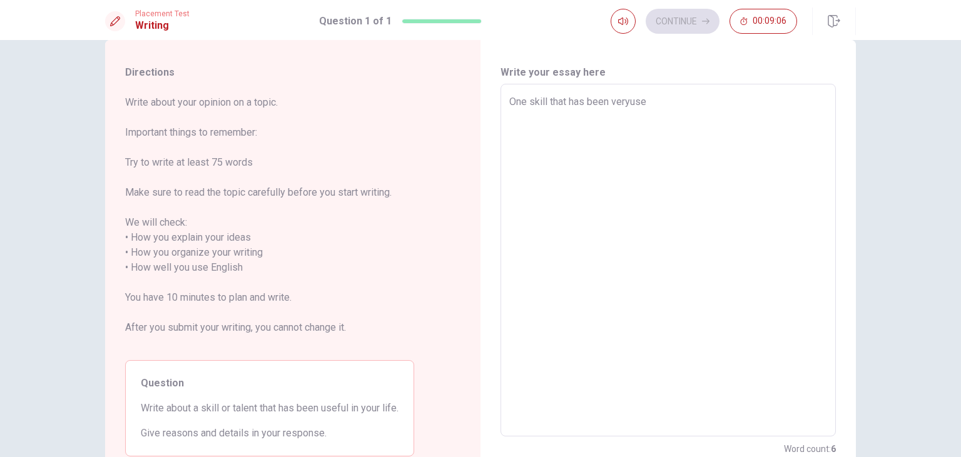
type textarea "One skill that has been veryusef"
type textarea "x"
type textarea "One skill that has been veryusefu"
type textarea "x"
type textarea "One skill that has been veryuseful"
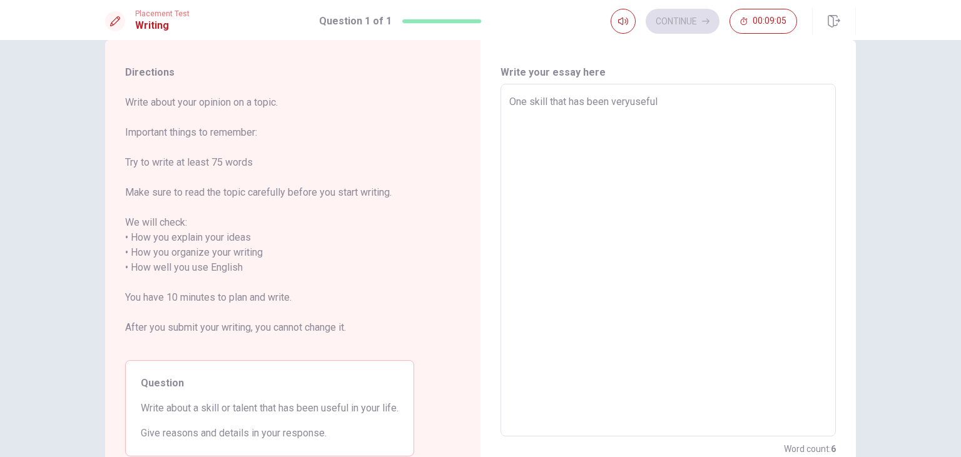
type textarea "x"
type textarea "One skill that has been veryuseful"
type textarea "x"
type textarea "One skill that has been veryuseful i"
type textarea "x"
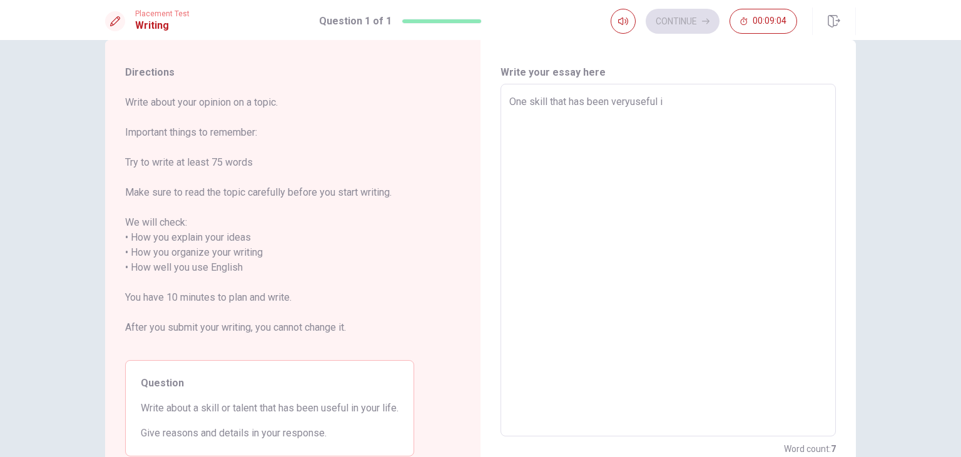
type textarea "One skill that has been veryuseful in"
type textarea "x"
type textarea "One skill that has been veryuseful in"
type textarea "x"
type textarea "One skill that has been veryuseful in m"
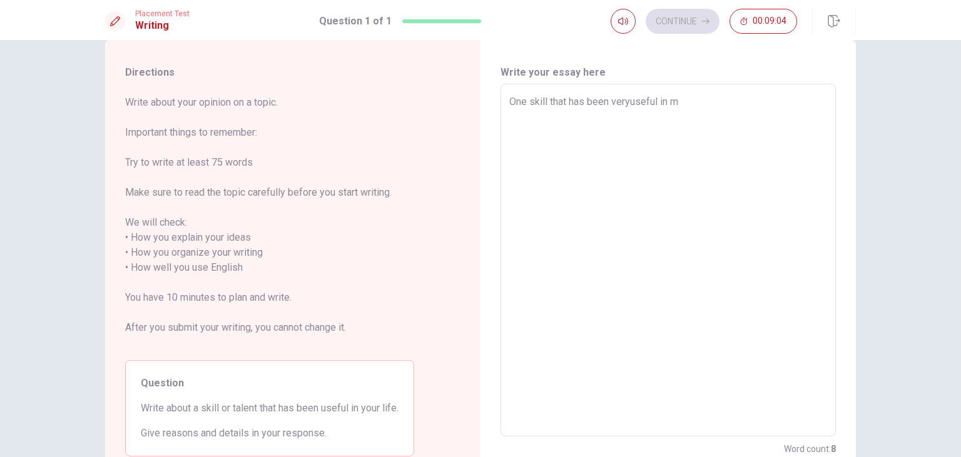
type textarea "x"
type textarea "One skill that has been veryuseful in my"
type textarea "x"
type textarea "One skill that has been veryuseful in my"
type textarea "x"
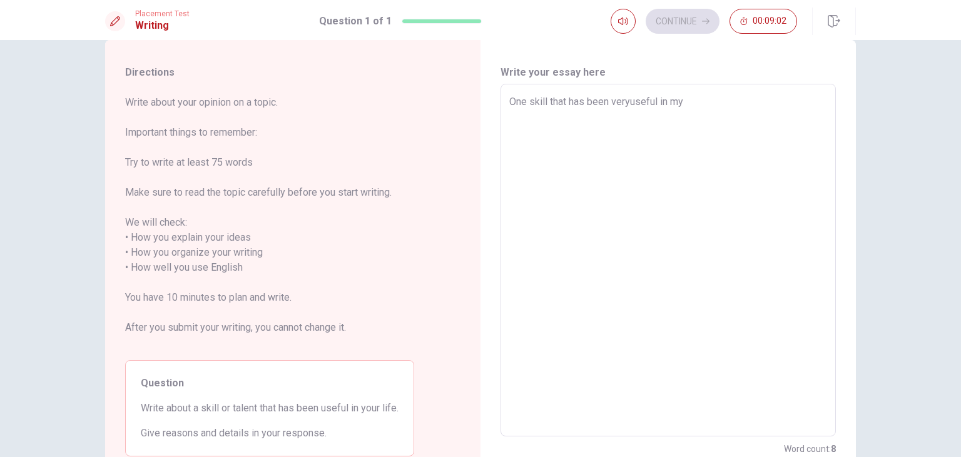
type textarea "One skill that has been veryuseful in my l"
type textarea "x"
type textarea "One skill that has been veryuseful in my li"
type textarea "x"
type textarea "One skill that has been veryuseful in my lif"
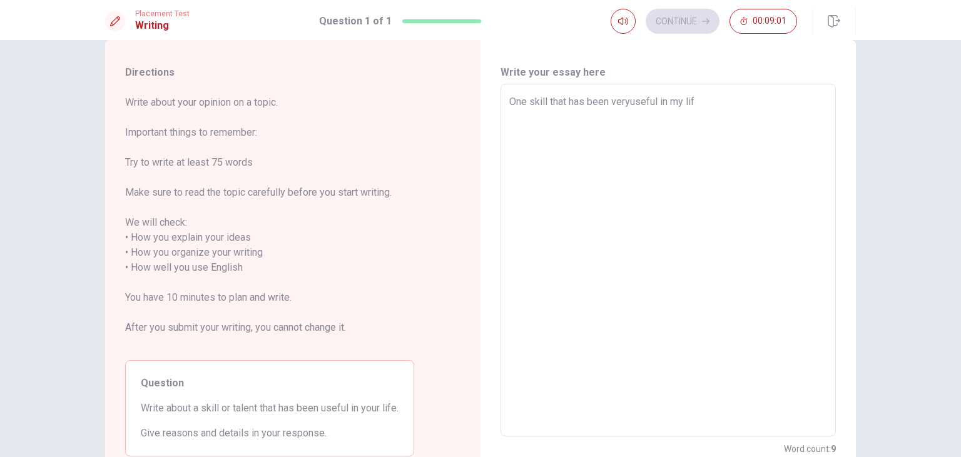
type textarea "x"
type textarea "One skill that has been veryuseful in my life"
type textarea "x"
type textarea "One skill that has been veryuseful in my life"
type textarea "x"
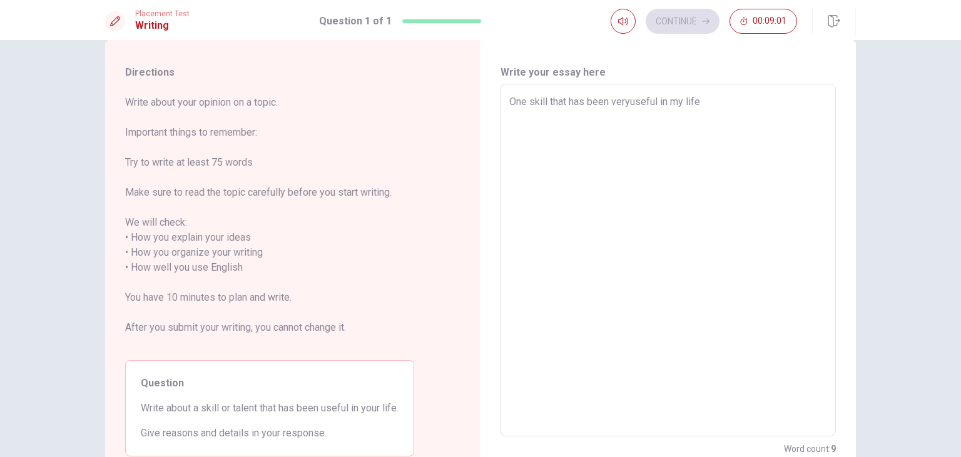
type textarea "One skill that has been veryuseful in my life i"
type textarea "x"
type textarea "One skill that has been veryuseful in my life is"
type textarea "x"
type textarea "One skill that has been veryuseful in my life is"
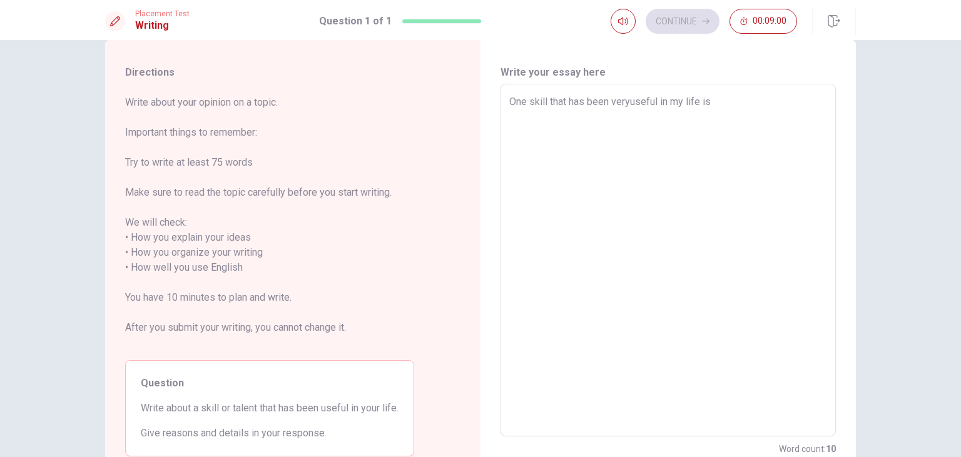
type textarea "x"
type textarea "One skill that has been veryuseful in my life is c"
type textarea "x"
type textarea "One skill that has been veryuseful in my life is co"
type textarea "x"
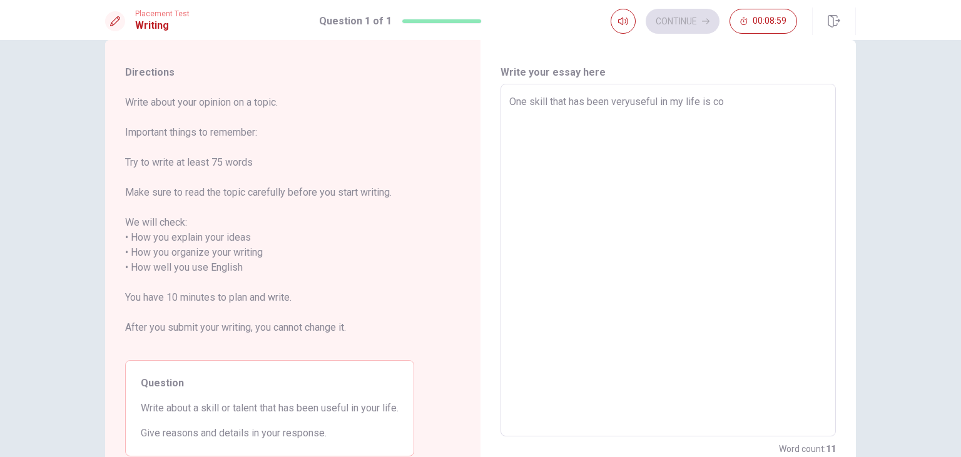
type textarea "One skill that has been veryuseful in my life is com"
type textarea "x"
type textarea "One skill that has been veryuseful in my life is comu"
type textarea "x"
type textarea "One skill that has been veryuseful in my life is comun"
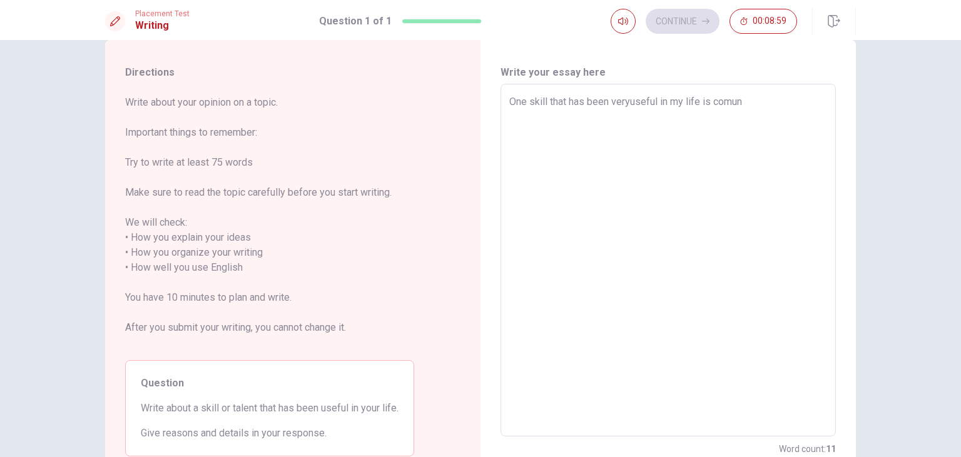
type textarea "x"
type textarea "One skill that has been veryuseful in my life is comuni"
type textarea "x"
type textarea "One skill that has been veryuseful in my life is comunic"
type textarea "x"
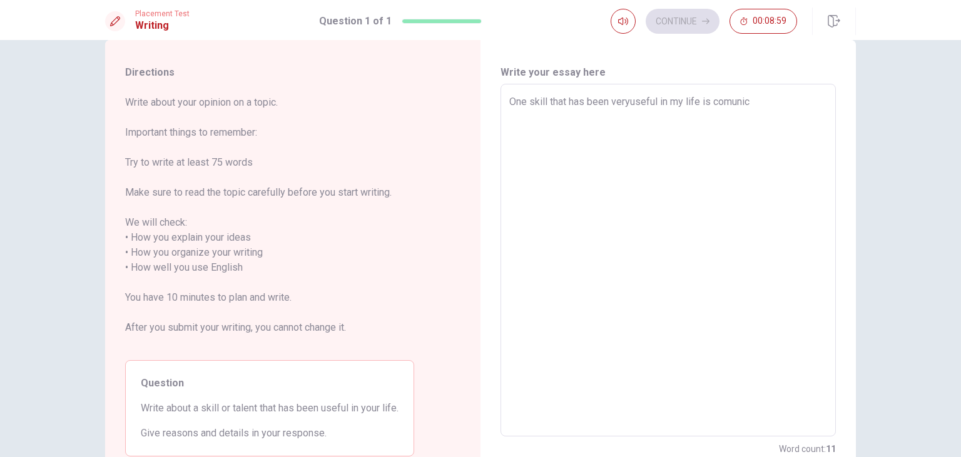
type textarea "One skill that has been veryuseful in my life is comunica"
type textarea "x"
type textarea "One skill that has been veryuseful in my life is comunicat"
type textarea "x"
type textarea "One skill that has been veryuseful in my life is comunicati"
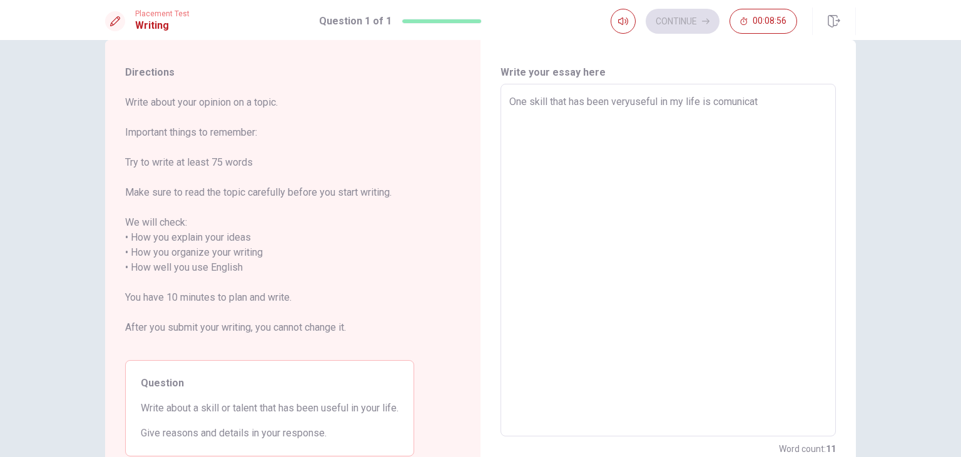
type textarea "x"
type textarea "One skill that has been veryuseful in my life is comunicatio"
type textarea "x"
type textarea "One skill that has been veryuseful in my life is comunication"
type textarea "x"
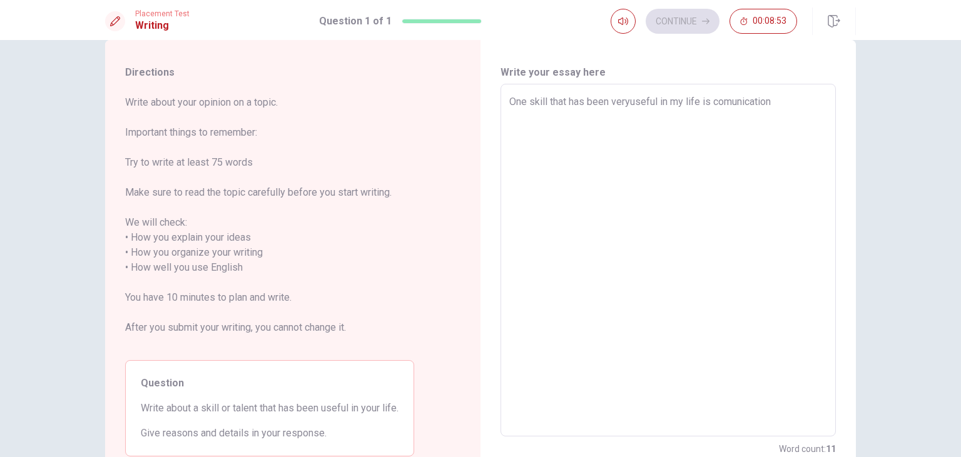
type textarea "One skill that has been veryuseful in my life is comunication"
type textarea "x"
type textarea "One skill that has been veryuseful in my life is comunication b"
type textarea "x"
type textarea "One skill that has been veryuseful in my life is comunication be"
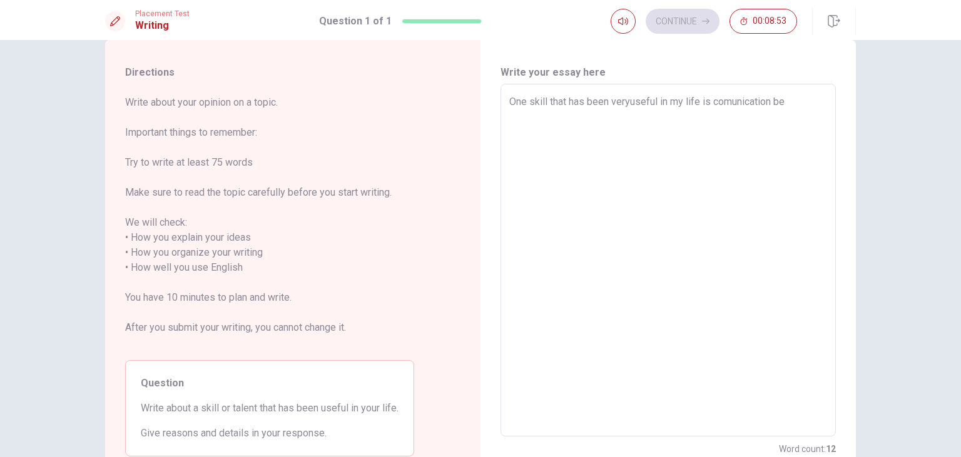
type textarea "x"
type textarea "One skill that has been veryuseful in my life is comunication bea"
type textarea "x"
type textarea "One skill that has been veryuseful in my life is comunication beac"
type textarea "x"
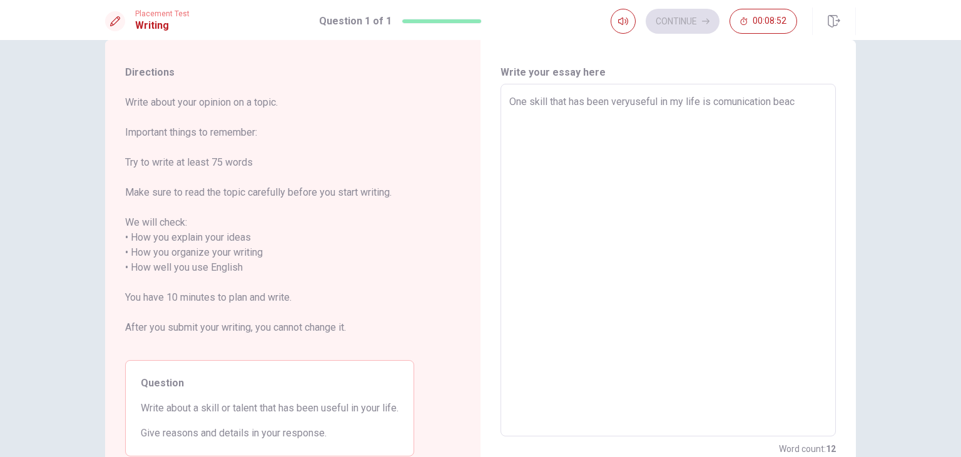
type textarea "One skill that has been veryuseful in my life is comunication beacu"
type textarea "x"
type textarea "One skill that has been veryuseful in my life is comunication beacus"
type textarea "x"
type textarea "One skill that has been veryuseful in my life is comunication beacuse"
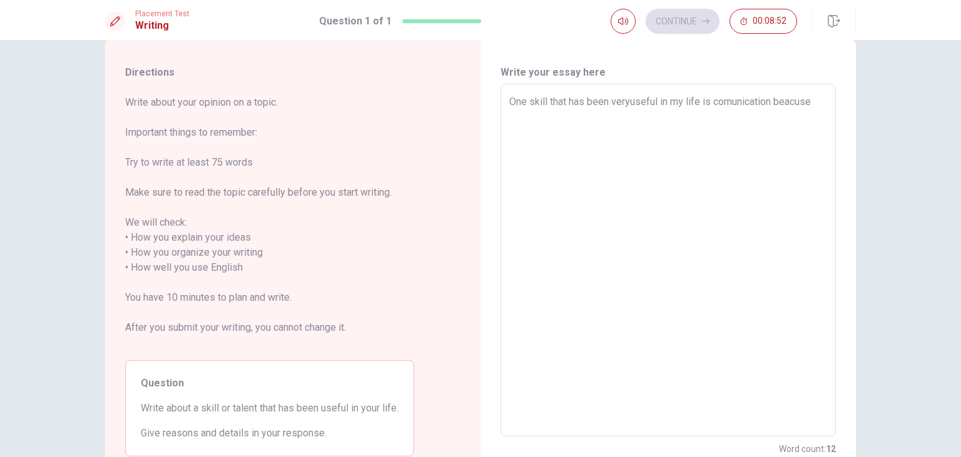
type textarea "x"
type textarea "One skill that has been veryuseful in my life is comunication beacuse"
type textarea "x"
type textarea "One skill that has been veryuseful in my life is comunication beacuse n"
type textarea "x"
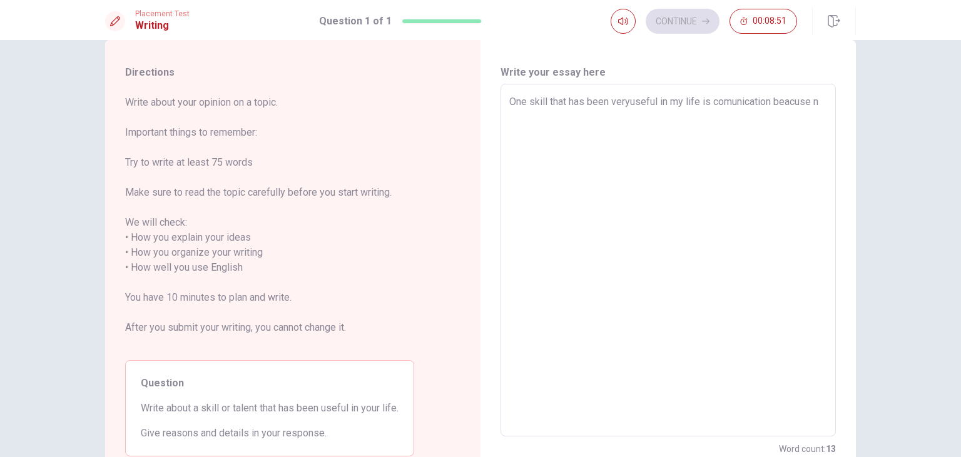
type textarea "One skill that has been veryuseful in my life is comunication beacuse na"
type textarea "x"
type textarea "One skill that has been veryuseful in my life is comunication beacuse naw"
type textarea "x"
type textarea "One skill that has been veryuseful in my life is comunication beacuse naw"
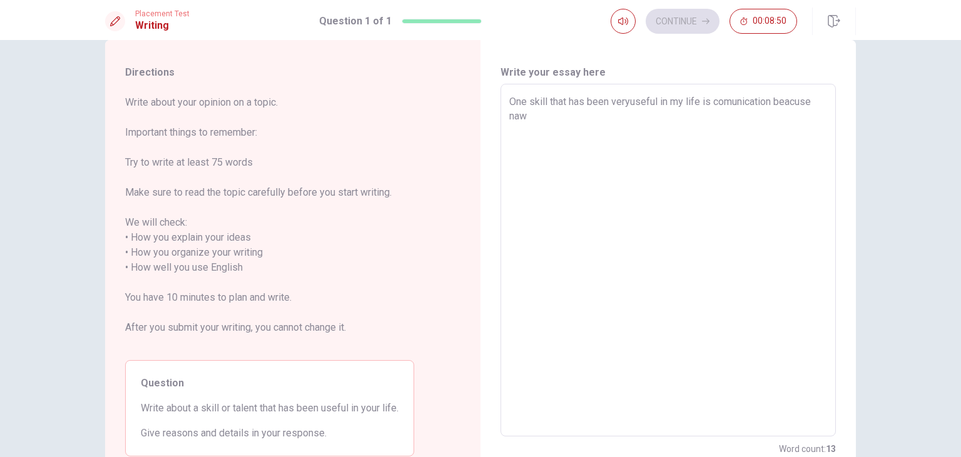
type textarea "x"
type textarea "One skill that has been veryuseful in my life is comunication beacuse naw i"
type textarea "x"
type textarea "One skill that has been veryuseful in my life is comunication beacuse naw i"
type textarea "x"
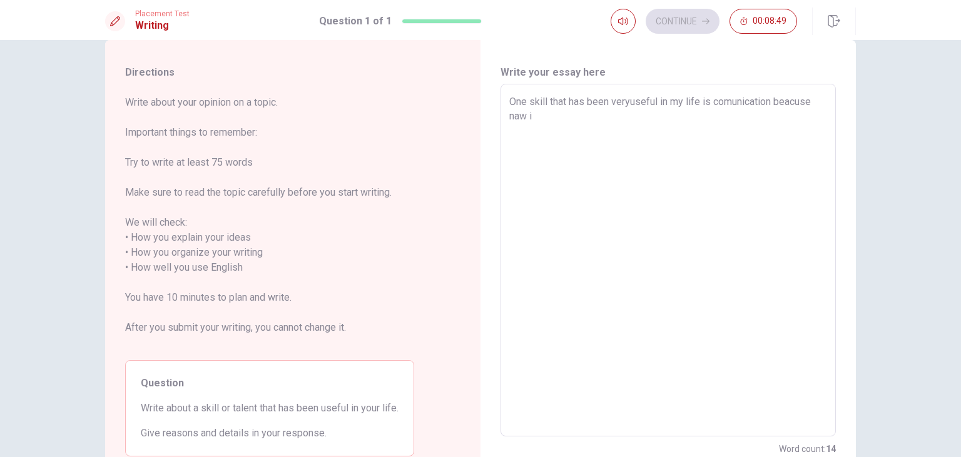
type textarea "One skill that has been veryuseful in my life is comunication beacuse naw i e"
type textarea "x"
type textarea "One skill that has been veryuseful in my life is comunication beacuse naw i"
type textarea "x"
type textarea "One skill that has been veryuseful in my life is comunication beacuse naw i w"
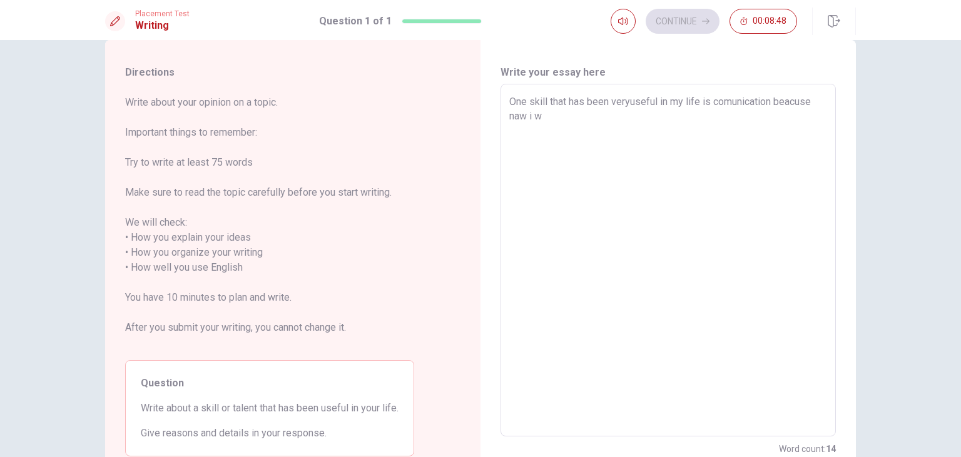
type textarea "x"
type textarea "One skill that has been veryuseful in my life is comunication beacuse naw i wo"
type textarea "x"
type textarea "One skill that has been veryuseful in my life is comunication beacuse naw i wor"
type textarea "x"
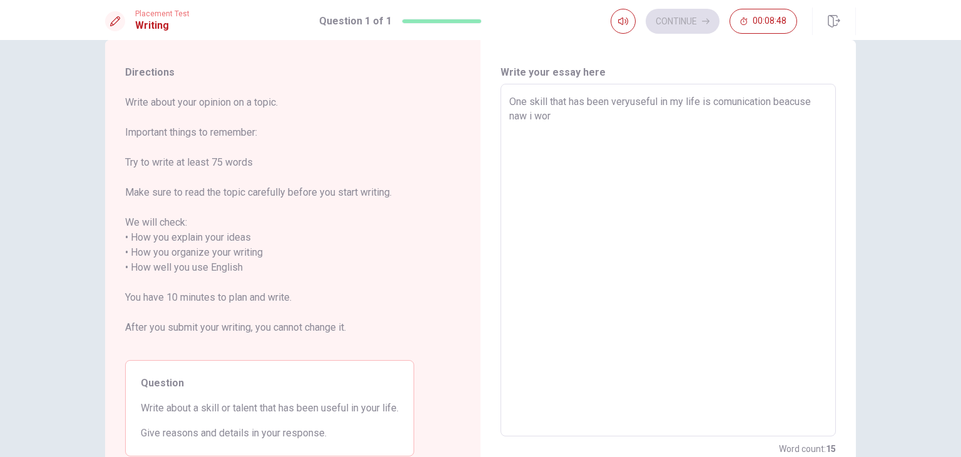
type textarea "One skill that has been veryuseful in my life is comunication beacuse naw i work"
type textarea "x"
type textarea "One skill that has been veryuseful in my life is comunication beacuse naw i work"
type textarea "x"
type textarea "One skill that has been veryuseful in my life is comunication beacuse naw i work"
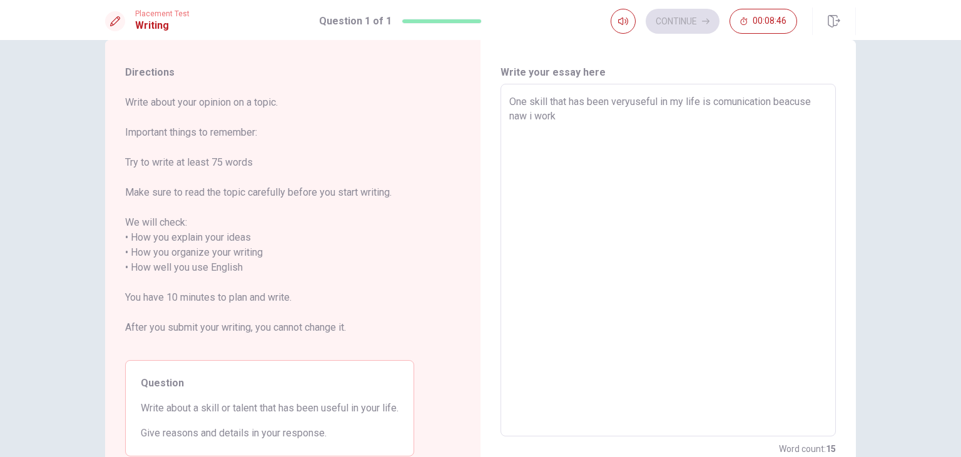
type textarea "x"
type textarea "One skill that has been veryuseful in my life is comunication beacuse naw i work"
type textarea "x"
type textarea "One skill that has been veryuseful in my life is comunication beacuse naw i wor…"
type textarea "x"
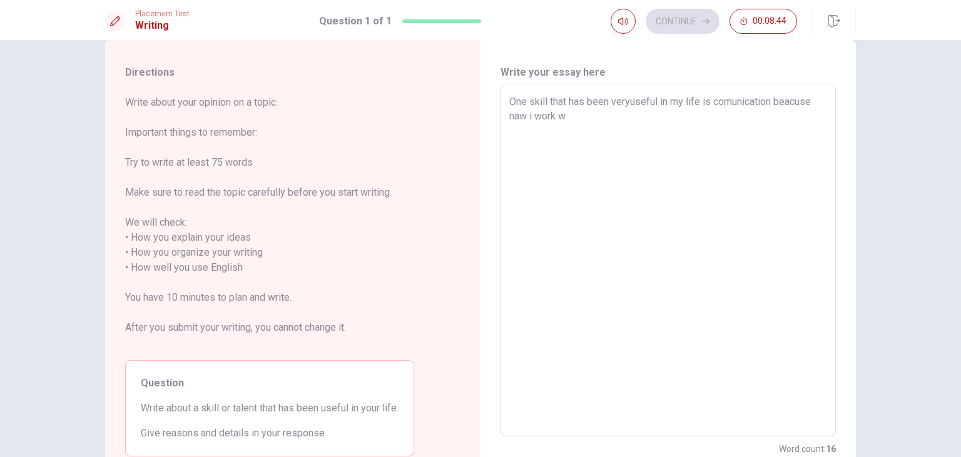
type textarea "One skill that has been veryuseful in my life is comunication beacuse naw i wor…"
type textarea "x"
type textarea "One skill that has been veryuseful in my life is comunication beacuse naw i wor…"
type textarea "x"
type textarea "One skill that has been veryuseful in my life is comunication beacuse naw i wor…"
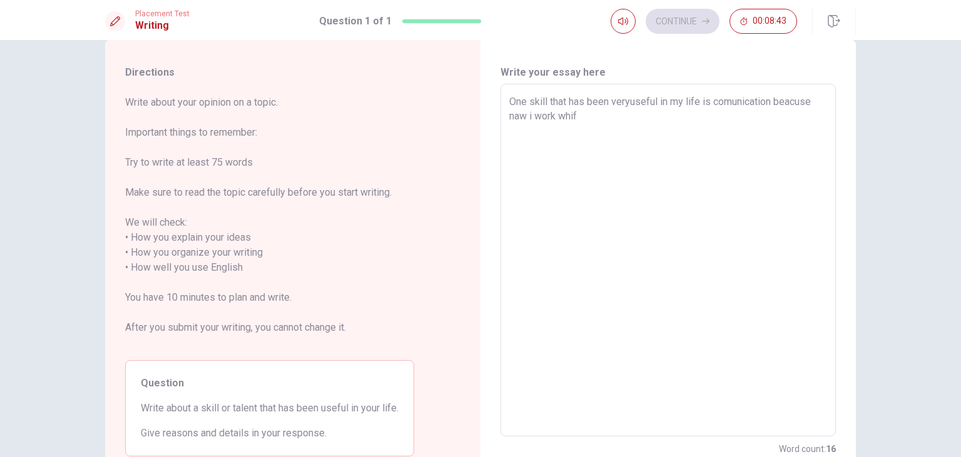
type textarea "x"
type textarea "One skill that has been veryuseful in my life is comunication beacuse naw i wor…"
type textarea "x"
type textarea "One skill that has been veryuseful in my life is comunication beacuse naw i wor…"
type textarea "x"
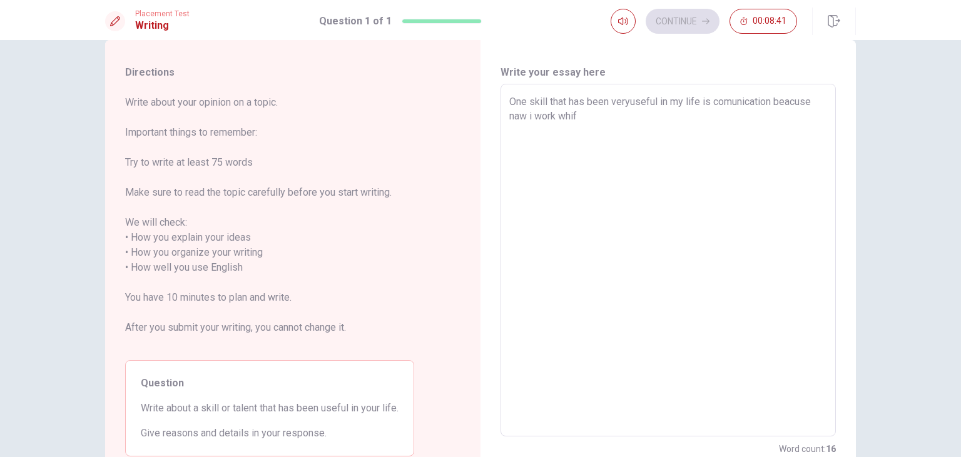
type textarea "One skill that has been veryuseful in my life is comunication beacuse naw i wor…"
type textarea "x"
type textarea "One skill that has been veryuseful in my life is comunication beacuse naw i wor…"
type textarea "x"
type textarea "One skill that has been veryuseful in my life is comunication beacuse naw i wor…"
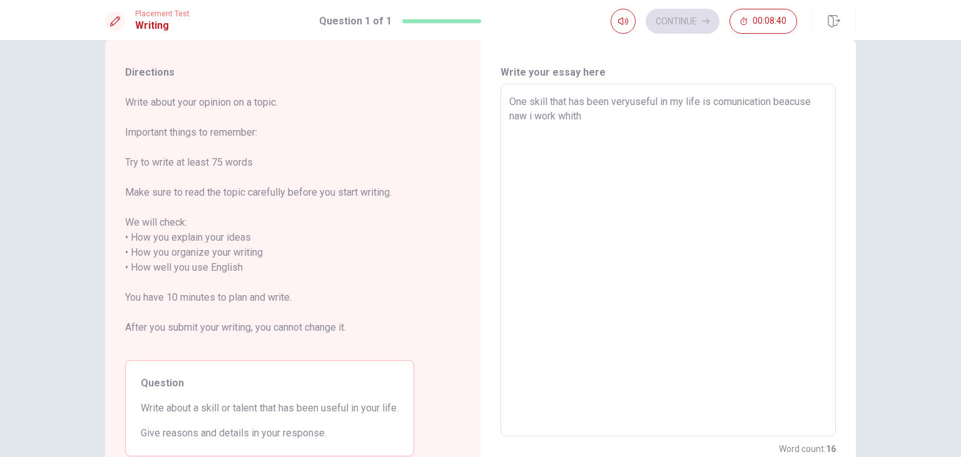
type textarea "x"
type textarea "One skill that has been veryuseful in my life is comunication beacuse naw i wor…"
type textarea "x"
type textarea "One skill that has been veryuseful in my life is comunication beacuse naw i wor…"
type textarea "x"
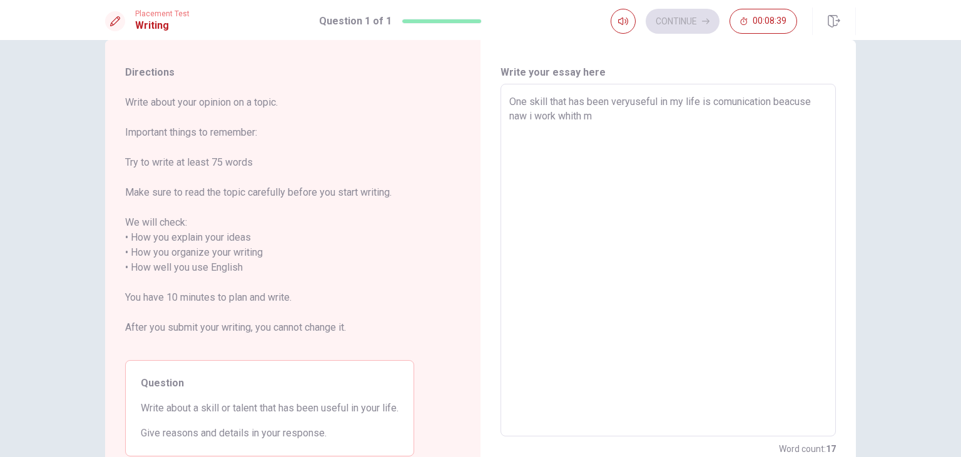
type textarea "One skill that has been veryuseful in my life is comunication beacuse naw i wor…"
type textarea "x"
type textarea "One skill that has been veryuseful in my life is comunication beacuse naw i wor…"
type textarea "x"
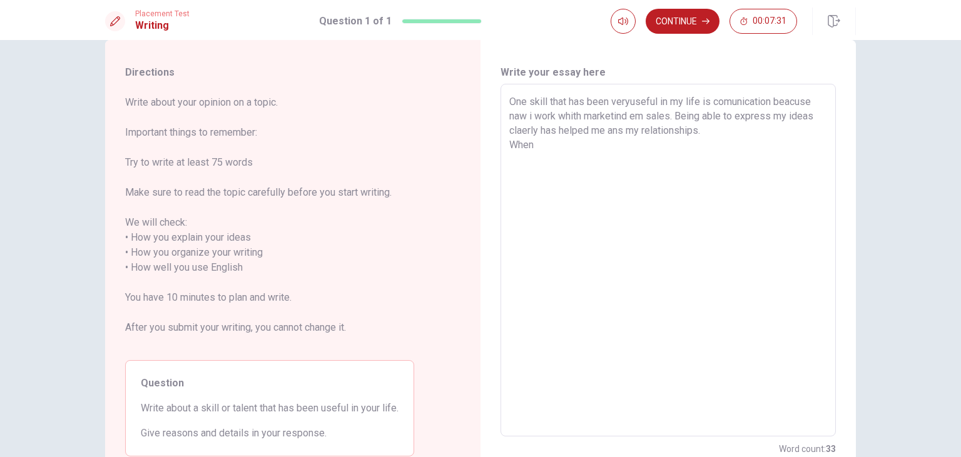
click at [514, 143] on textarea "One skill that has been veryuseful in my life is comunication beacuse naw i wor…" at bounding box center [668, 260] width 318 height 332
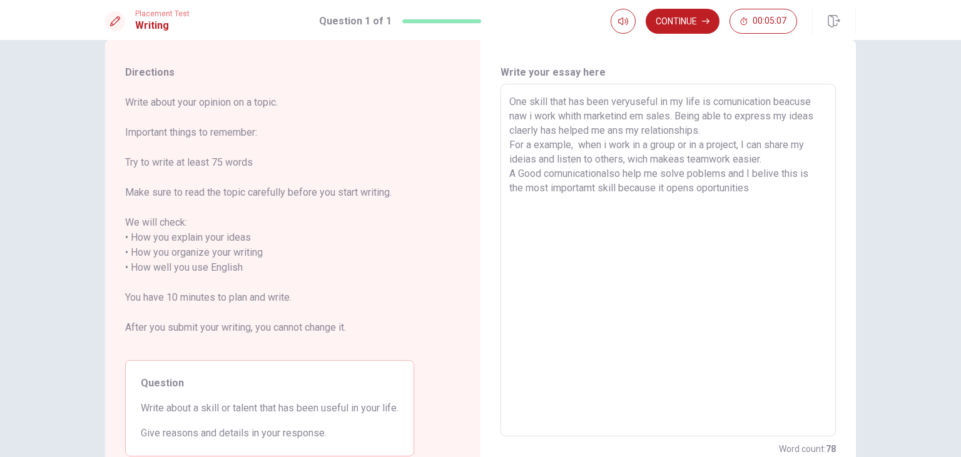
click at [707, 189] on textarea "One skill that has been veryuseful in my life is comunication beacuse naw i wor…" at bounding box center [668, 260] width 318 height 332
click at [775, 189] on textarea "One skill that has been veryuseful in my life is comunication beacuse naw i wor…" at bounding box center [668, 260] width 318 height 332
click at [700, 29] on button "Continue" at bounding box center [682, 21] width 74 height 25
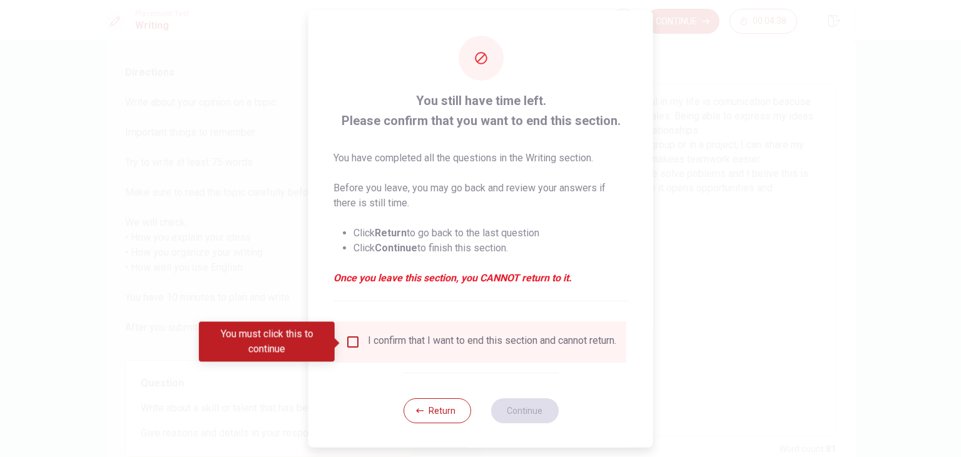
click at [403, 337] on div "I confirm that I want to end this section and cannot return." at bounding box center [492, 341] width 248 height 15
click at [350, 345] on input "You must click this to continue" at bounding box center [352, 341] width 15 height 15
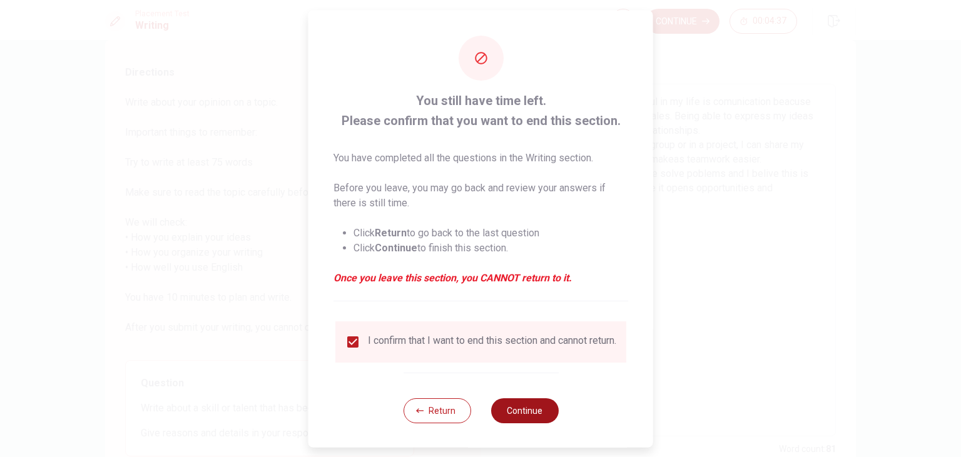
click at [533, 423] on button "Continue" at bounding box center [524, 410] width 68 height 25
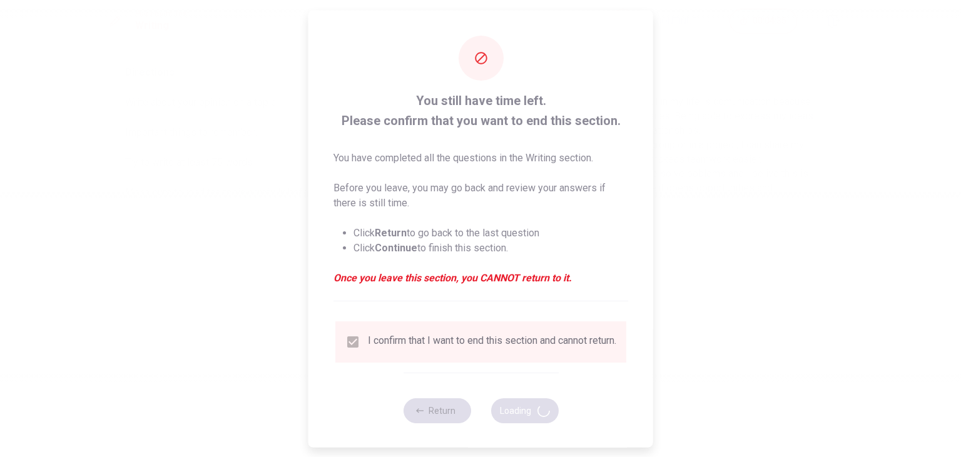
scroll to position [0, 0]
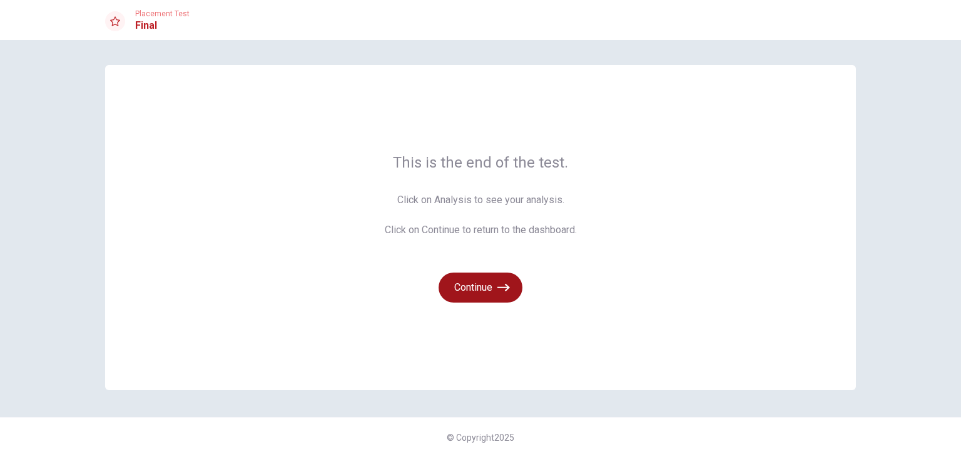
click at [467, 275] on button "Continue" at bounding box center [480, 288] width 84 height 30
